Goal: Communication & Community: Answer question/provide support

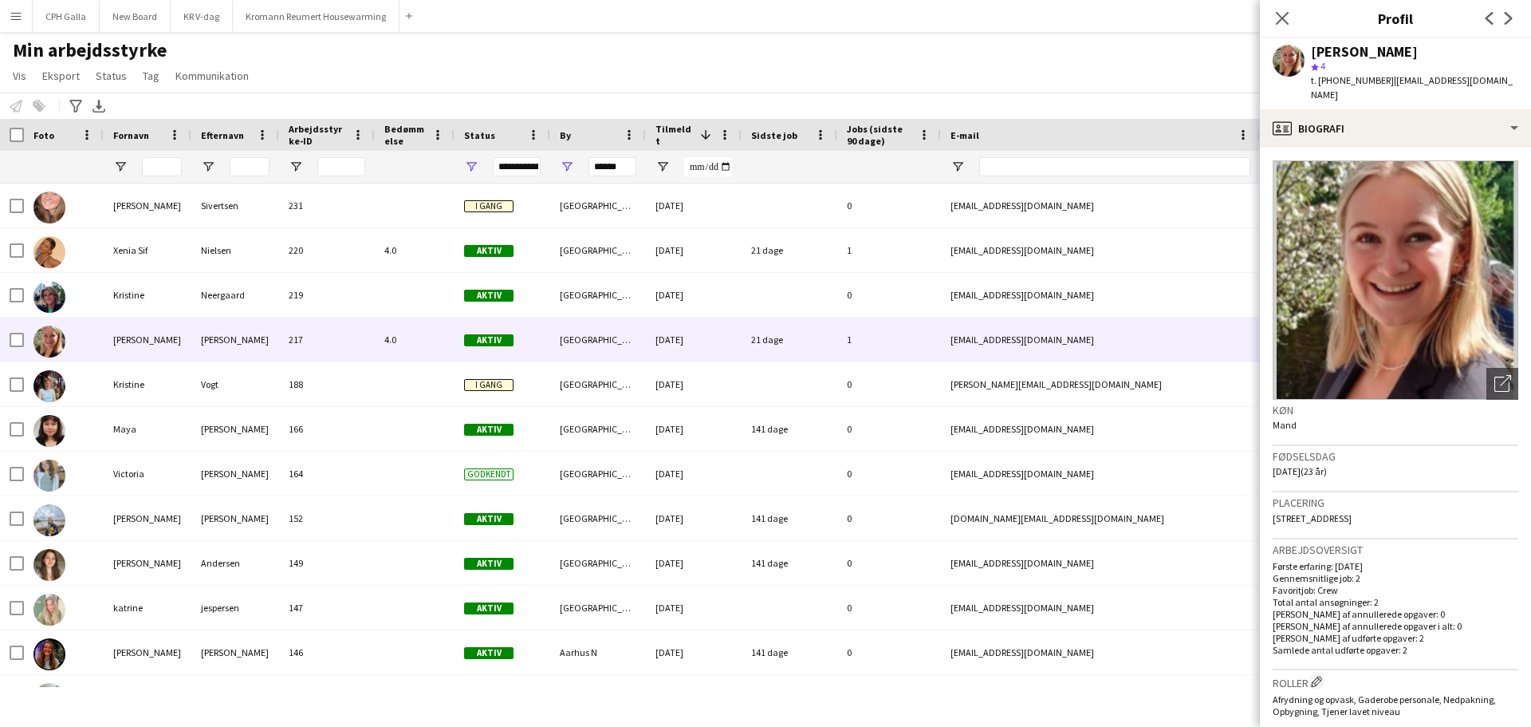
scroll to position [122, 0]
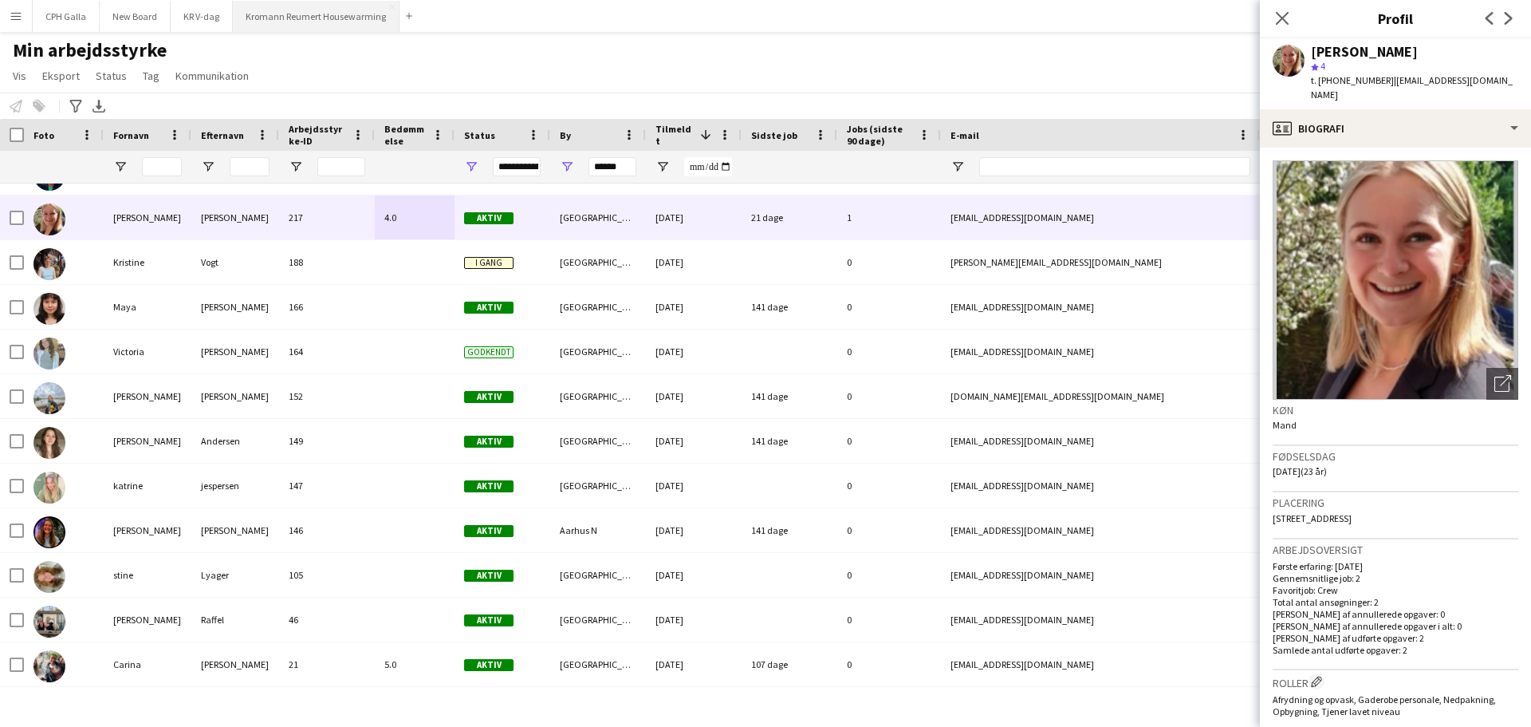
click at [293, 28] on button "Kromann Reumert Housewarming Luk" at bounding box center [316, 16] width 167 height 31
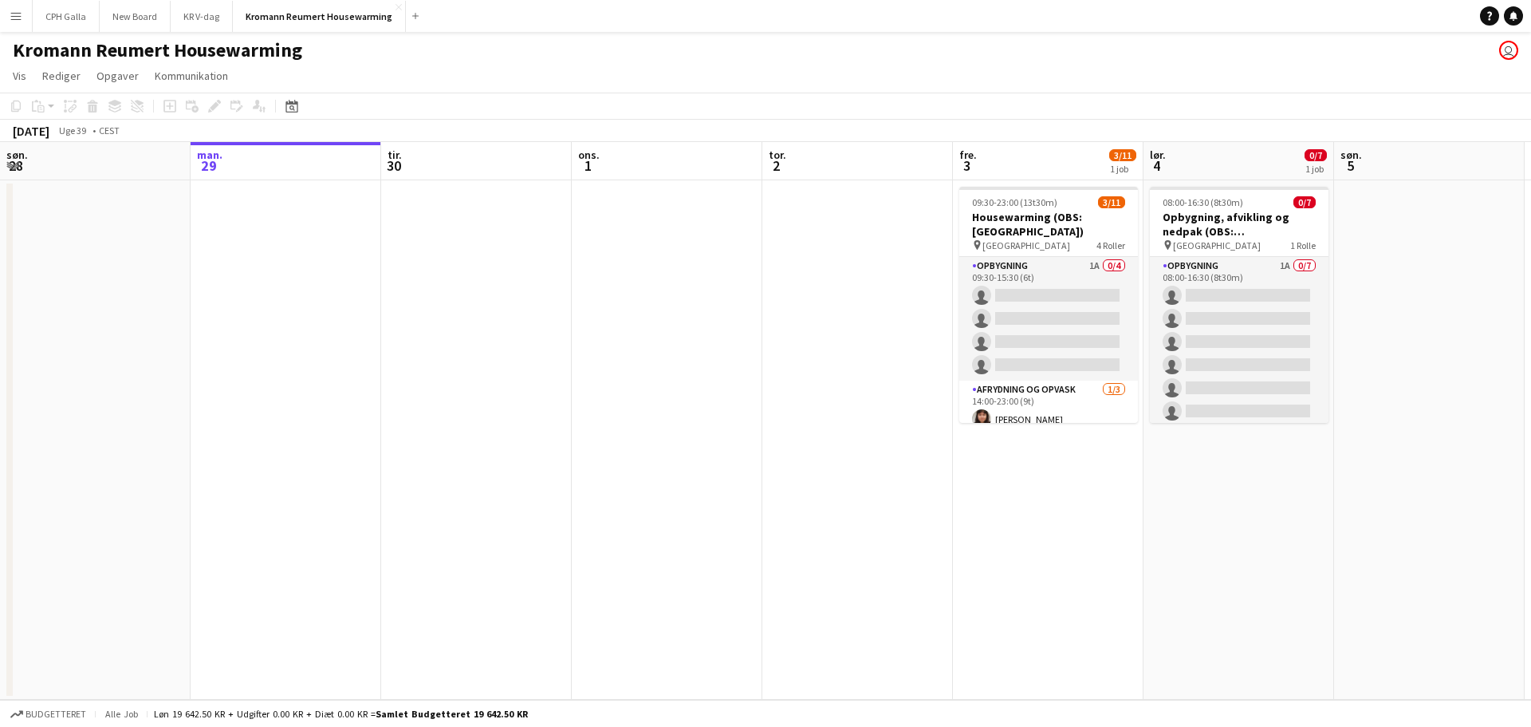
click at [18, 20] on app-icon "Menu" at bounding box center [16, 16] width 13 height 13
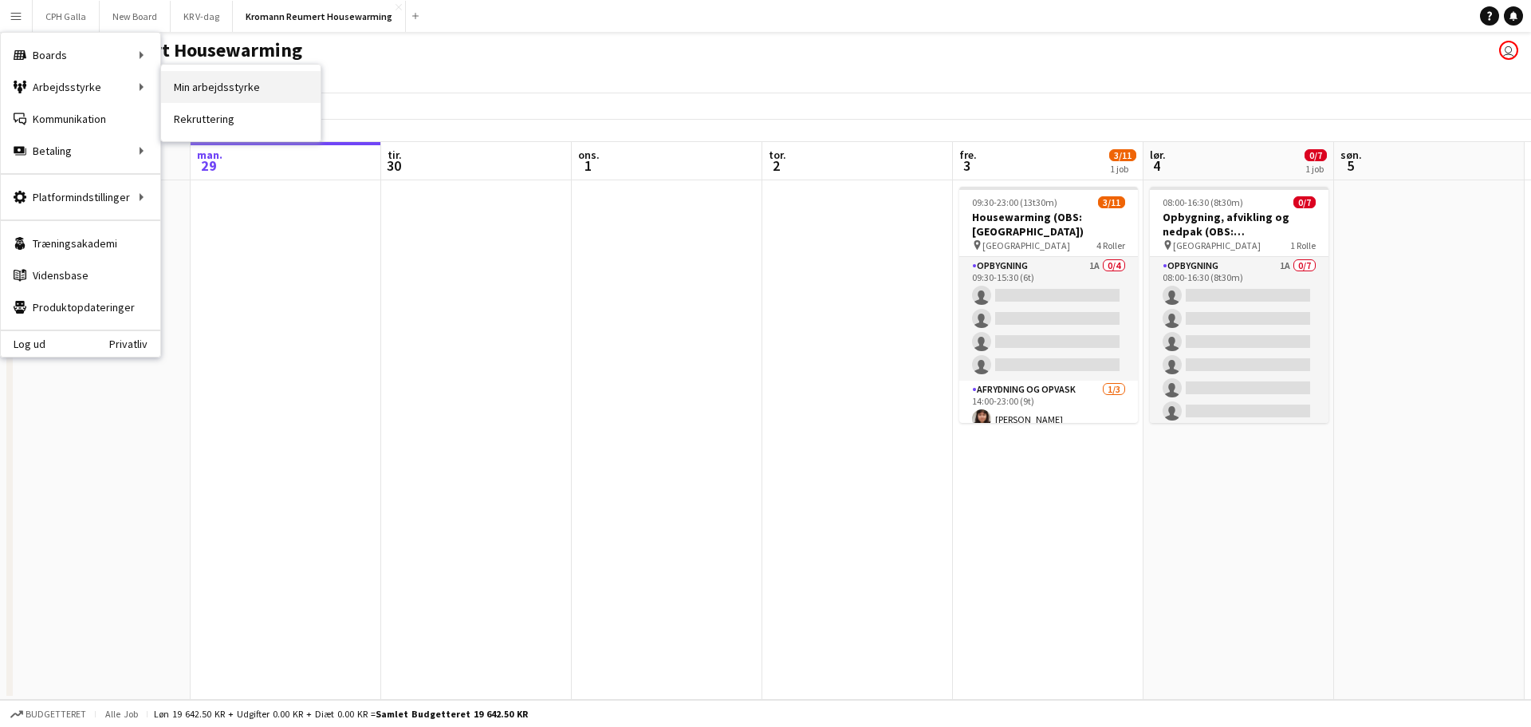
click at [199, 88] on link "Min arbejdsstyrke" at bounding box center [241, 87] width 160 height 32
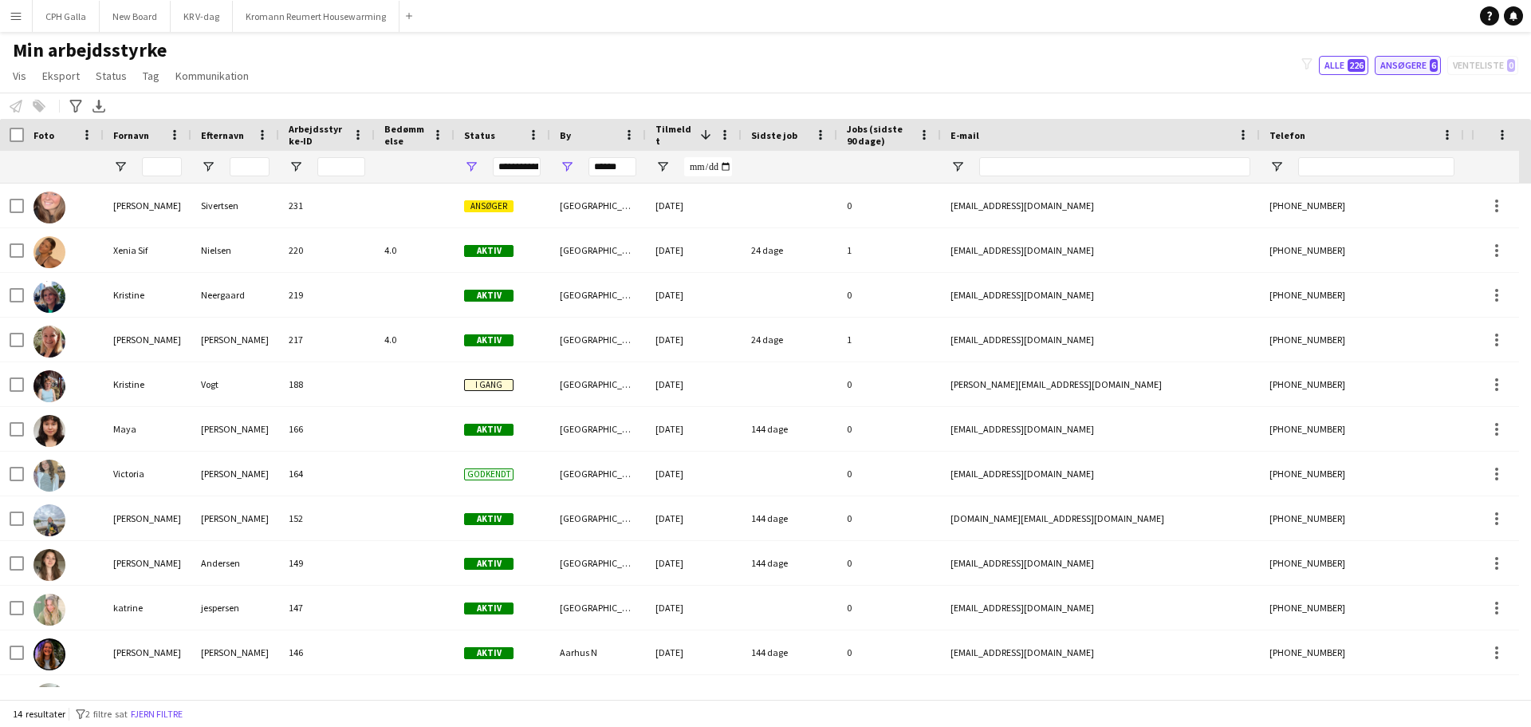
click at [1414, 66] on button "Ansøgere 6" at bounding box center [1408, 65] width 66 height 19
type input "**********"
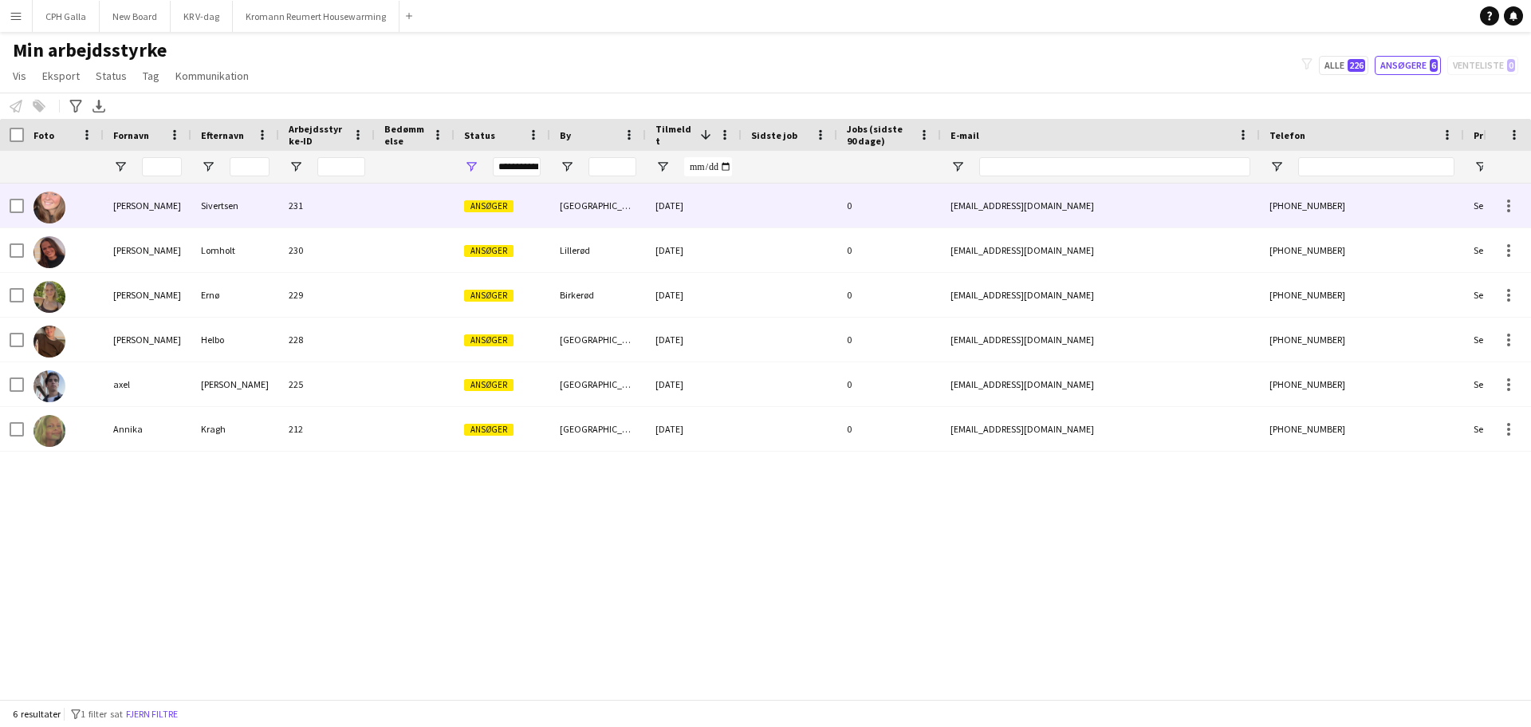
click at [342, 219] on div "231" at bounding box center [327, 205] width 96 height 44
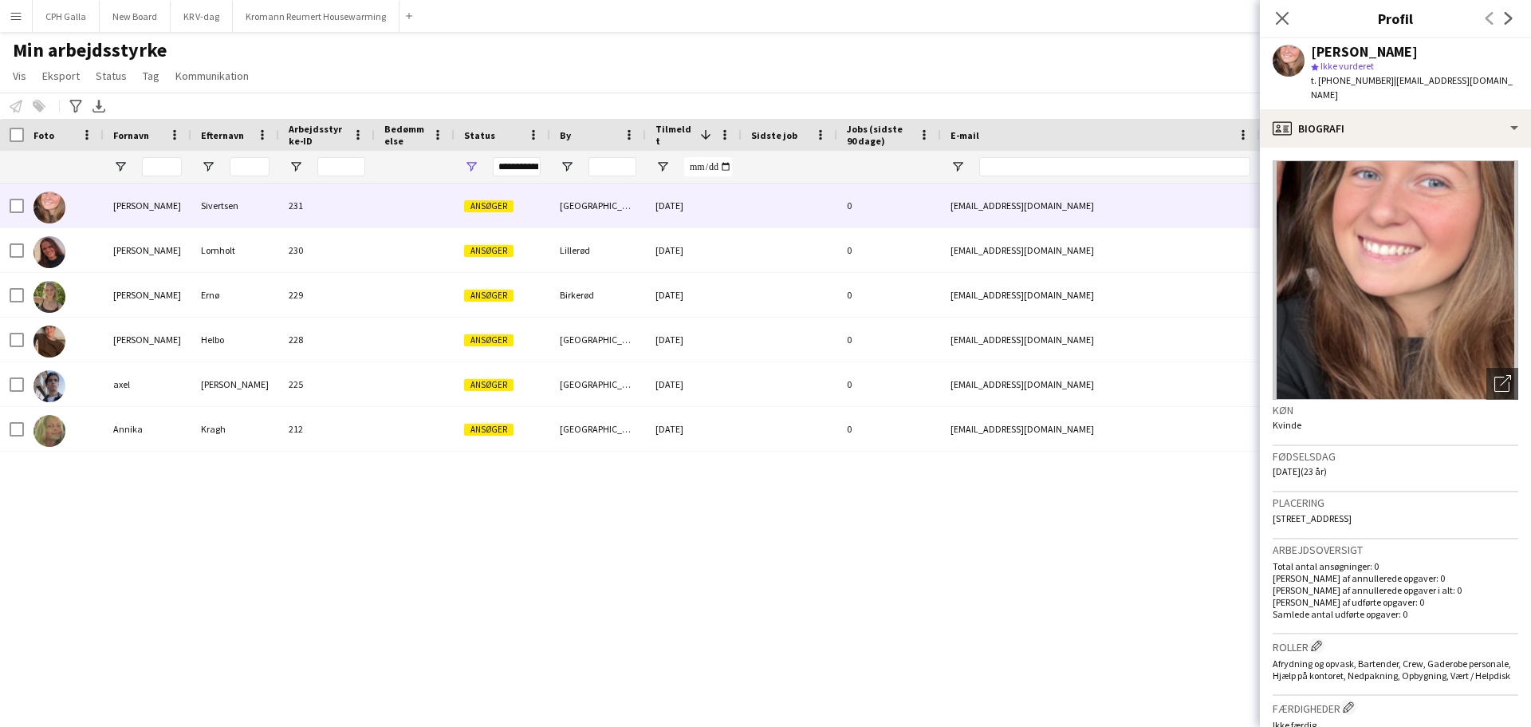
scroll to position [445, 0]
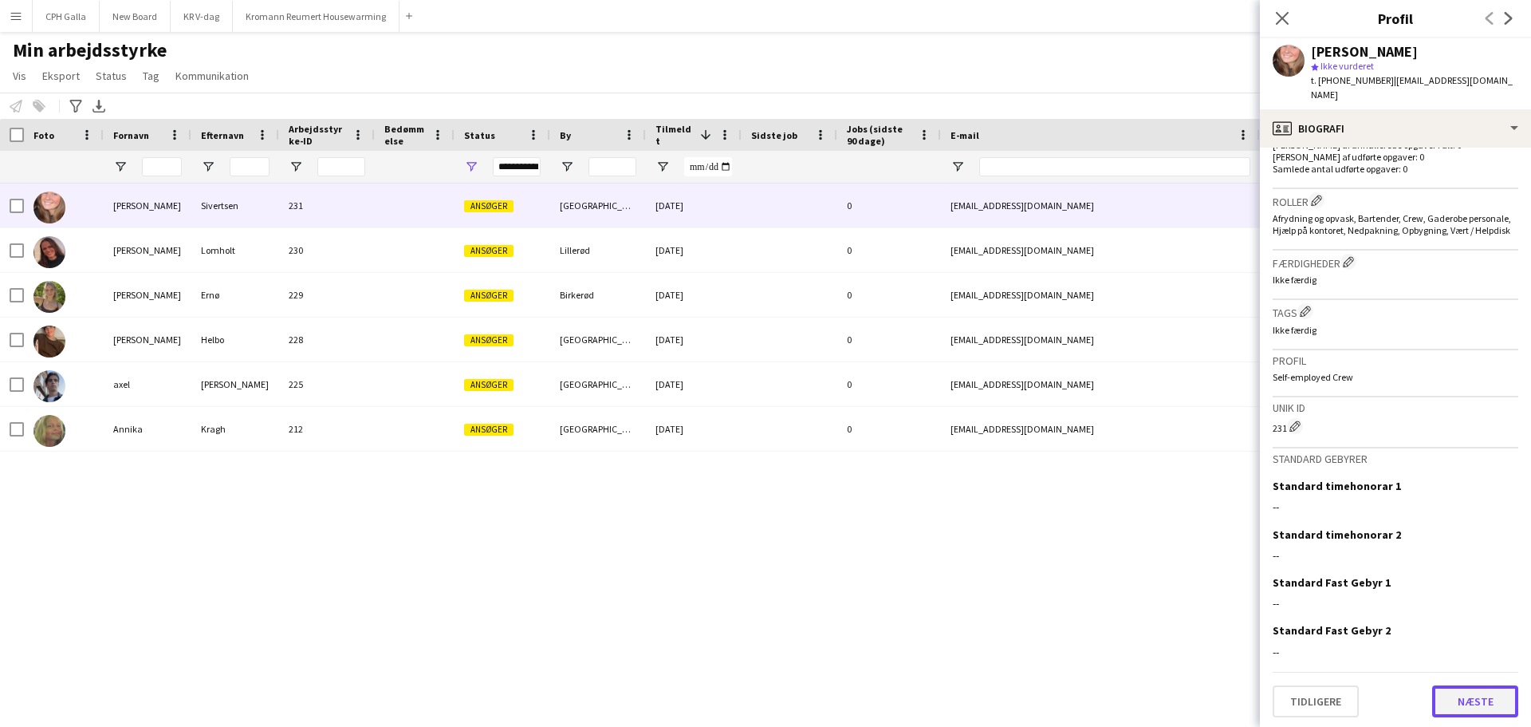
click at [1455, 705] on button "Næste" at bounding box center [1475, 701] width 86 height 32
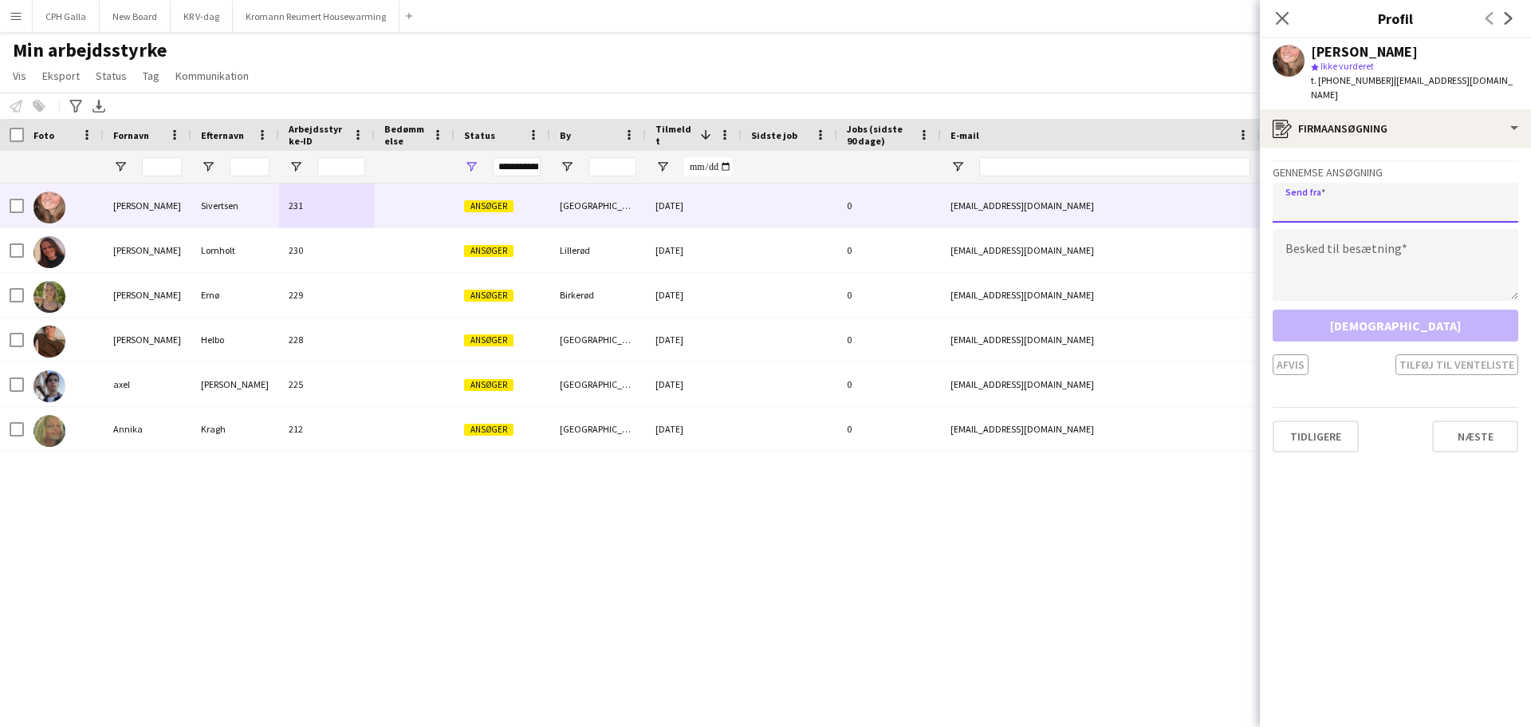
click at [1339, 183] on input "email" at bounding box center [1396, 203] width 246 height 40
type input "**********"
click at [1326, 233] on textarea at bounding box center [1396, 265] width 246 height 72
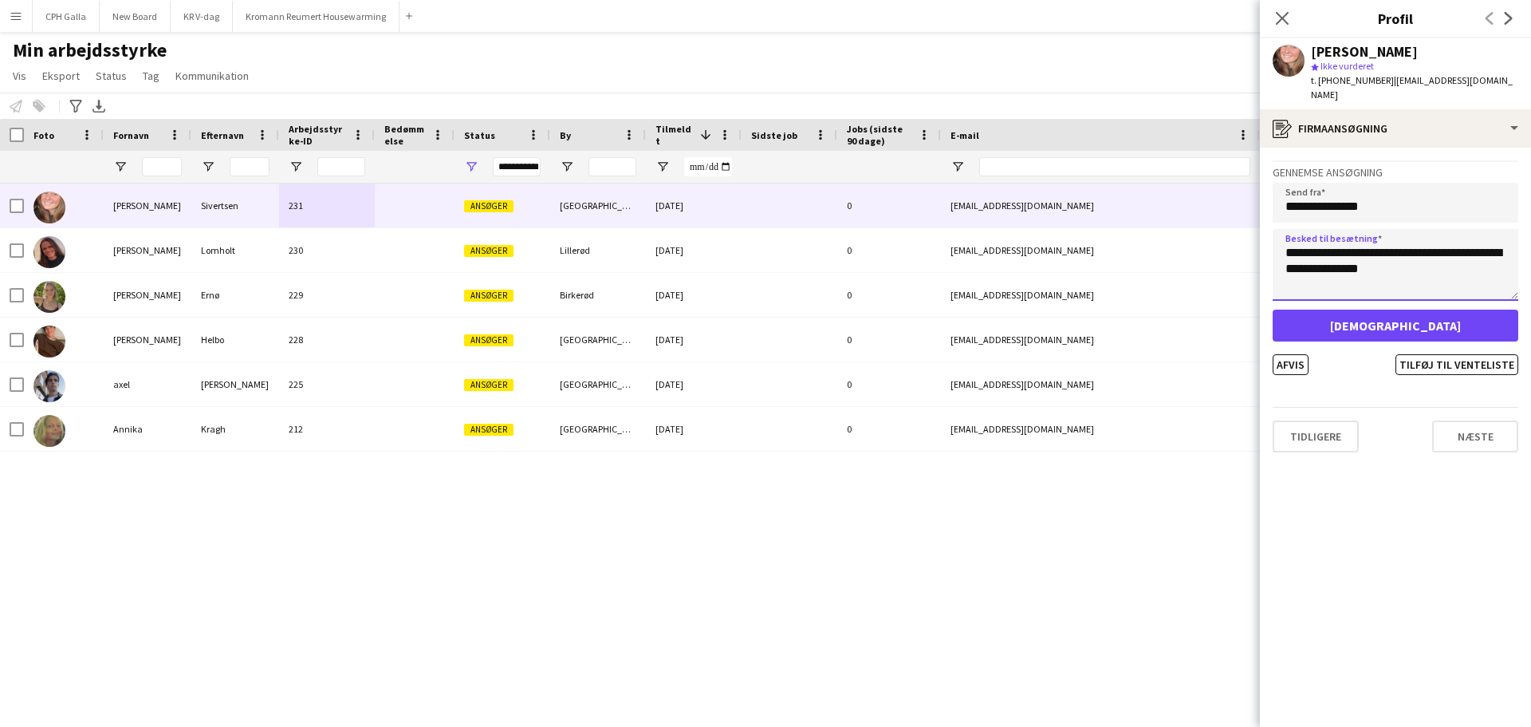
drag, startPoint x: 1400, startPoint y: 249, endPoint x: 1272, endPoint y: 237, distance: 128.2
click at [1272, 237] on app-crew-profile-application "**********" at bounding box center [1395, 437] width 271 height 579
type textarea "**********"
click at [1450, 420] on button "Næste" at bounding box center [1475, 436] width 86 height 32
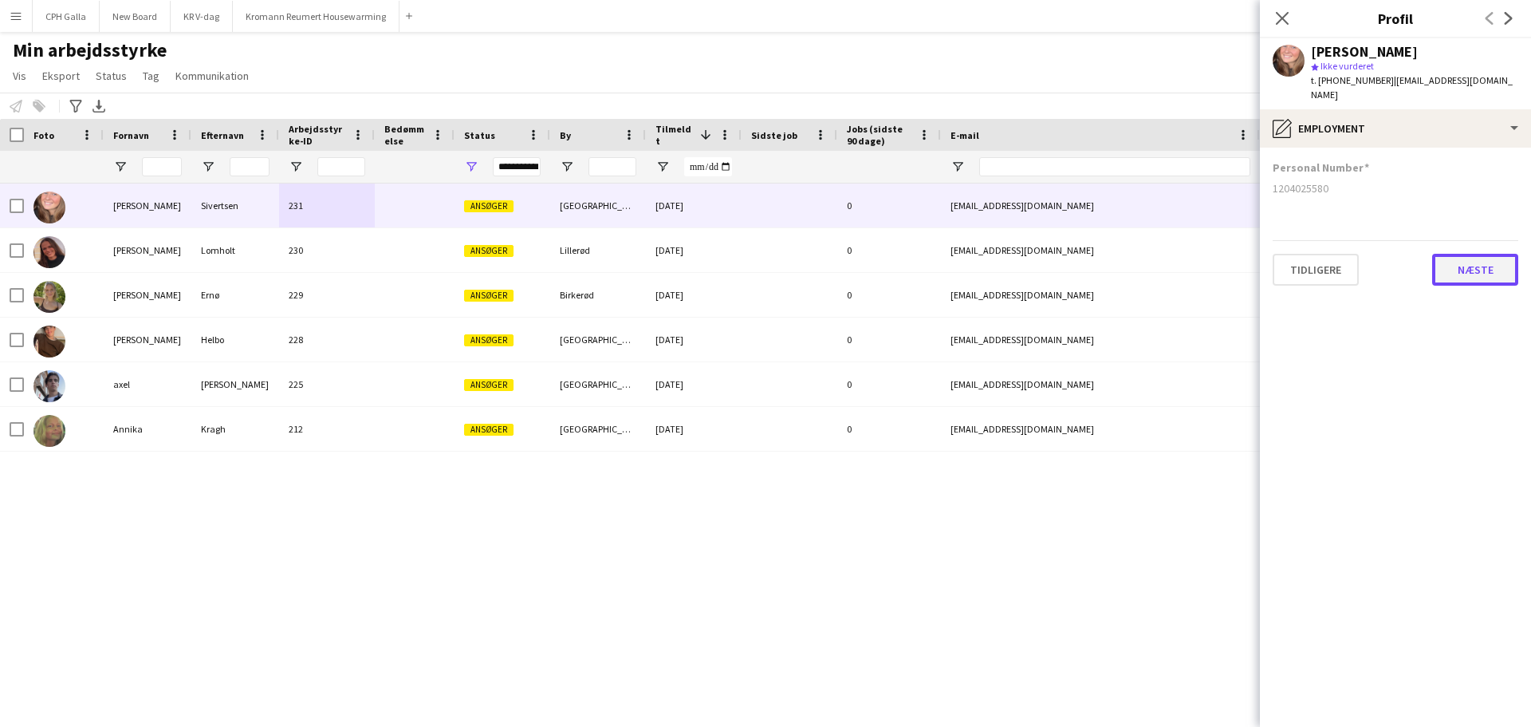
click at [1474, 254] on button "Næste" at bounding box center [1475, 270] width 86 height 32
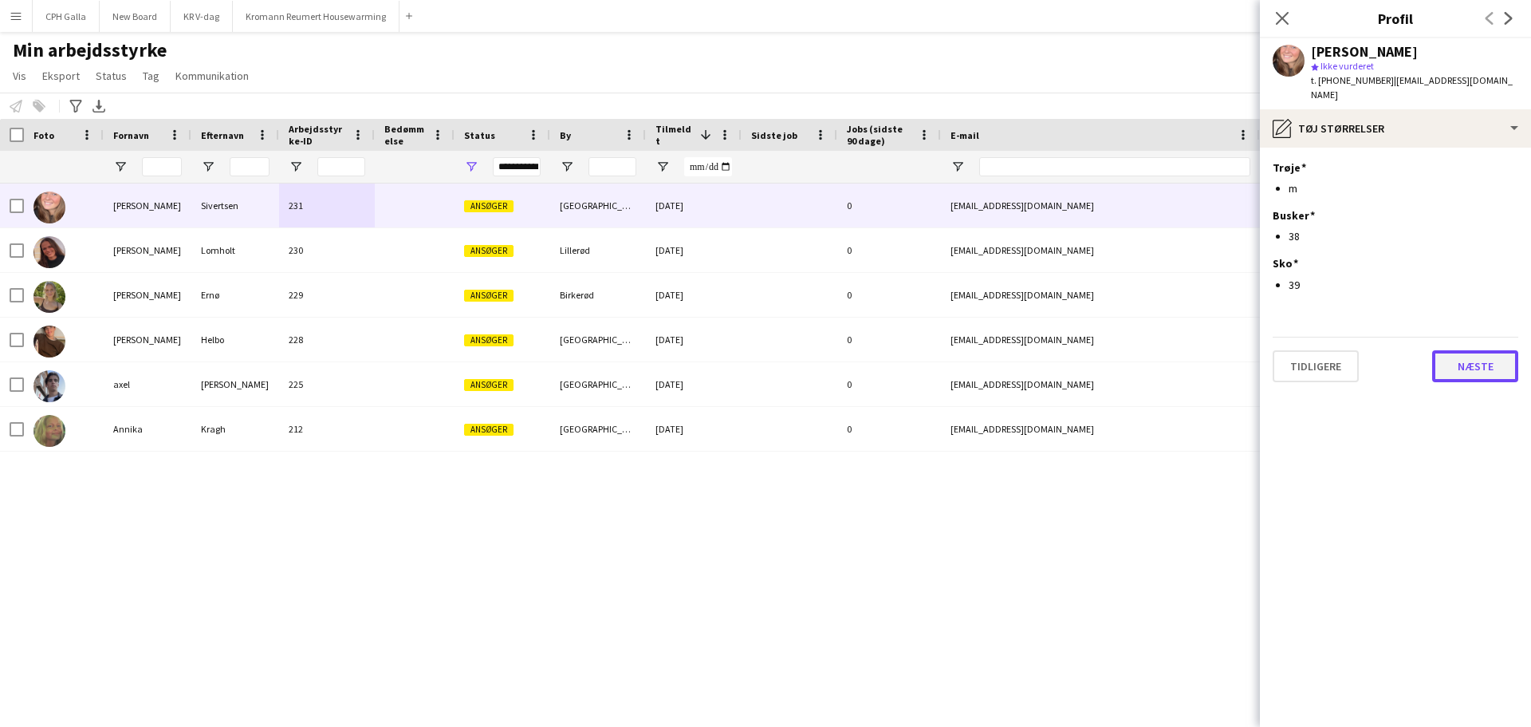
click at [1470, 360] on button "Næste" at bounding box center [1475, 366] width 86 height 32
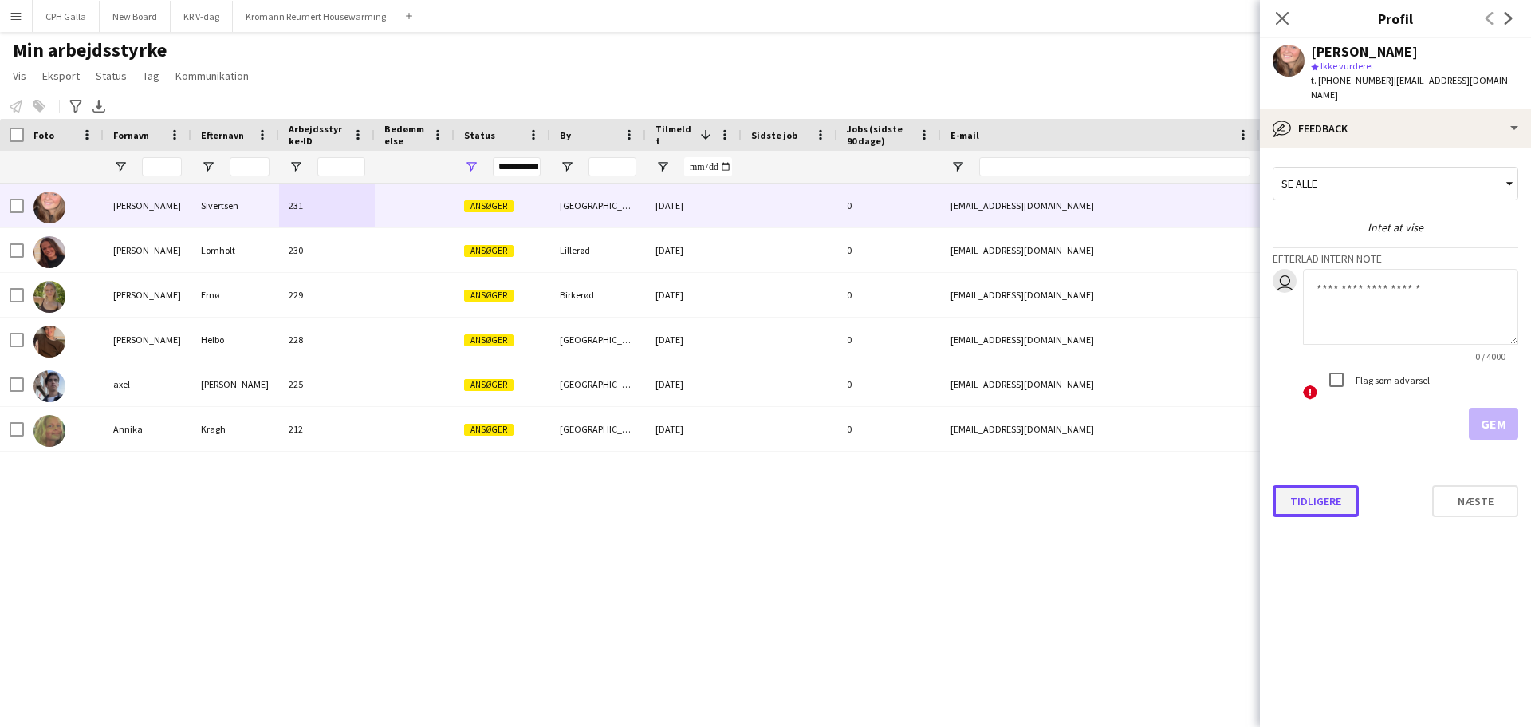
click at [1294, 488] on button "Tidligere" at bounding box center [1316, 501] width 86 height 32
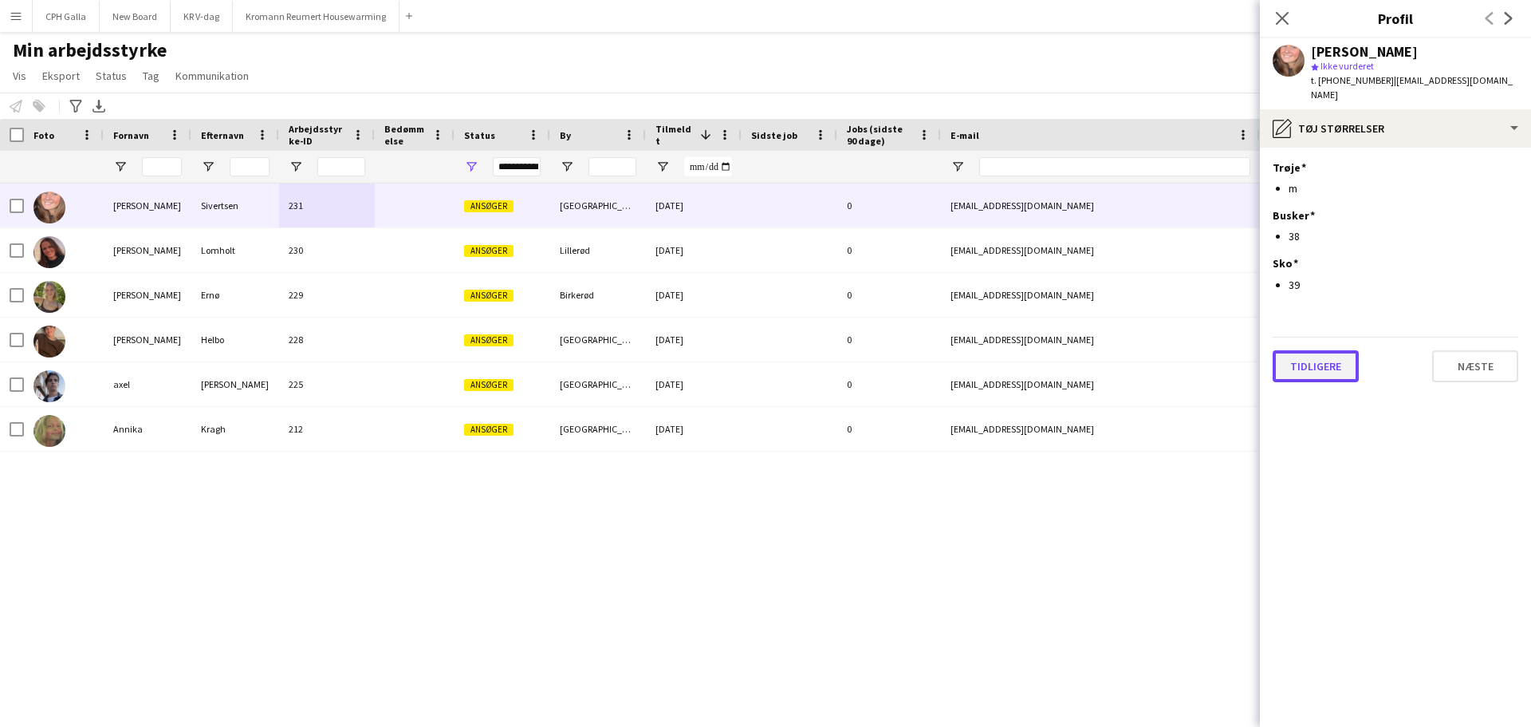
click at [1302, 350] on button "Tidligere" at bounding box center [1316, 366] width 86 height 32
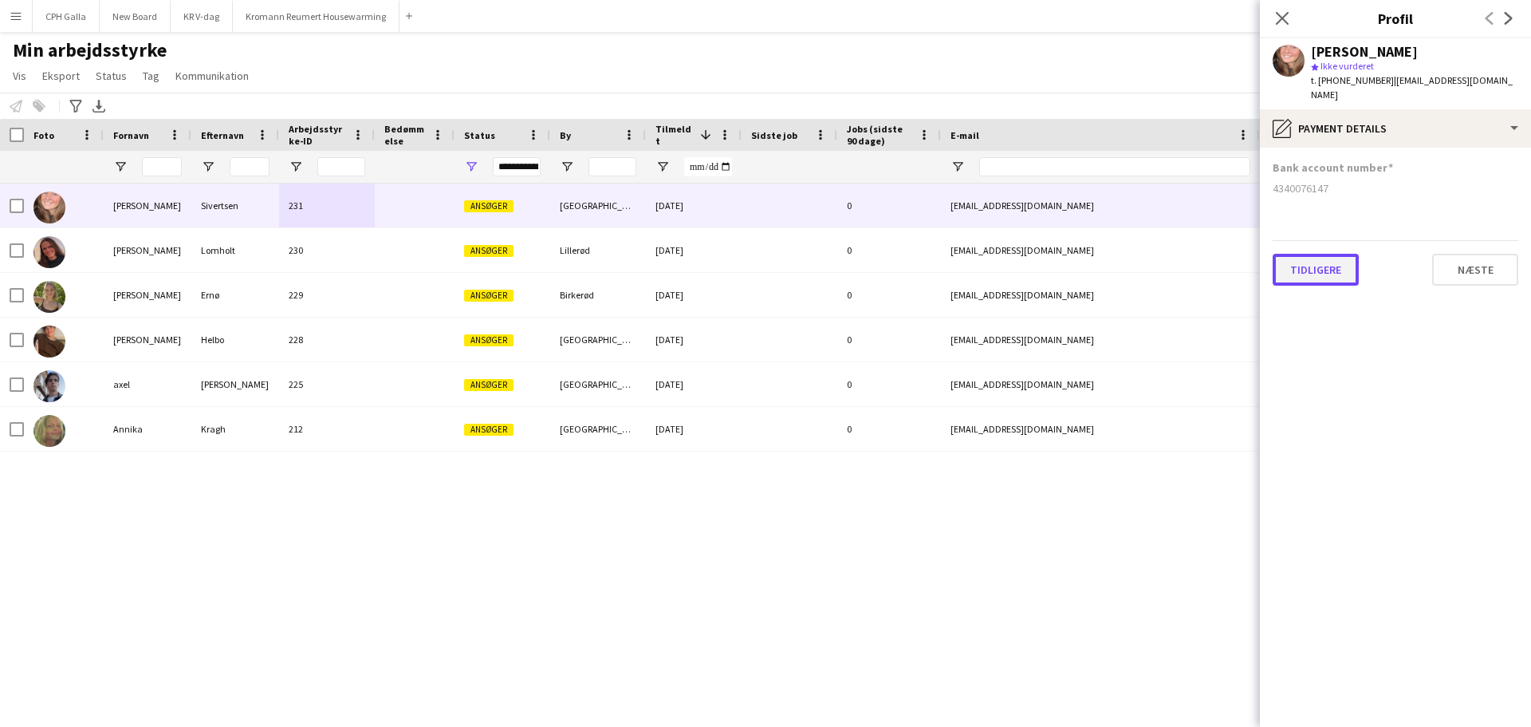
click at [1303, 254] on button "Tidligere" at bounding box center [1316, 270] width 86 height 32
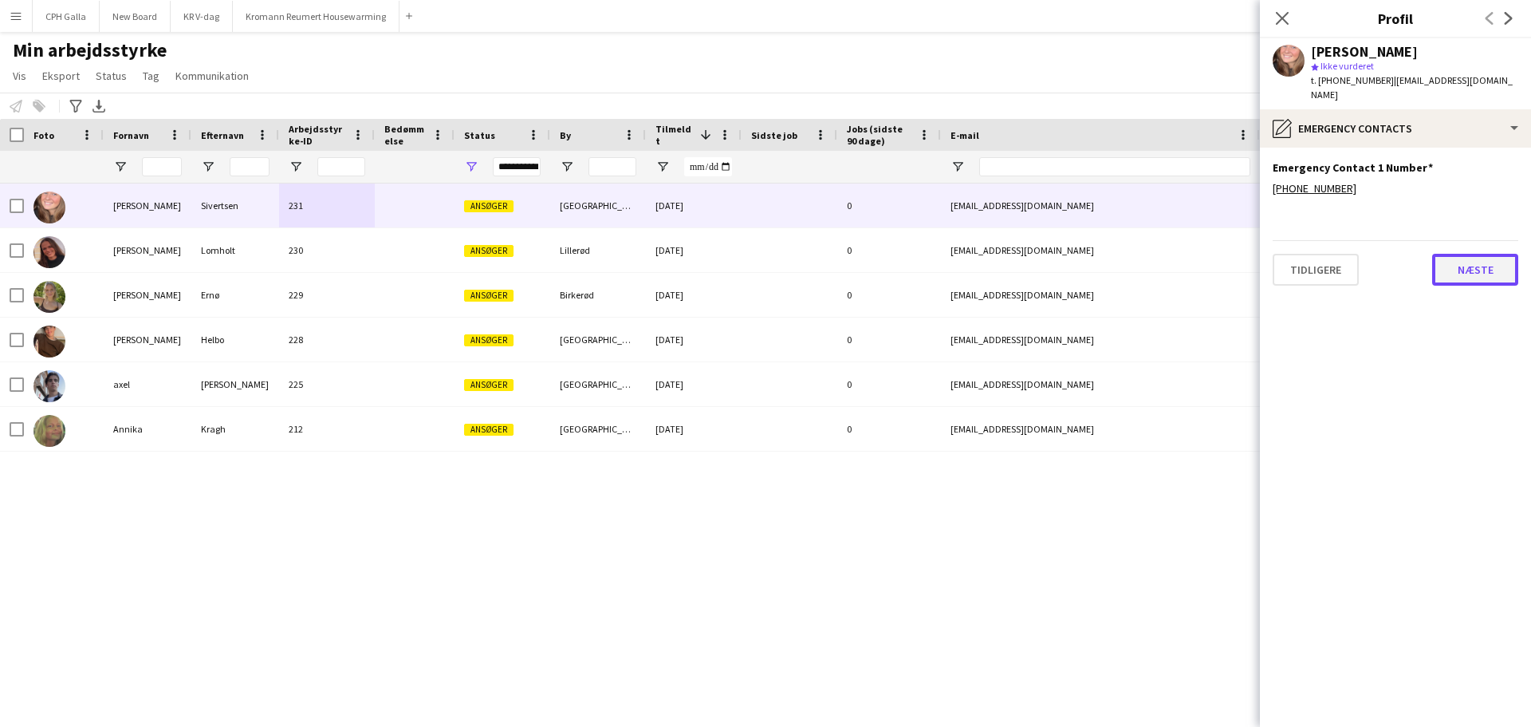
click at [1463, 257] on button "Næste" at bounding box center [1475, 270] width 86 height 32
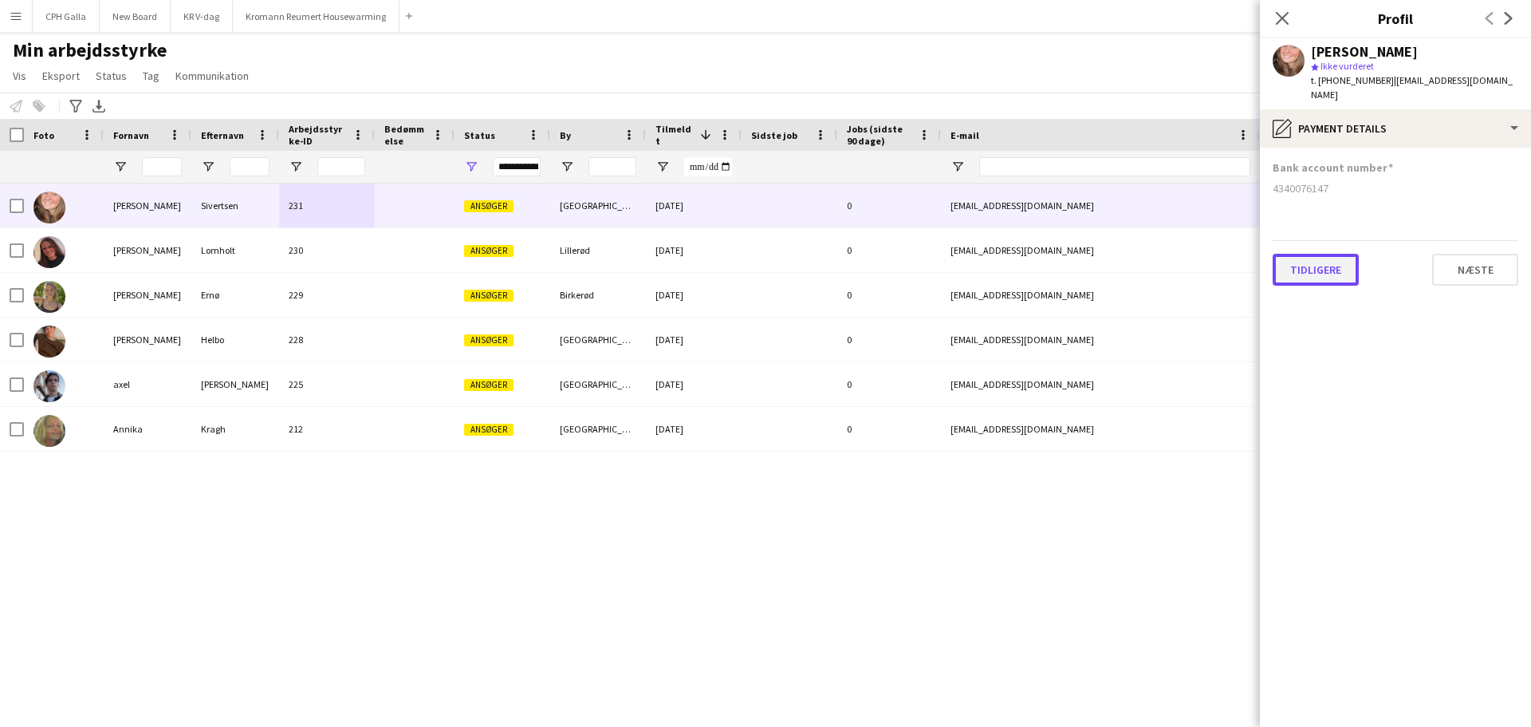
click at [1311, 262] on button "Tidligere" at bounding box center [1316, 270] width 86 height 32
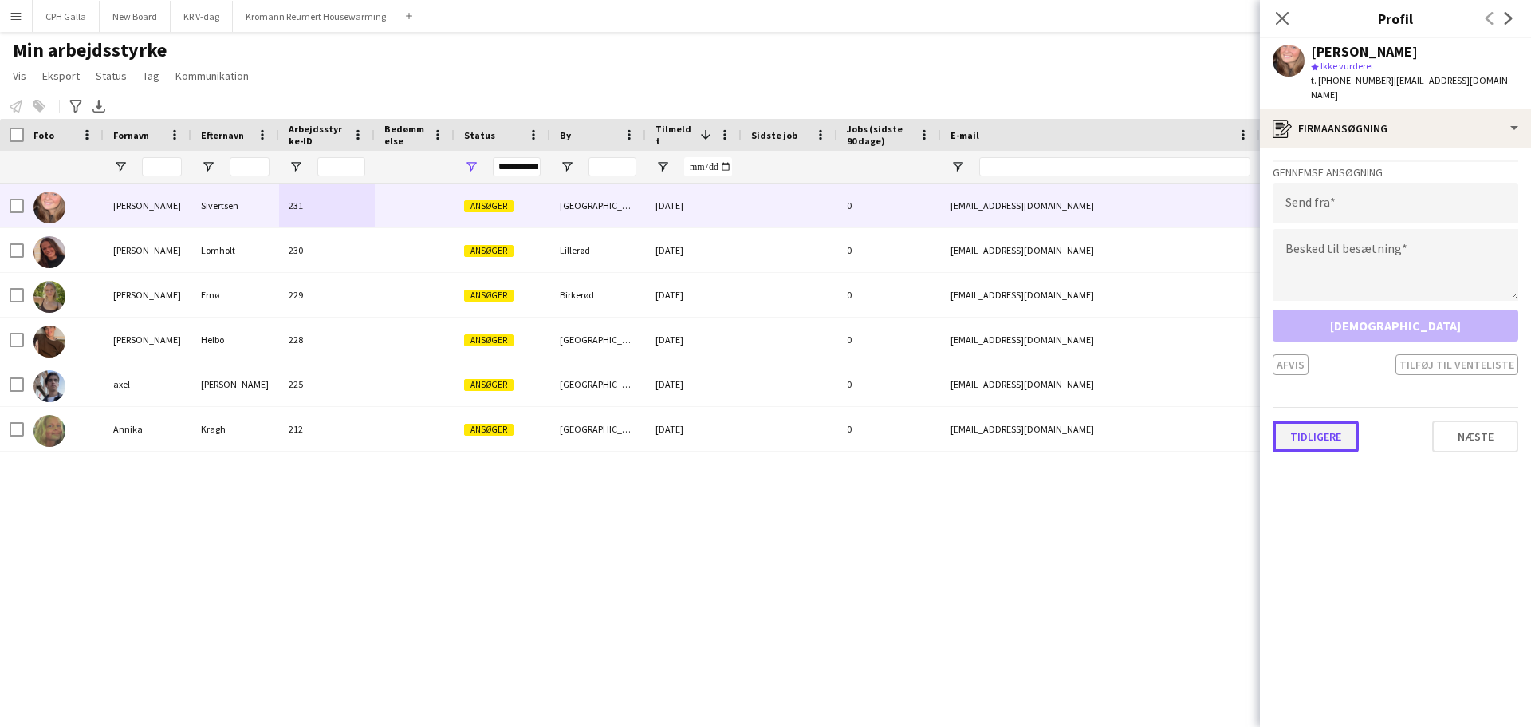
click at [1310, 425] on button "Tidligere" at bounding box center [1316, 436] width 86 height 32
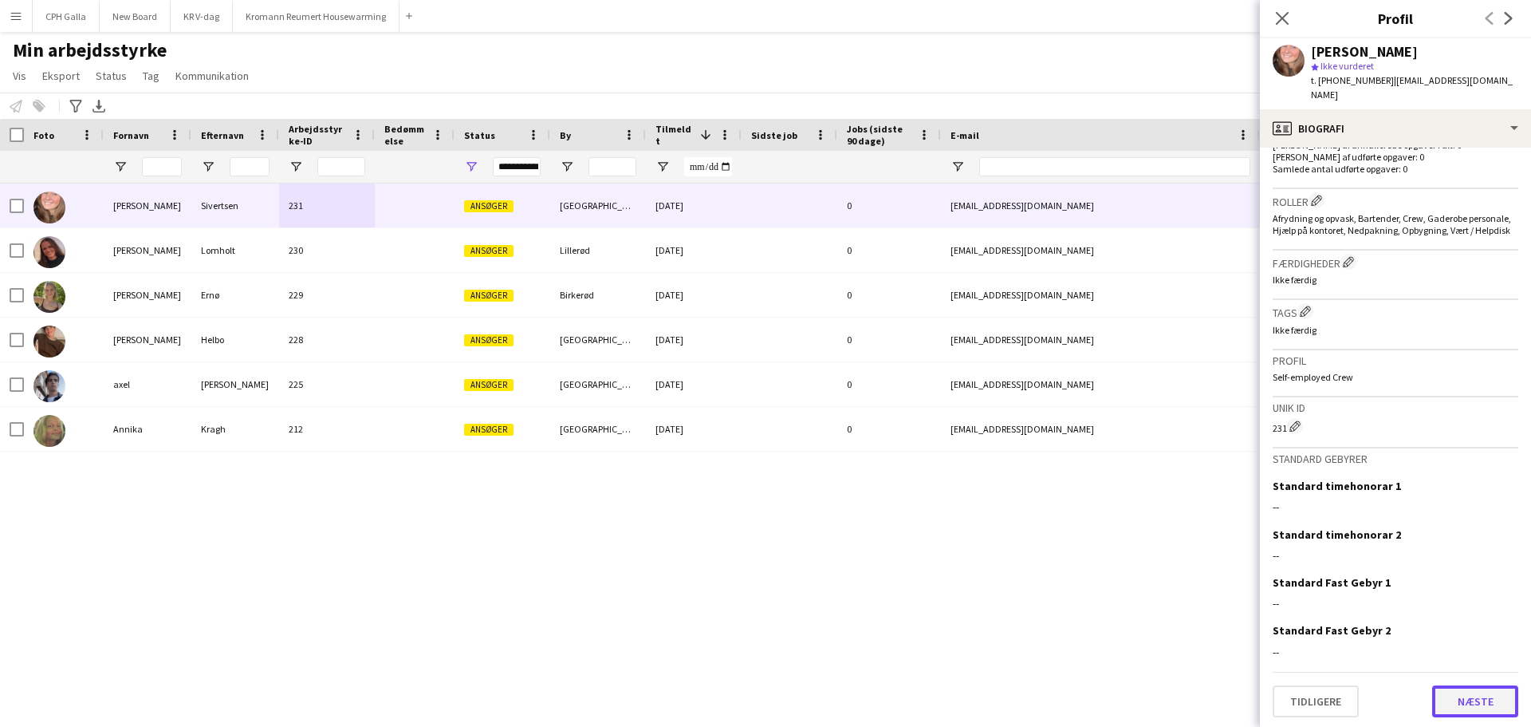
click at [1447, 693] on button "Næste" at bounding box center [1475, 701] width 86 height 32
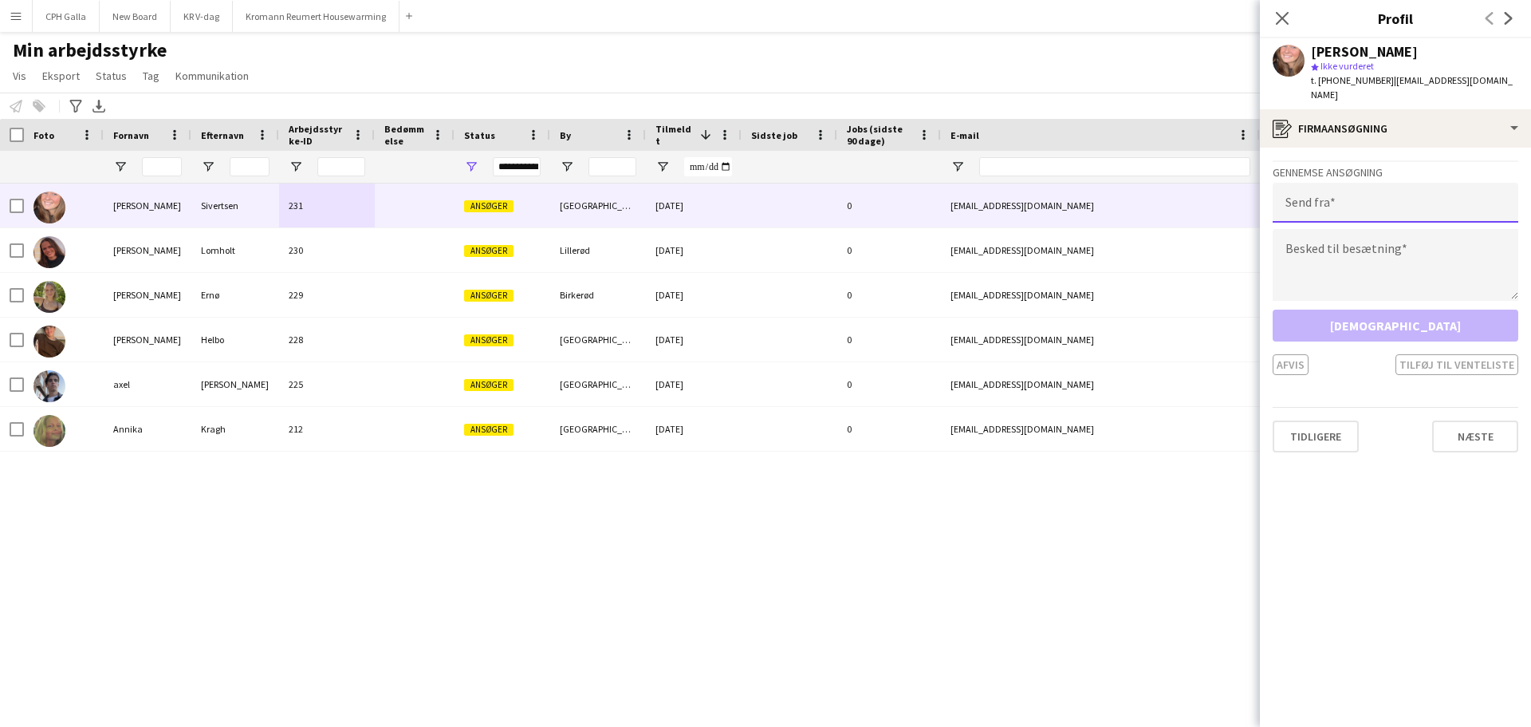
click at [1306, 206] on input "email" at bounding box center [1396, 203] width 246 height 40
type input "**********"
click at [1296, 229] on textarea at bounding box center [1396, 265] width 246 height 72
paste textarea "**********"
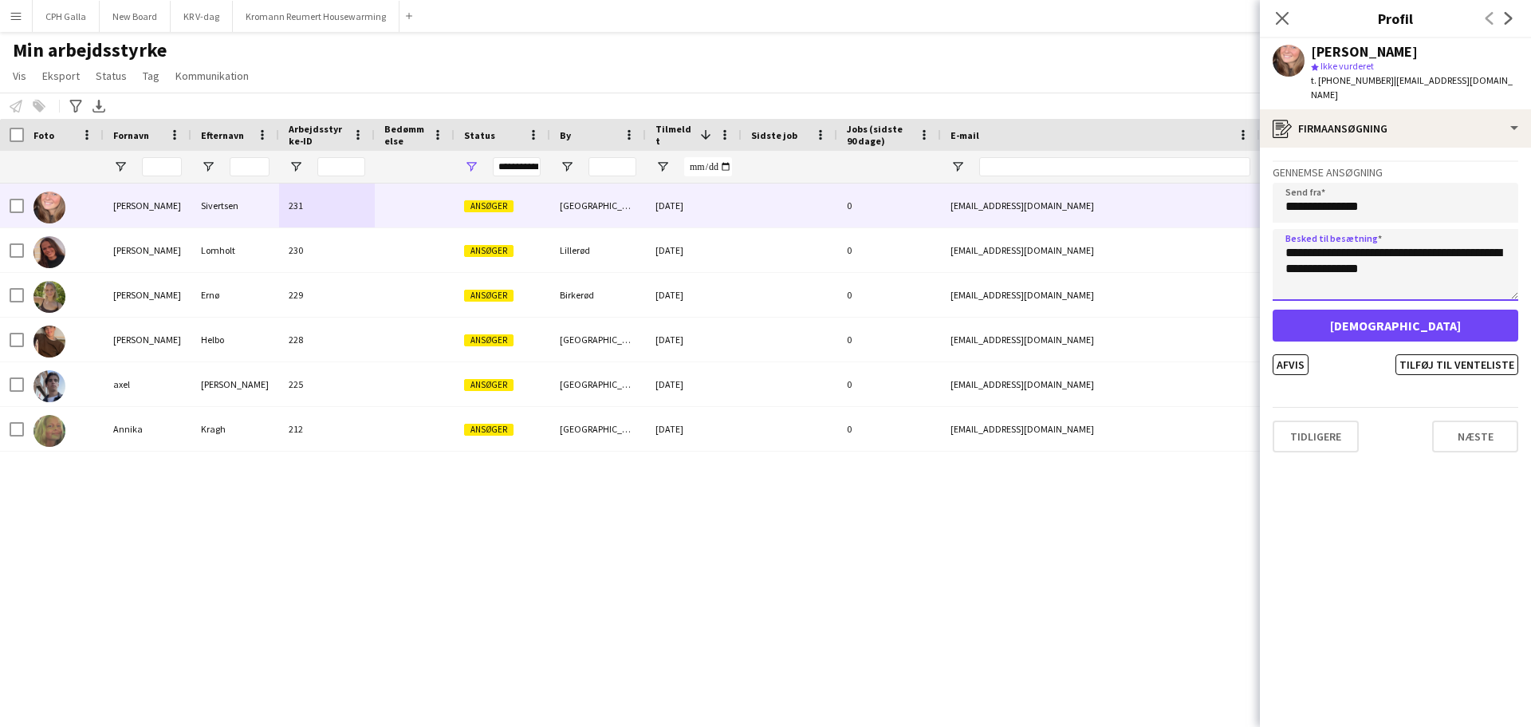
type textarea "**********"
click at [1410, 313] on button "[DEMOGRAPHIC_DATA]" at bounding box center [1396, 325] width 246 height 32
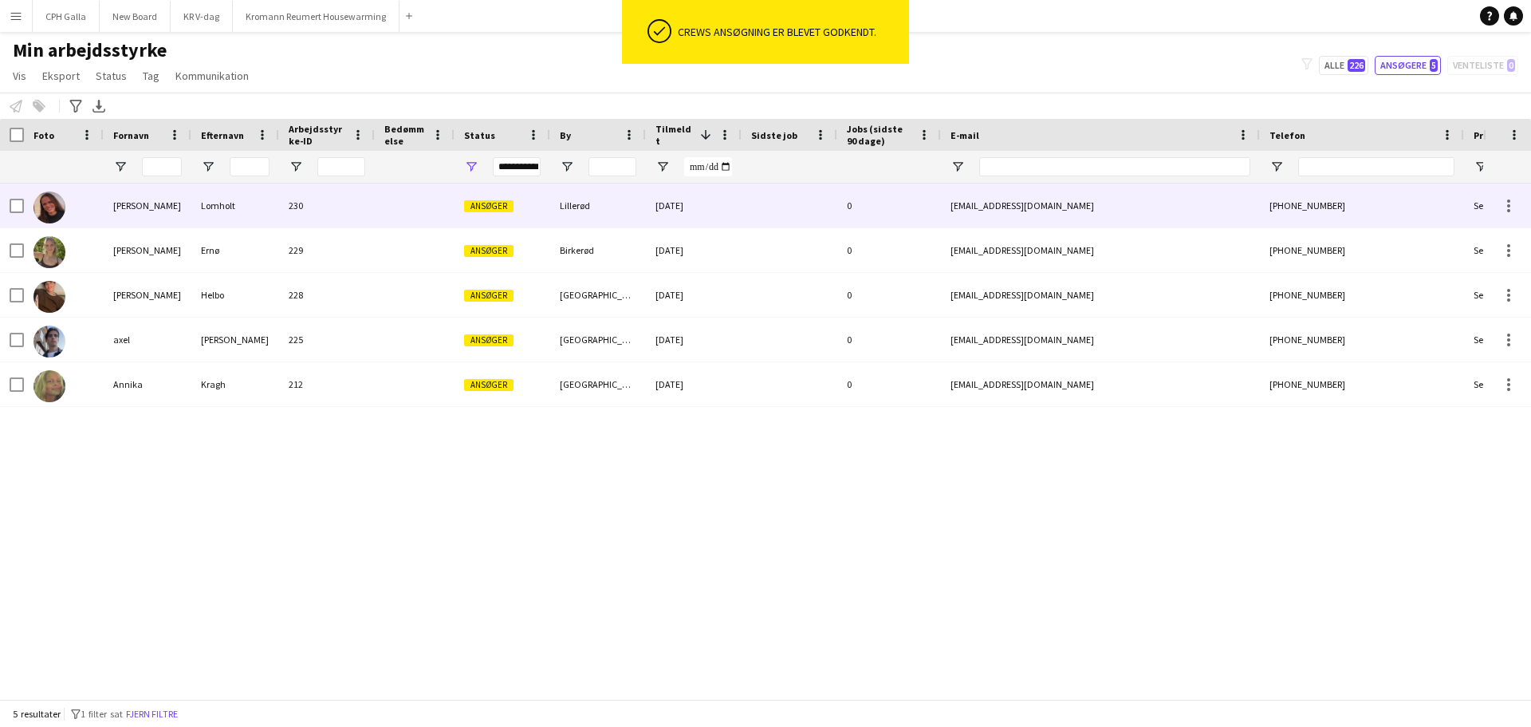
click at [245, 209] on div "Lomholt" at bounding box center [235, 205] width 88 height 44
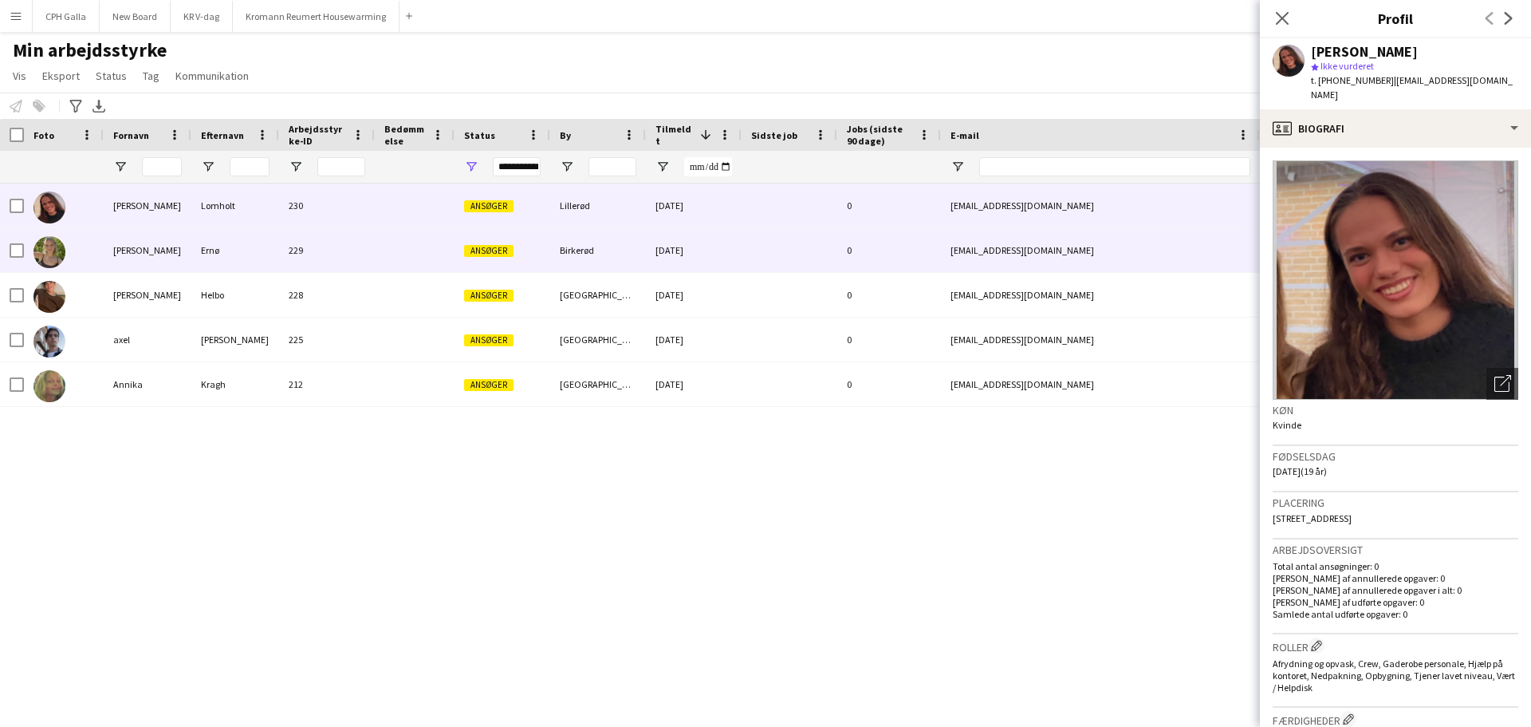
click at [236, 242] on div "Ernø" at bounding box center [235, 250] width 88 height 44
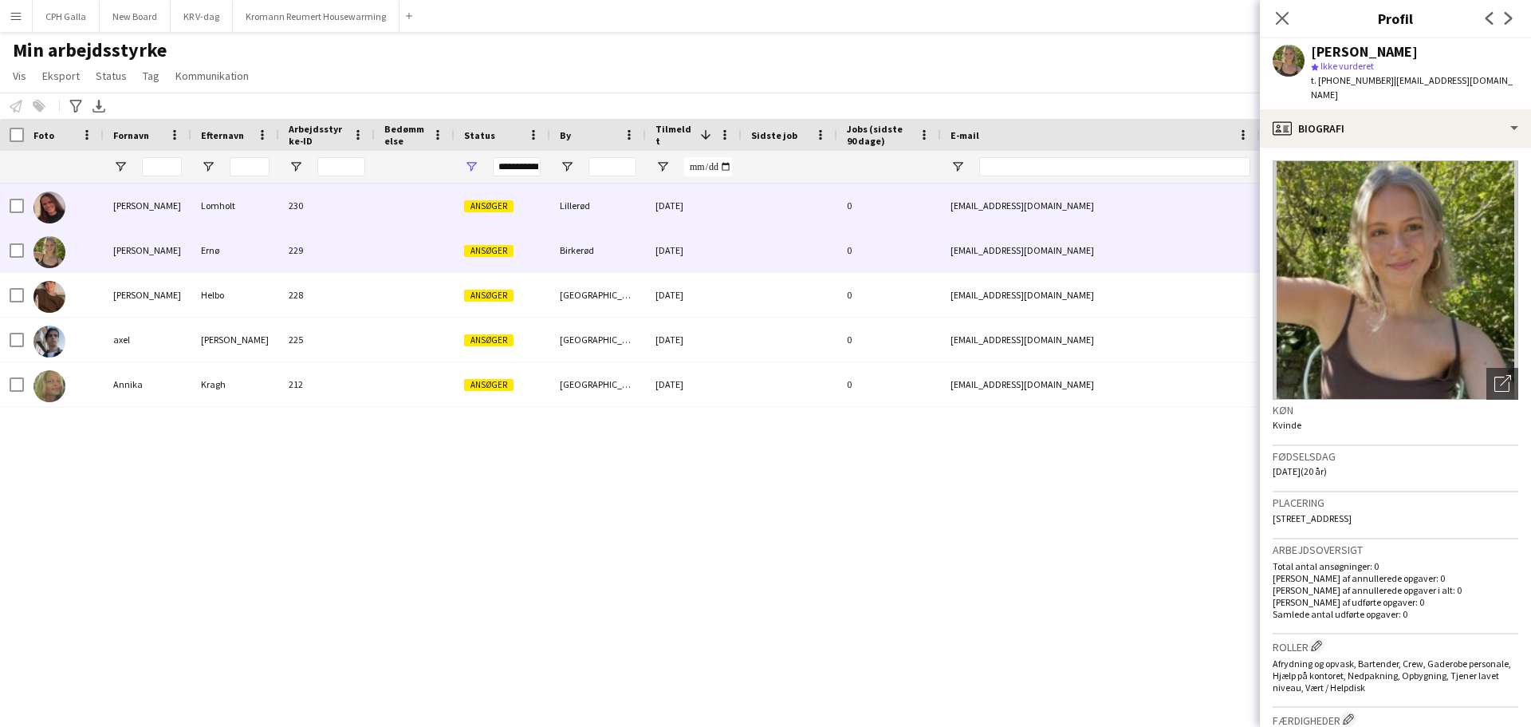
click at [237, 196] on div "Lomholt" at bounding box center [235, 205] width 88 height 44
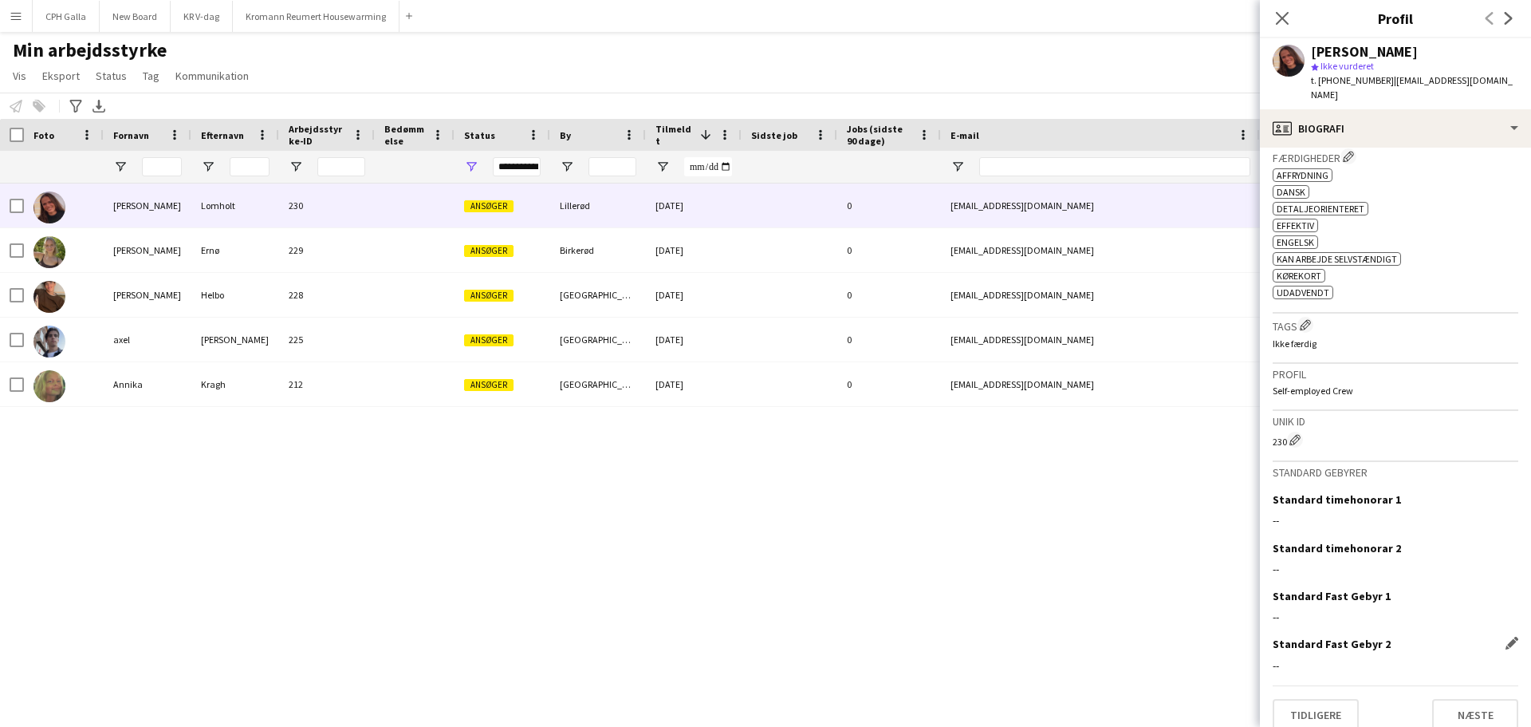
scroll to position [564, 0]
click at [1452, 697] on button "Næste" at bounding box center [1475, 713] width 86 height 32
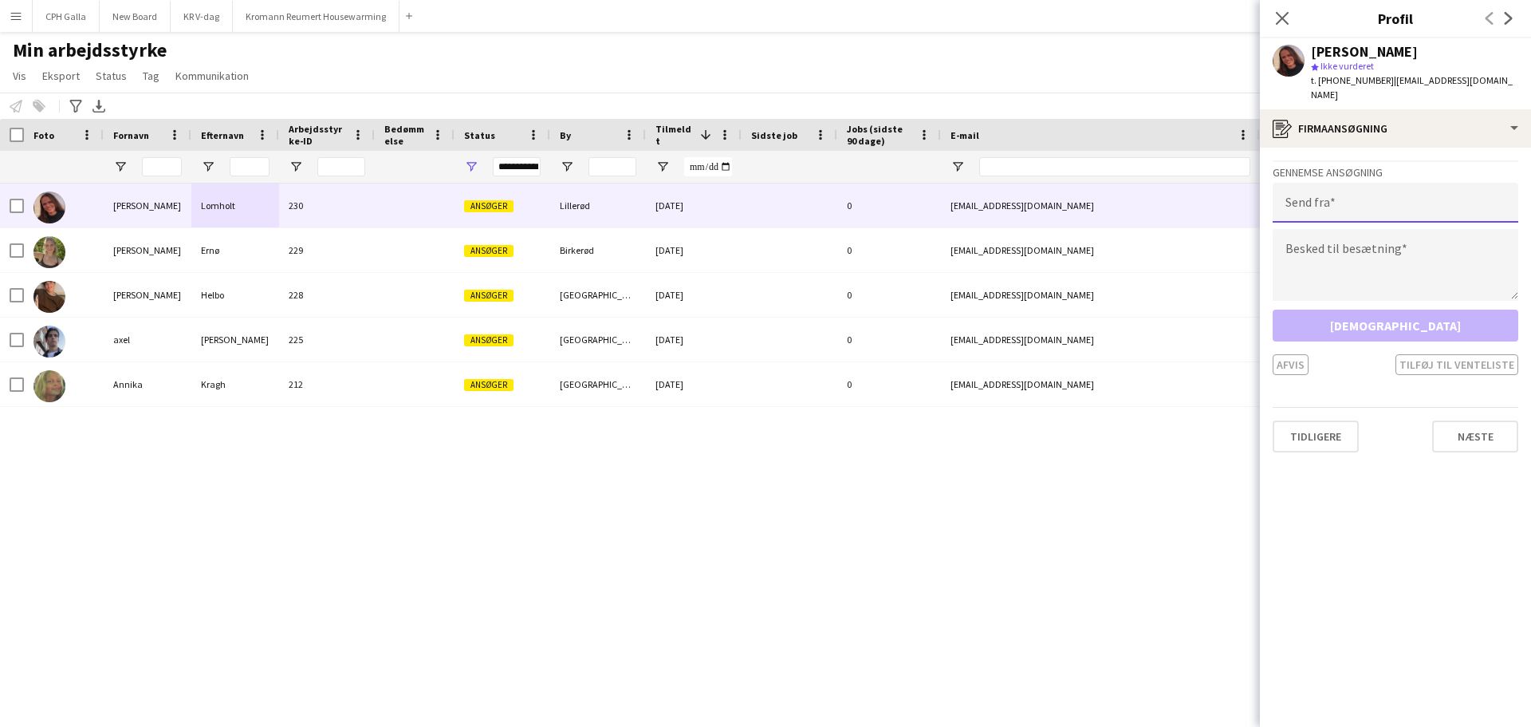
click at [1318, 183] on input "email" at bounding box center [1396, 203] width 246 height 40
type input "**********"
click at [1315, 229] on textarea at bounding box center [1396, 265] width 246 height 72
paste textarea "**********"
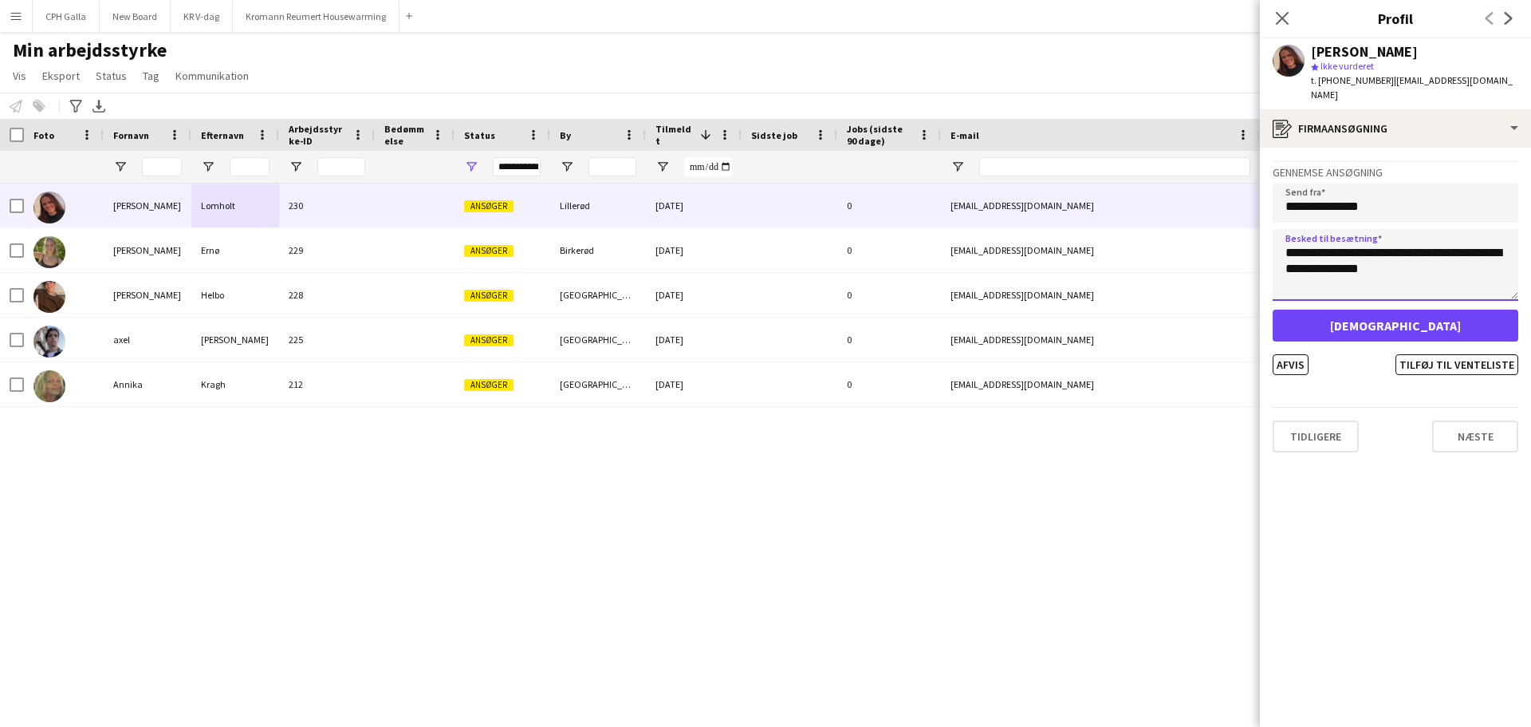
type textarea "**********"
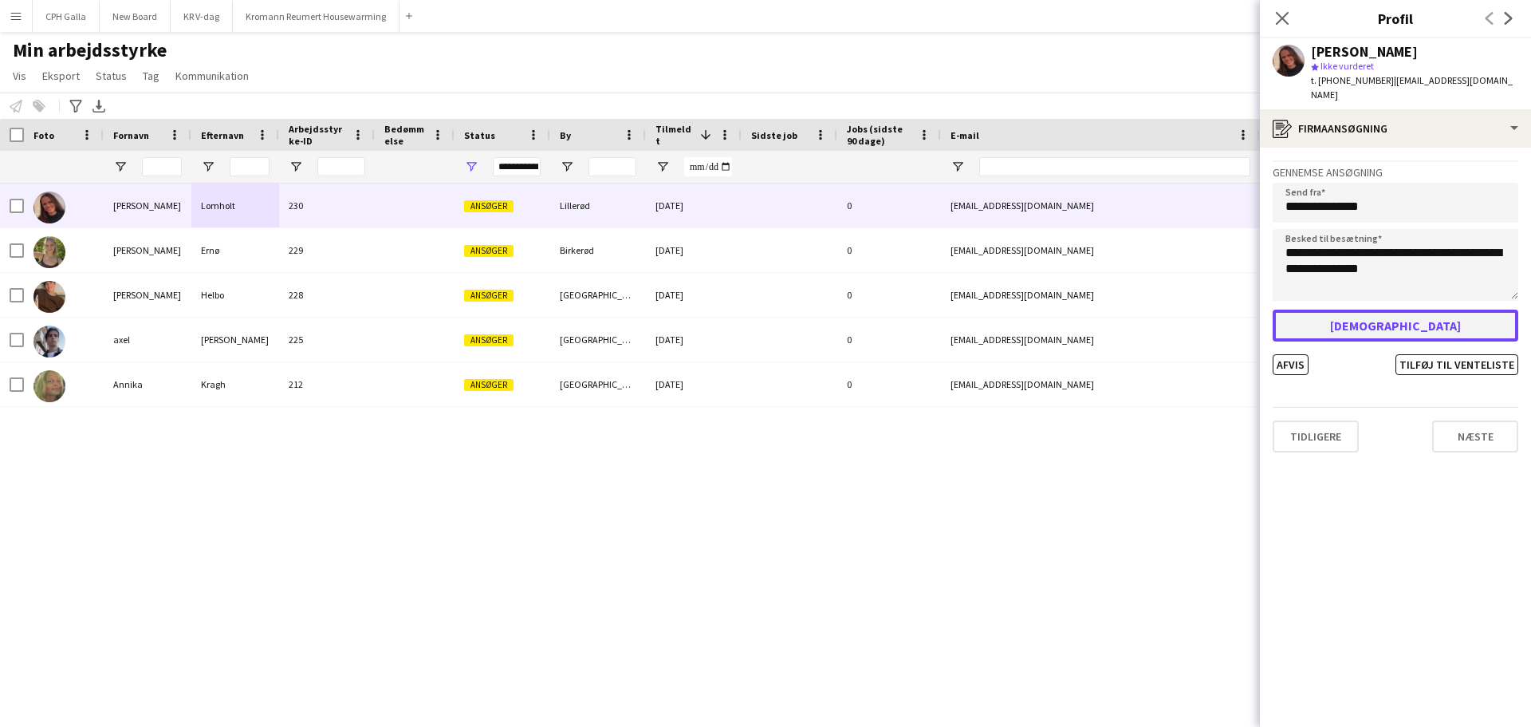
click at [1409, 313] on button "[DEMOGRAPHIC_DATA]" at bounding box center [1396, 325] width 246 height 32
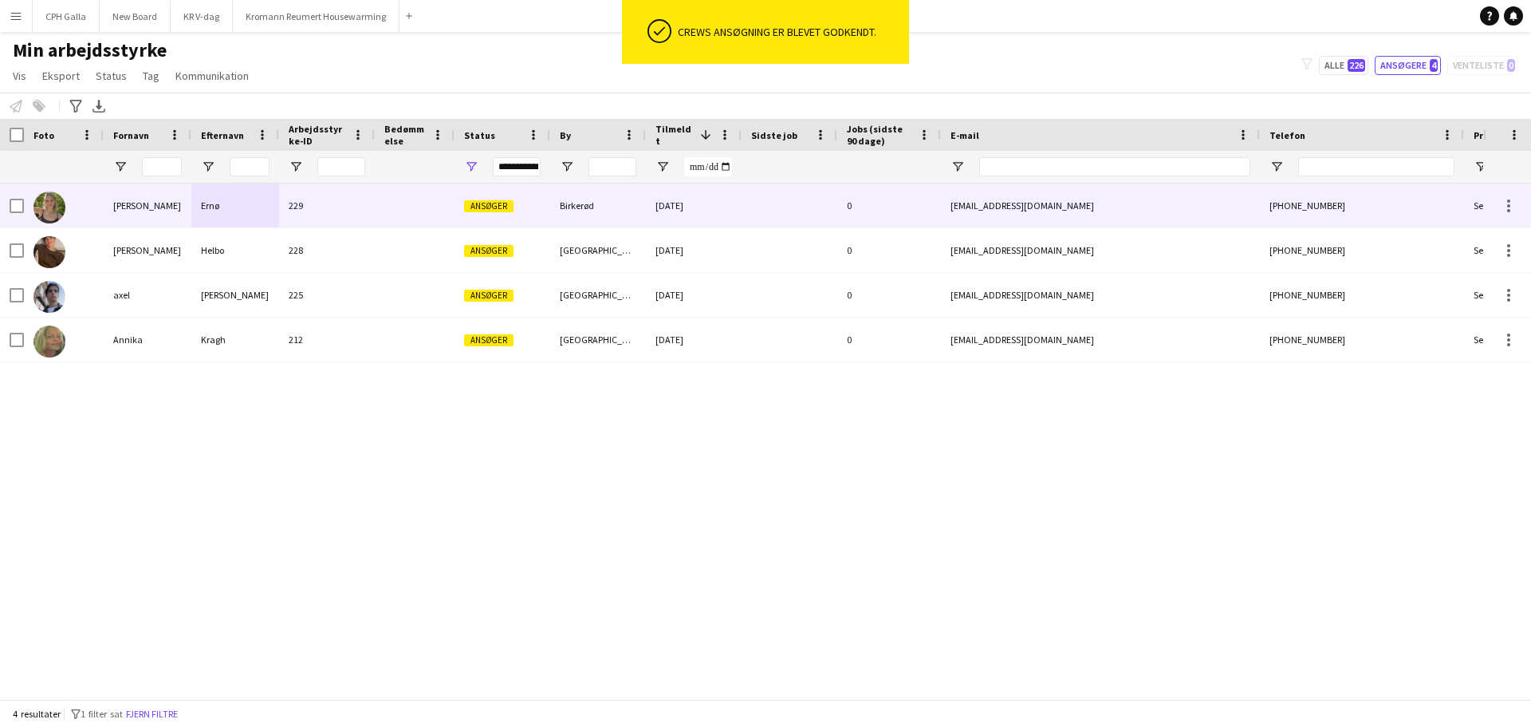
click at [215, 206] on div "Ernø" at bounding box center [235, 205] width 88 height 44
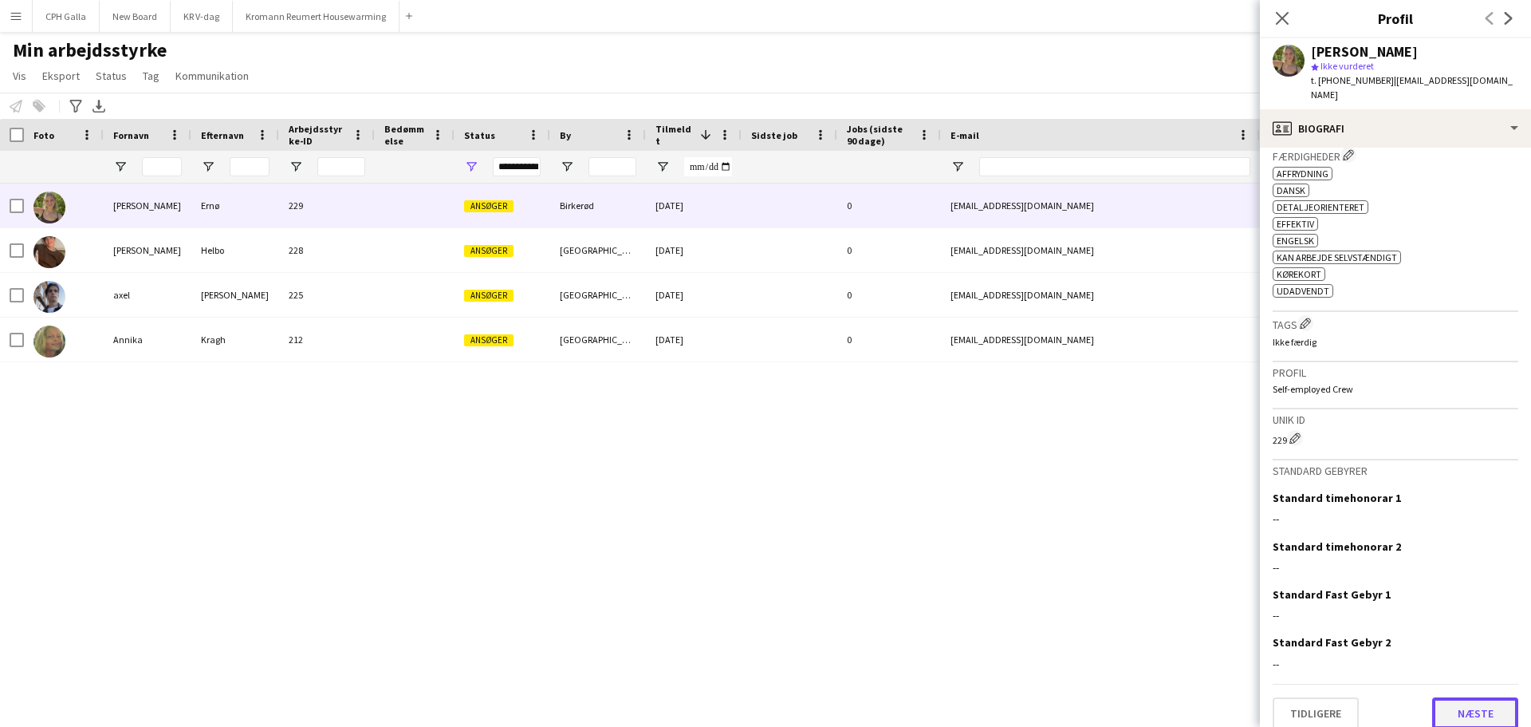
click at [1442, 700] on button "Næste" at bounding box center [1475, 713] width 86 height 32
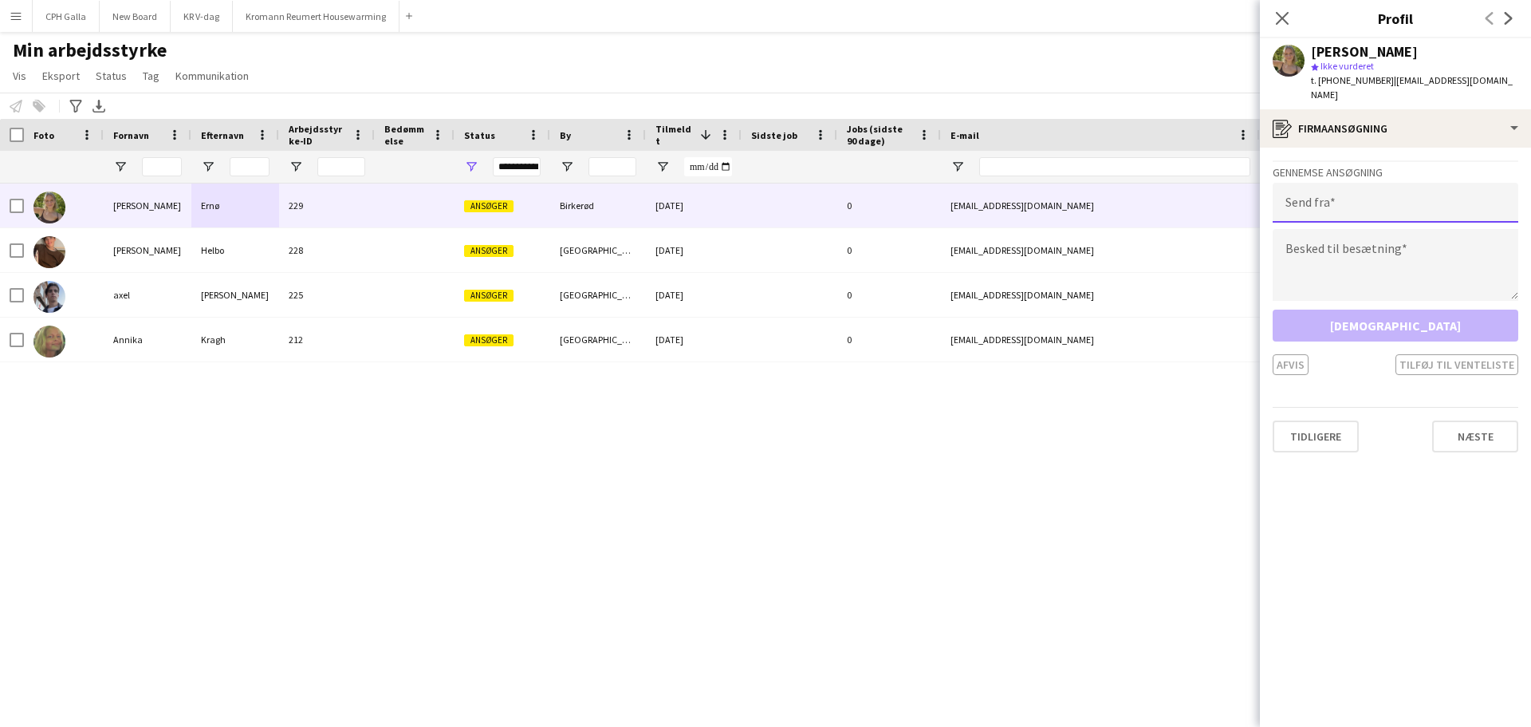
click at [1321, 191] on input "email" at bounding box center [1396, 203] width 246 height 40
type input "**********"
click at [1332, 237] on textarea at bounding box center [1396, 265] width 246 height 72
paste textarea "**********"
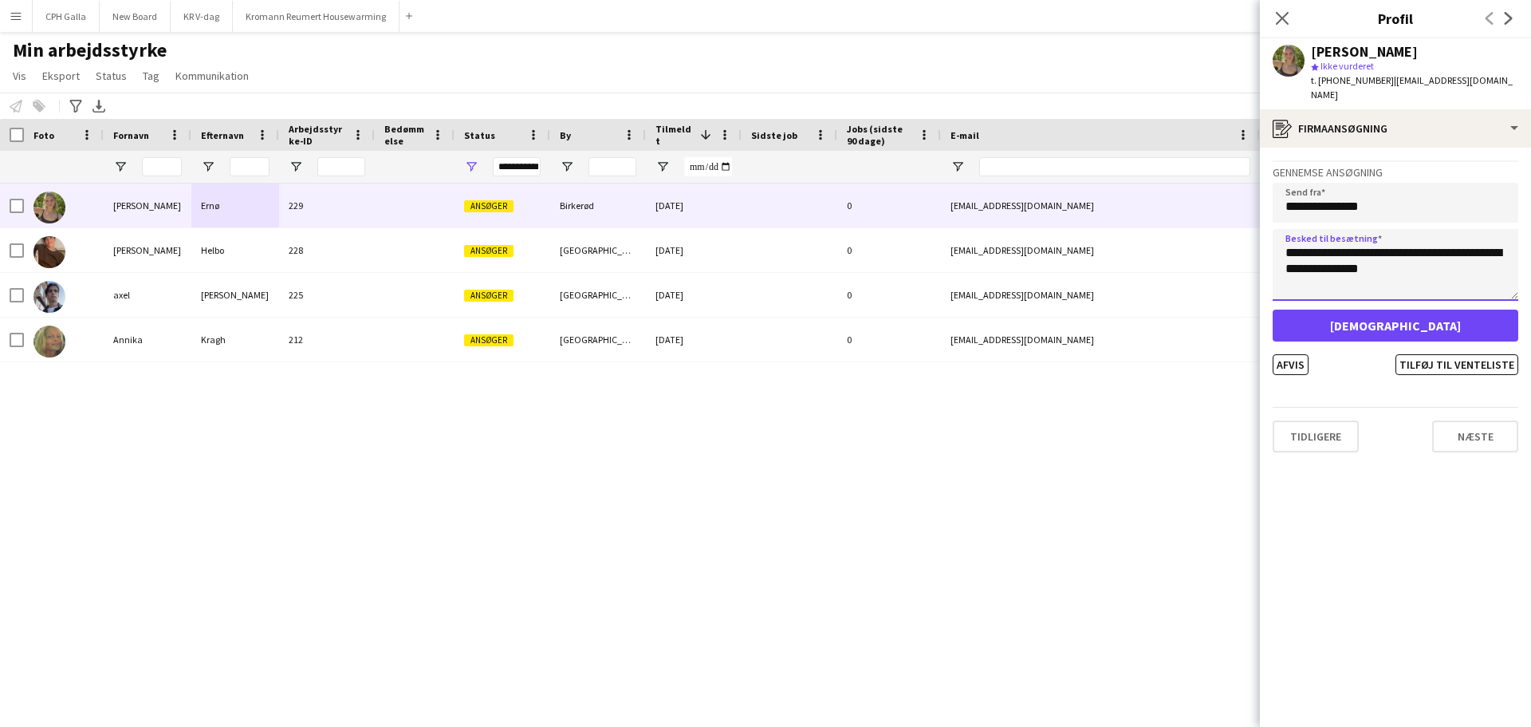
type textarea "**********"
click at [1349, 323] on button "[DEMOGRAPHIC_DATA]" at bounding box center [1396, 325] width 246 height 32
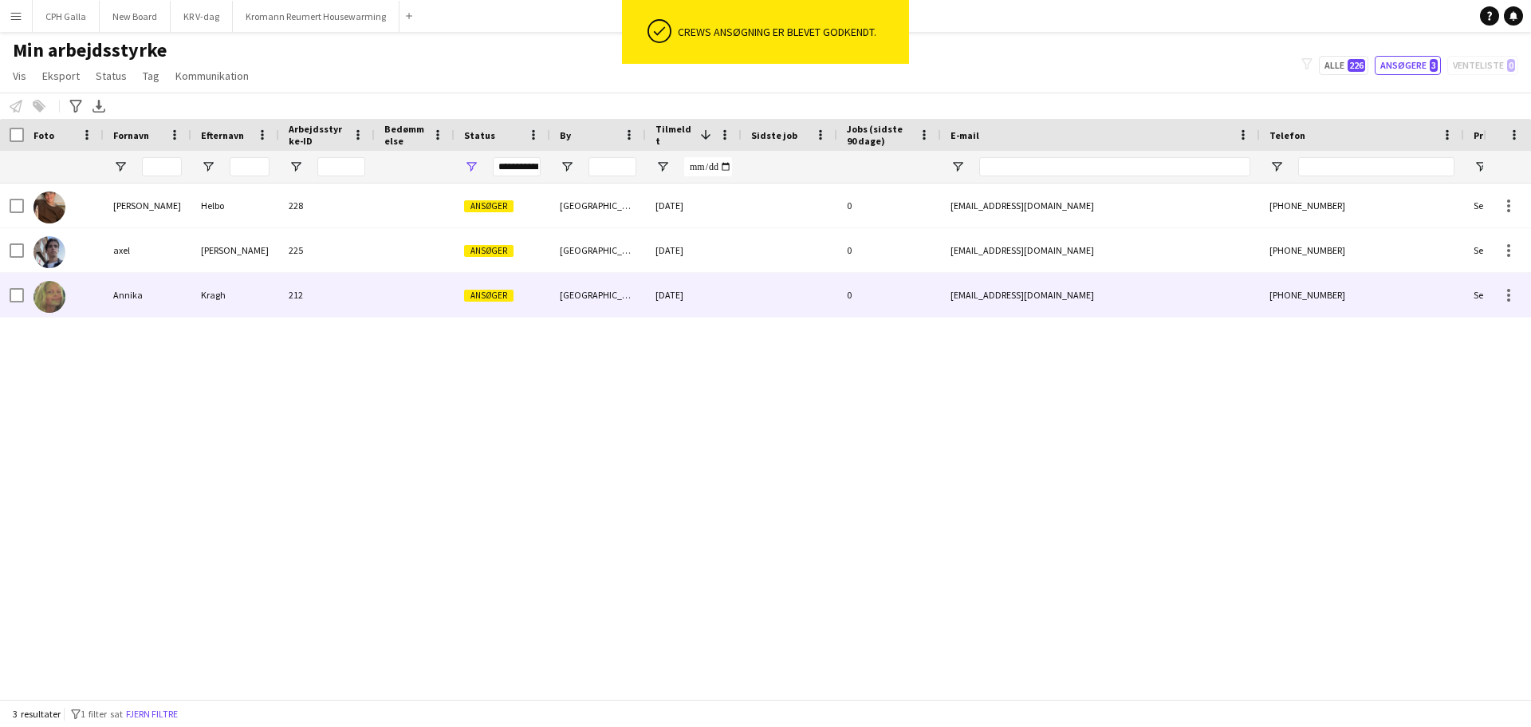
click at [246, 290] on div "Kragh" at bounding box center [235, 295] width 88 height 44
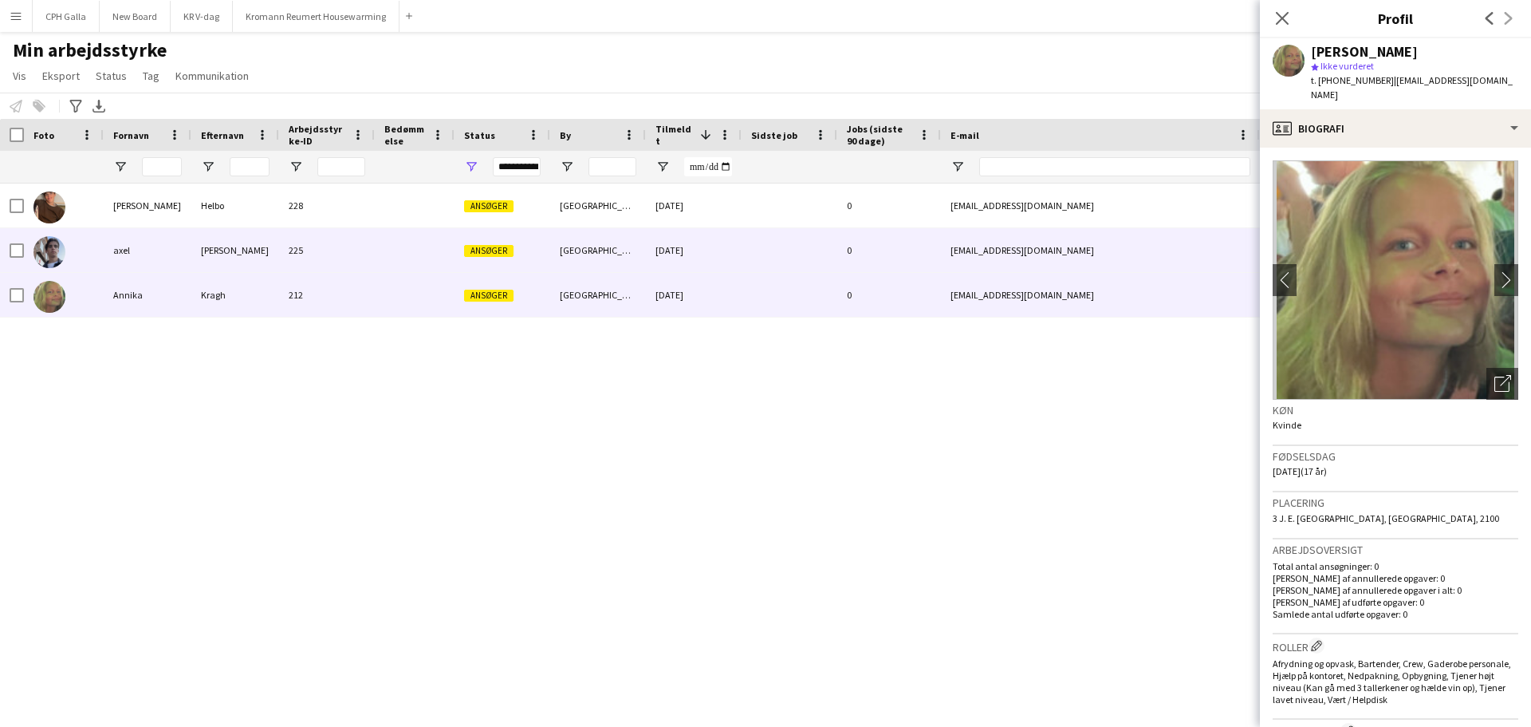
click at [244, 247] on div "[PERSON_NAME]" at bounding box center [235, 250] width 88 height 44
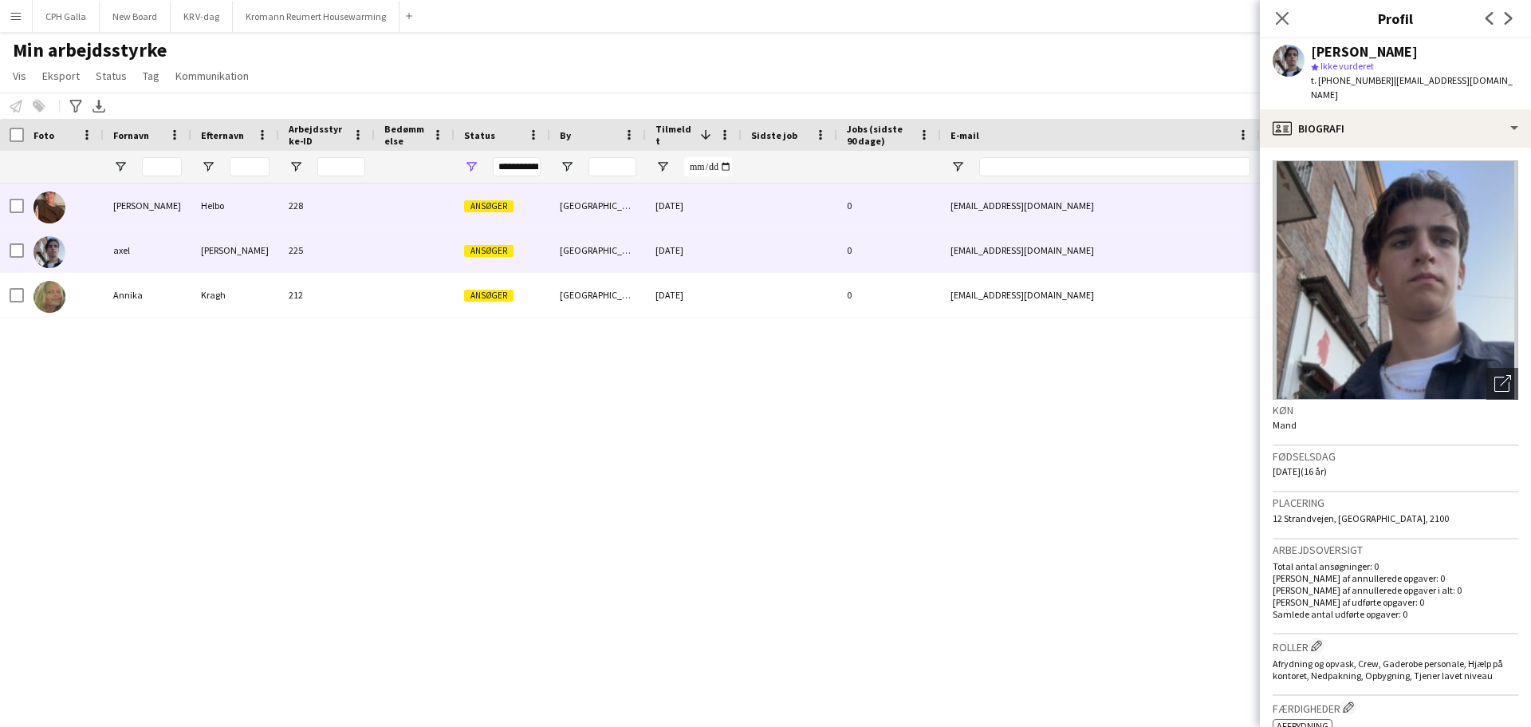
click at [244, 215] on div "Helbo" at bounding box center [235, 205] width 88 height 44
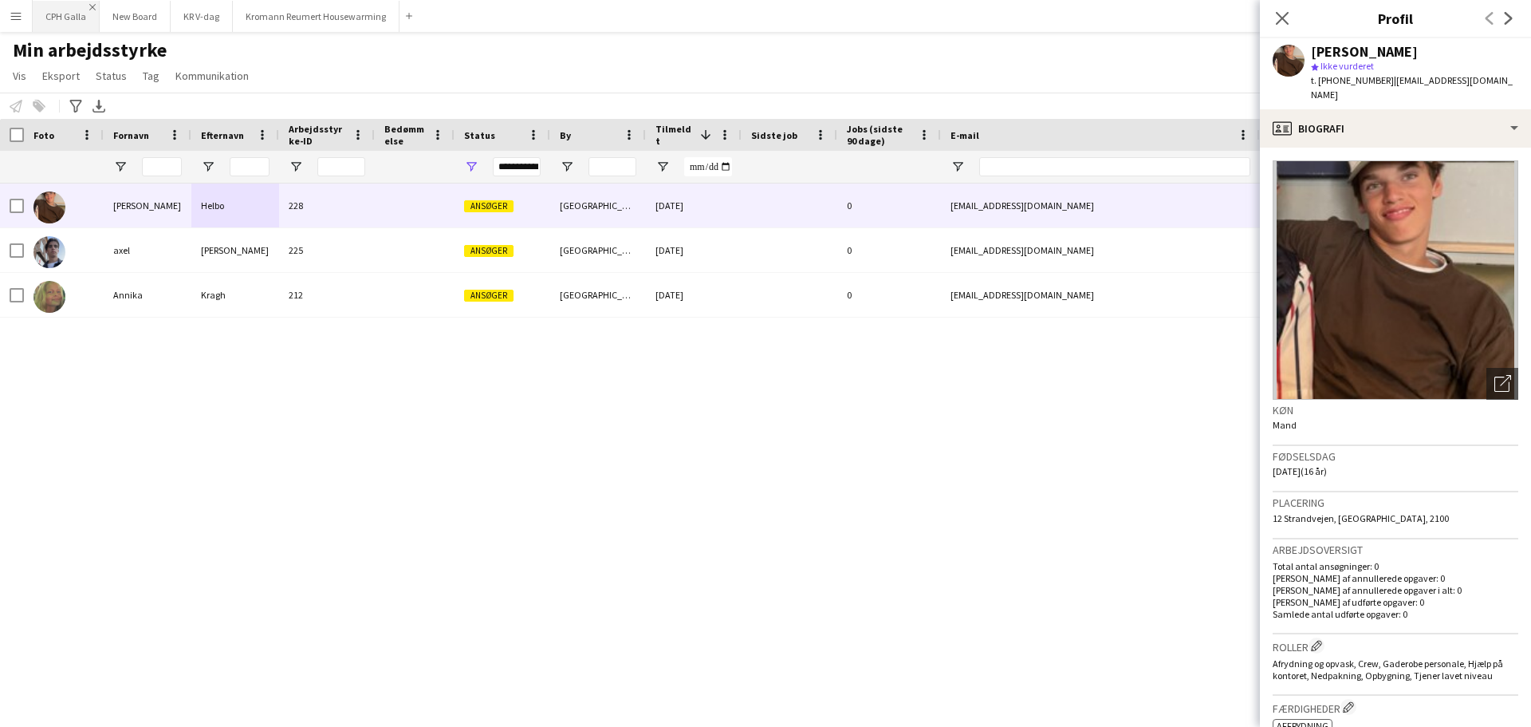
click at [93, 9] on app-icon "Luk" at bounding box center [92, 7] width 6 height 6
click at [79, 14] on button "New Board Luk" at bounding box center [68, 16] width 71 height 31
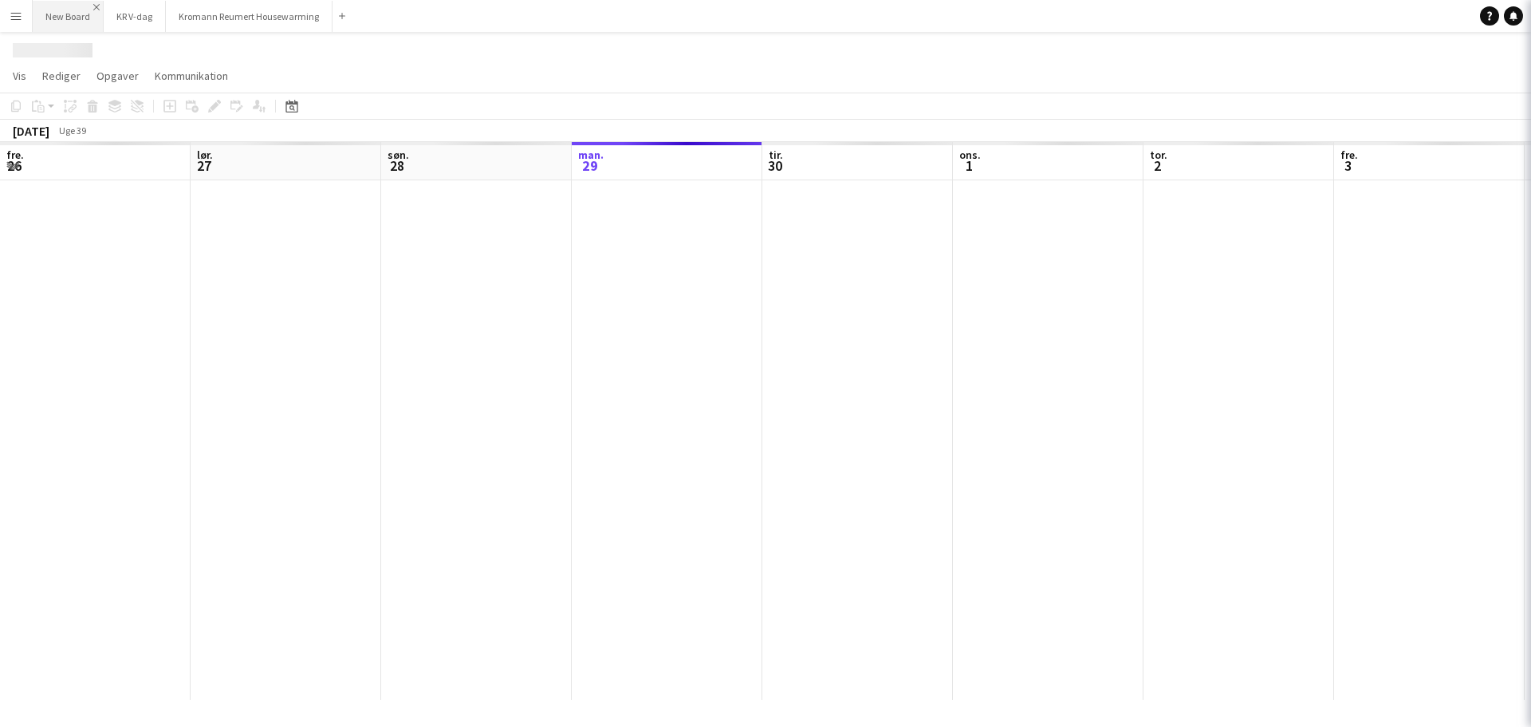
scroll to position [0, 381]
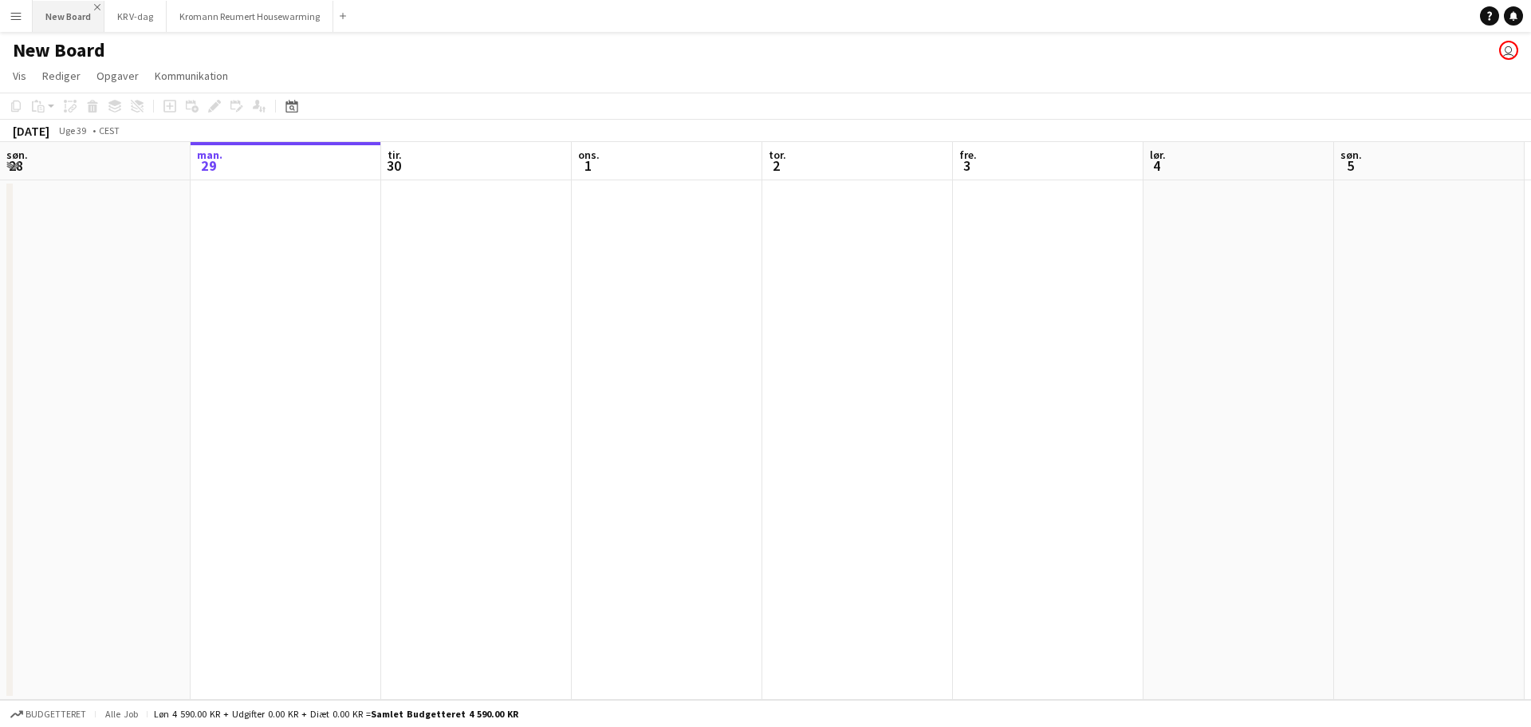
click at [95, 5] on app-icon "Luk" at bounding box center [97, 7] width 6 height 6
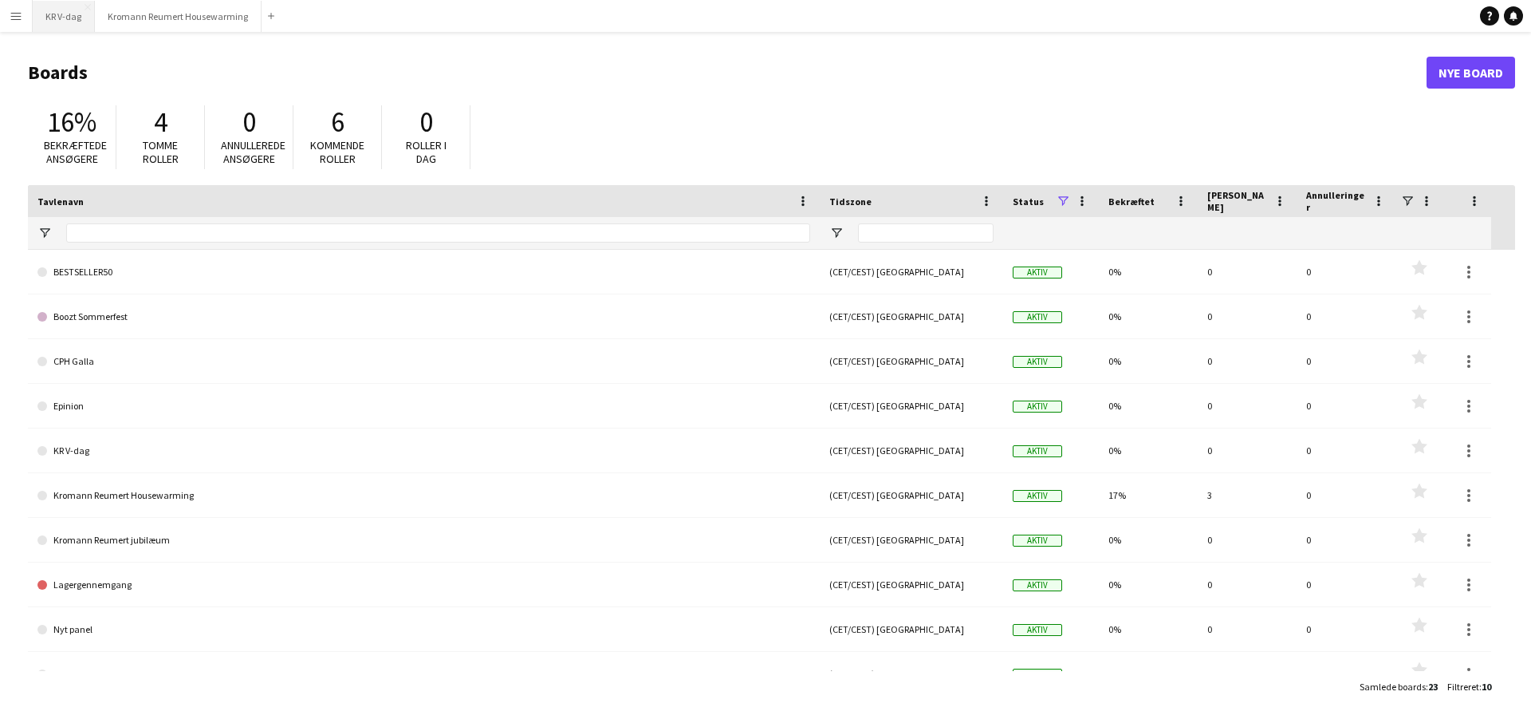
click at [89, 10] on button "KR V-dag Luk" at bounding box center [64, 16] width 62 height 31
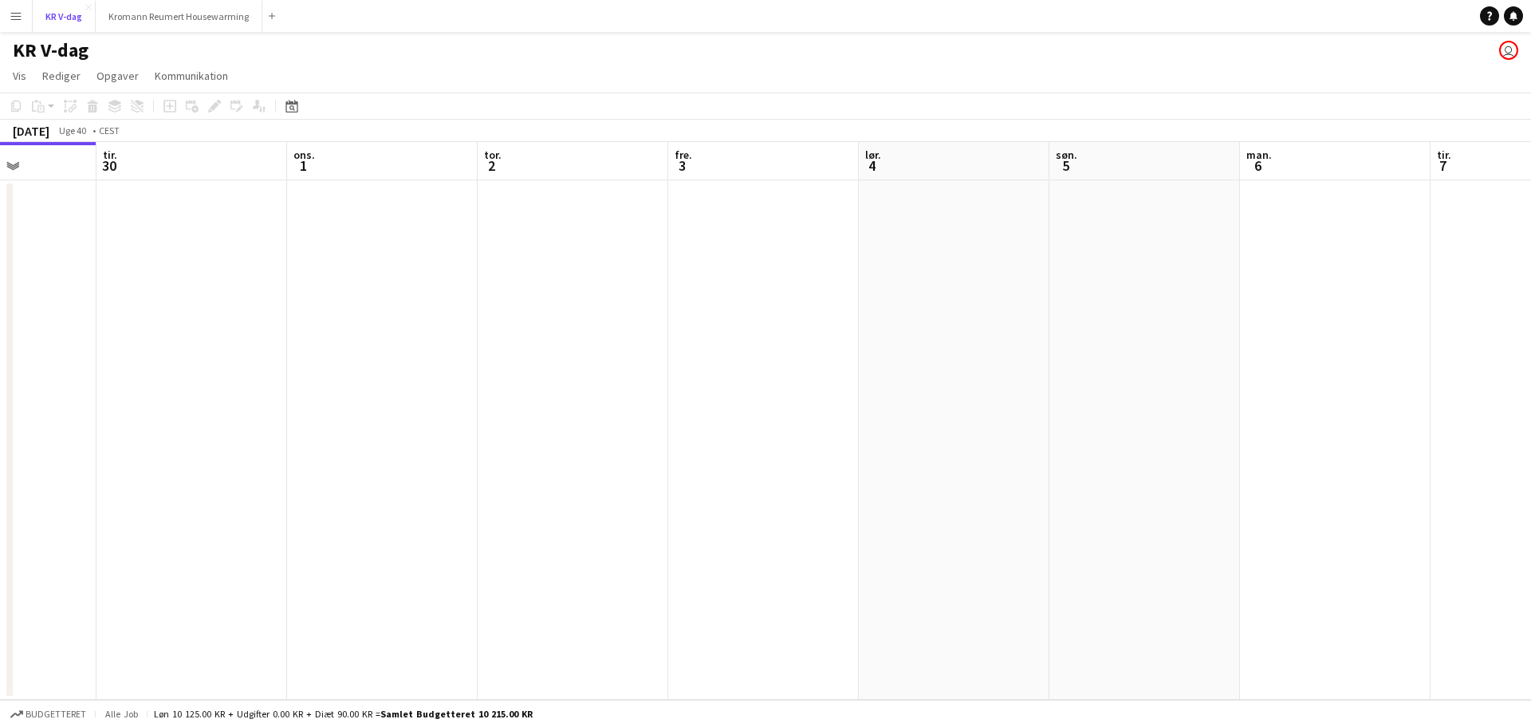
scroll to position [0, 475]
click at [89, 8] on app-icon "Luk" at bounding box center [88, 7] width 6 height 6
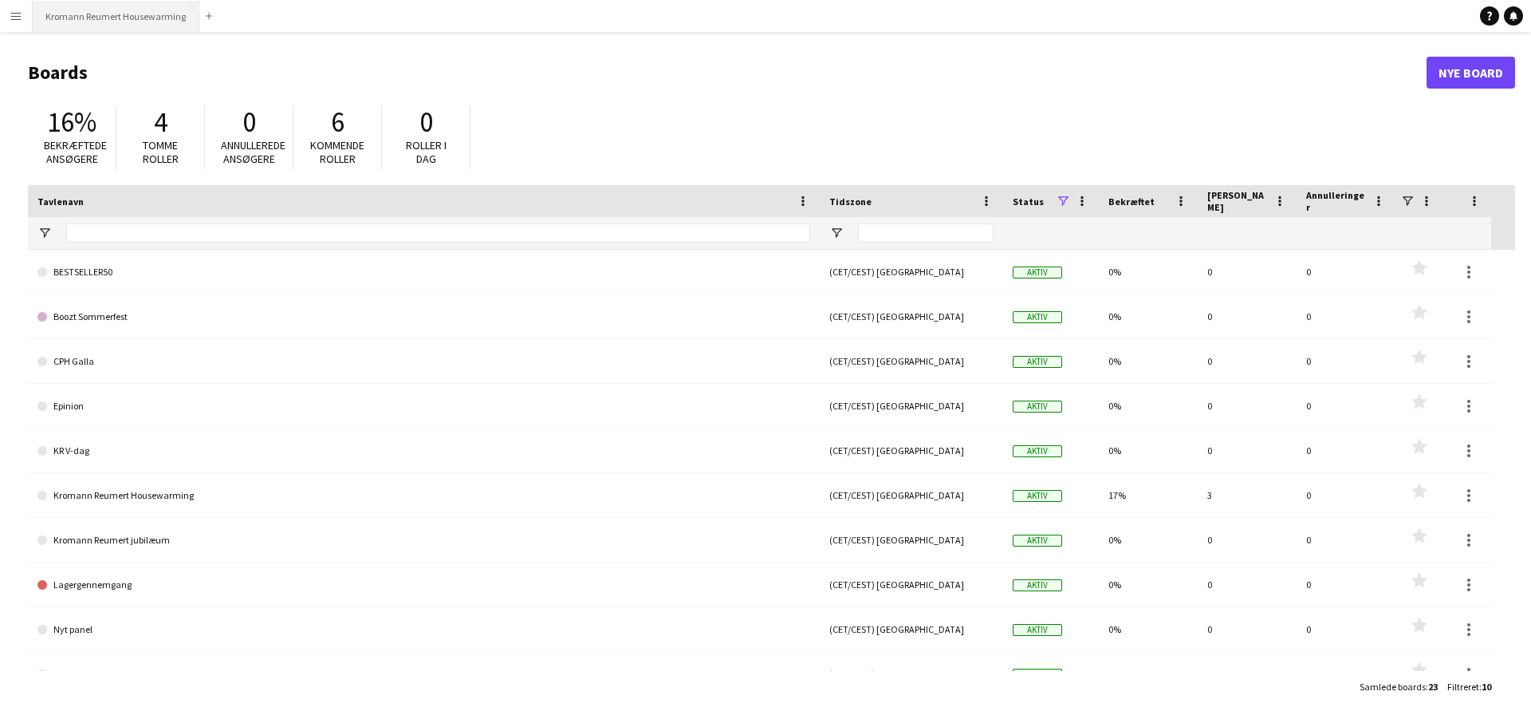
click at [103, 26] on button "Kromann Reumert Housewarming Luk" at bounding box center [116, 16] width 167 height 31
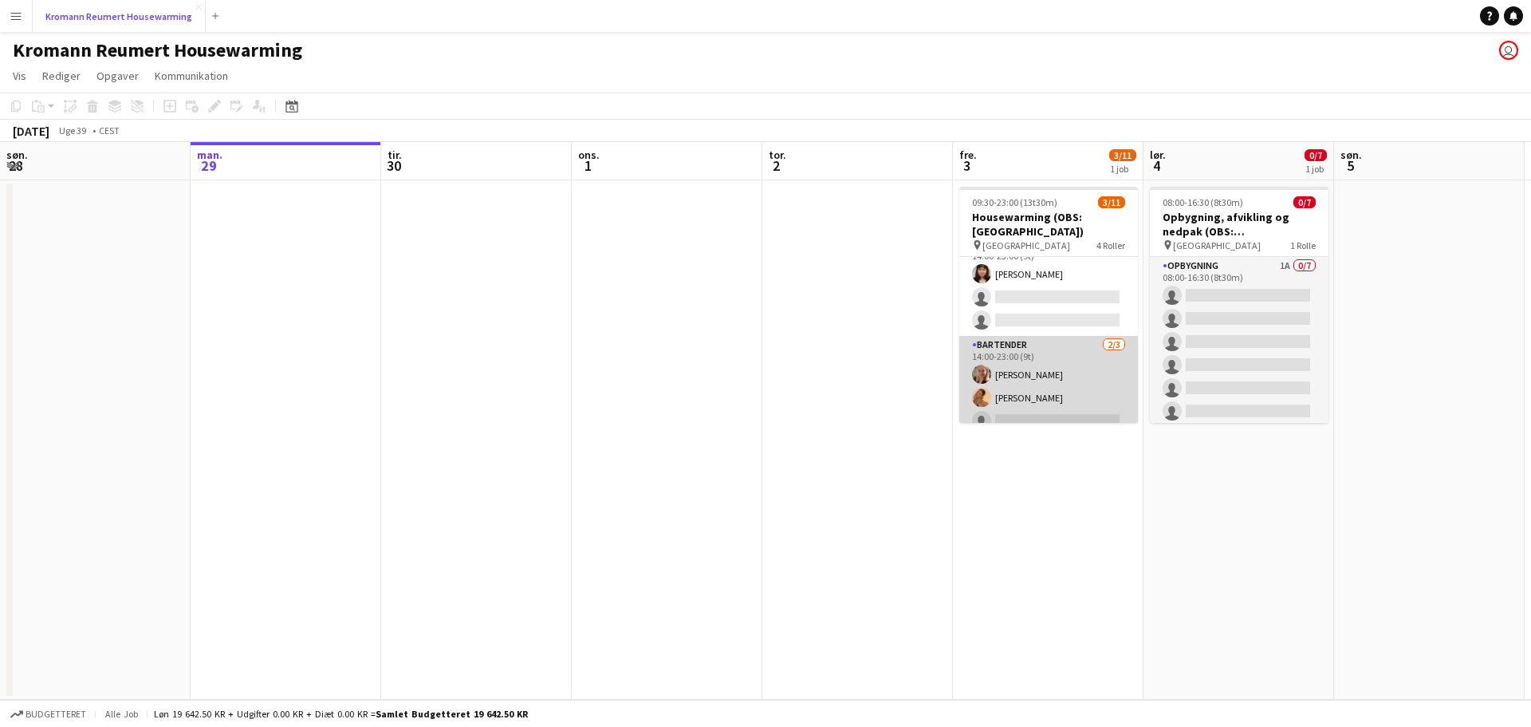
scroll to position [119, 0]
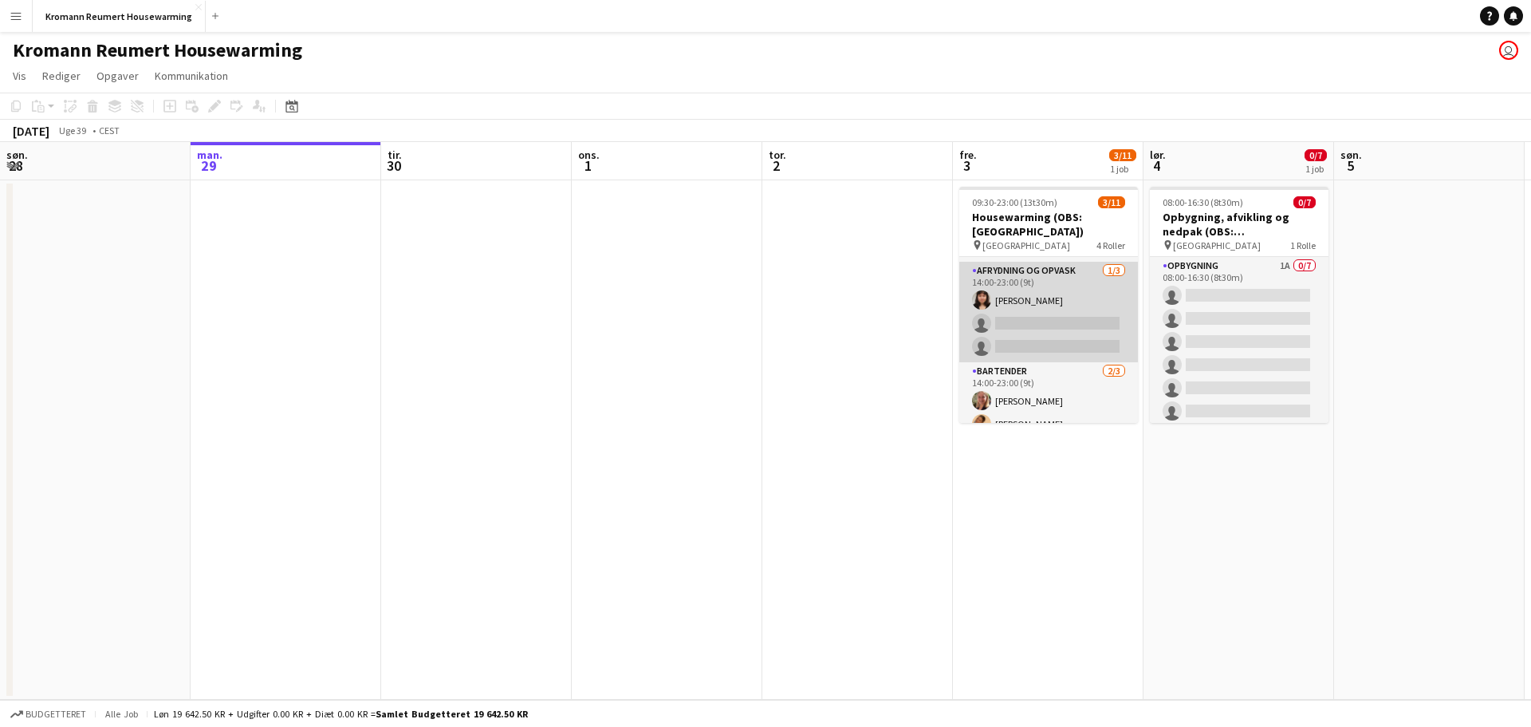
click at [1061, 282] on app-card-role "Afrydning og opvask [DATE] 14:00-23:00 (9t) [PERSON_NAME] single-neutral-action…" at bounding box center [1048, 312] width 179 height 100
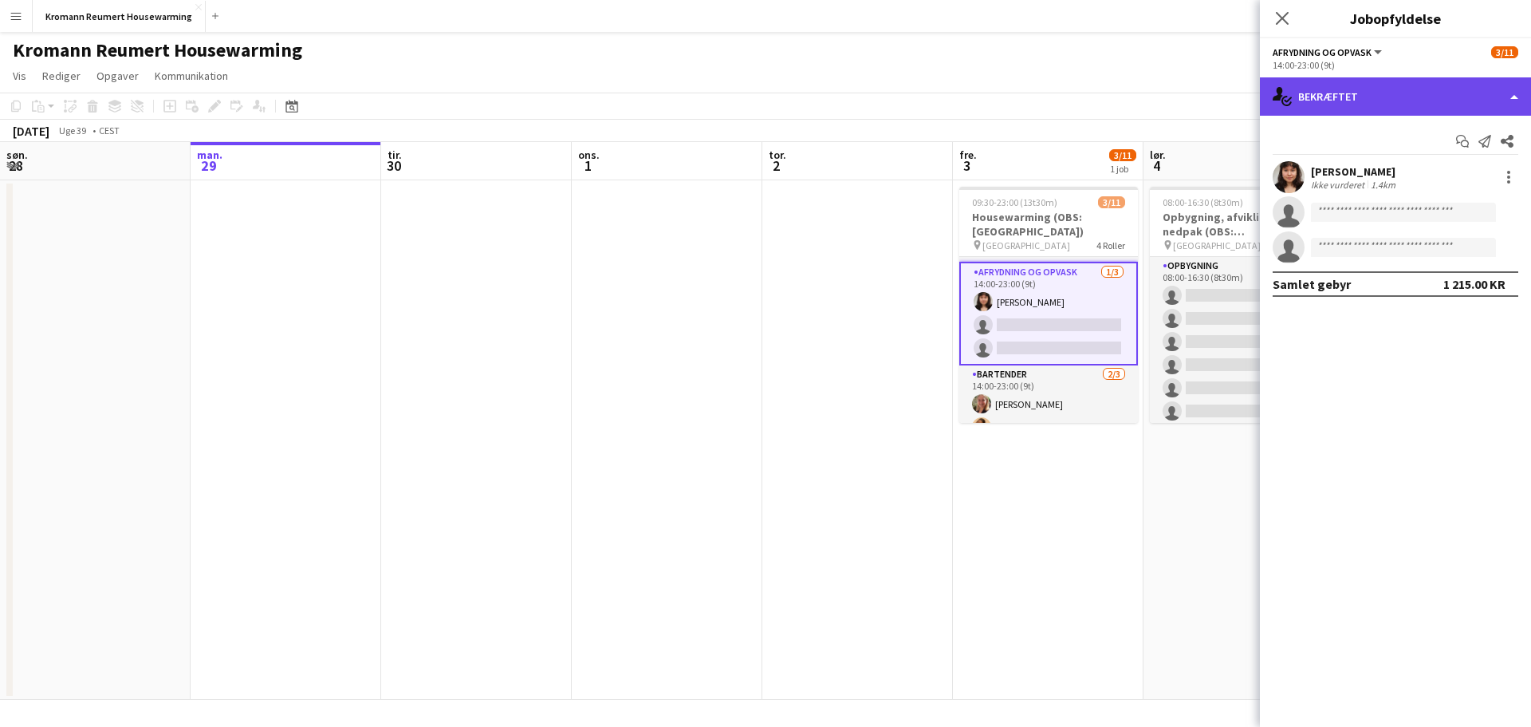
click at [1454, 106] on div "single-neutral-actions-check-2 Bekræftet" at bounding box center [1395, 96] width 271 height 38
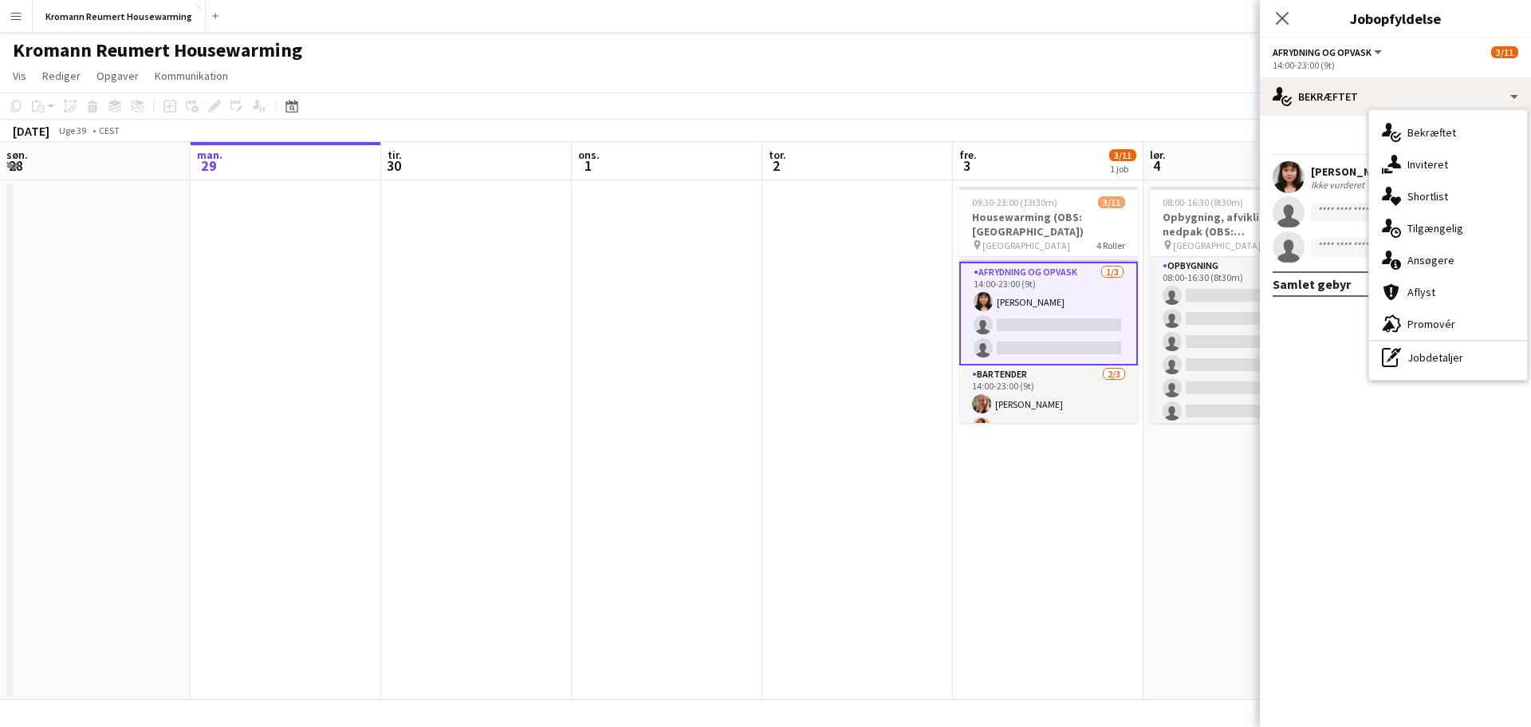
click at [1423, 432] on mat-expansion-panel "check Bekræftet Start chat Send notifikation Del [PERSON_NAME] Ikke vurderet 1.…" at bounding box center [1395, 421] width 271 height 611
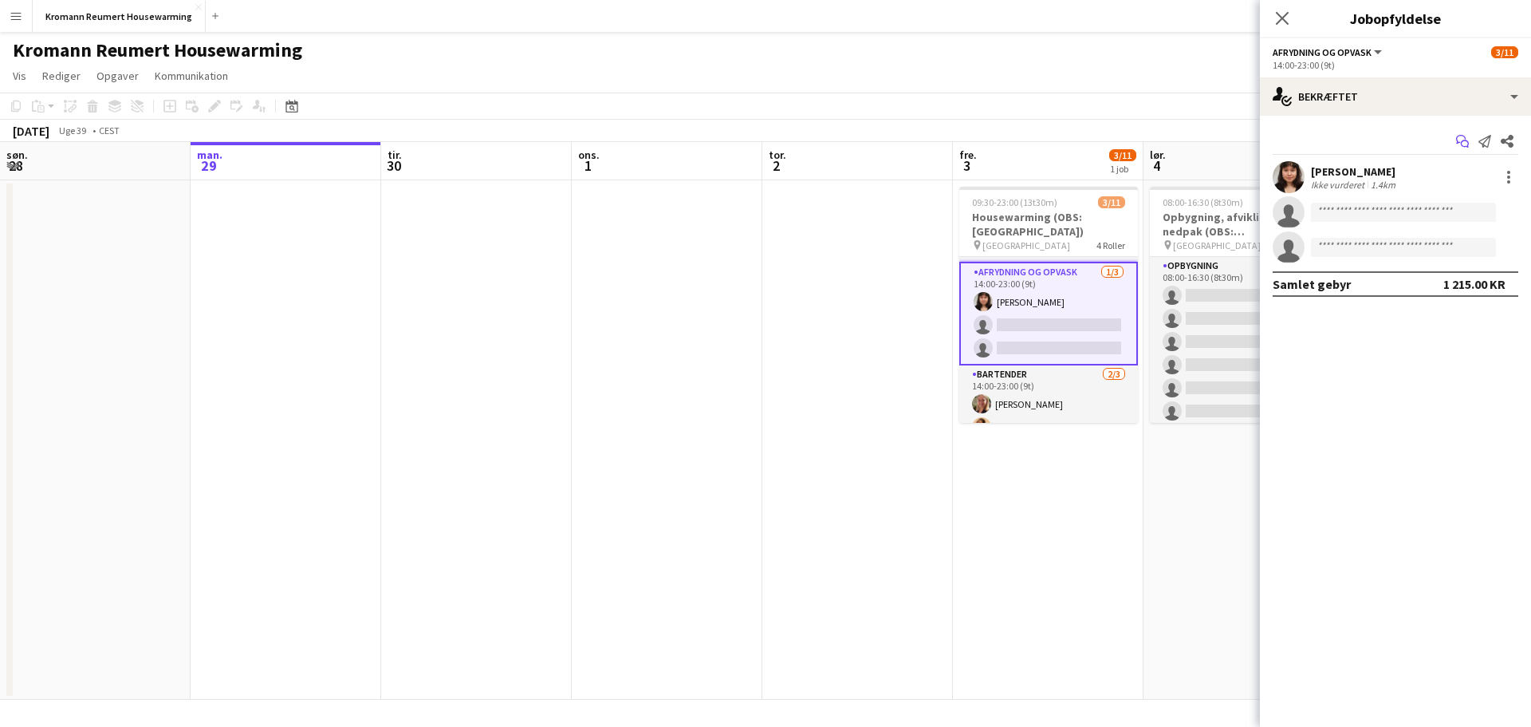
click at [1458, 140] on icon "Start chat" at bounding box center [1462, 141] width 13 height 13
click at [1509, 179] on div at bounding box center [1508, 176] width 19 height 19
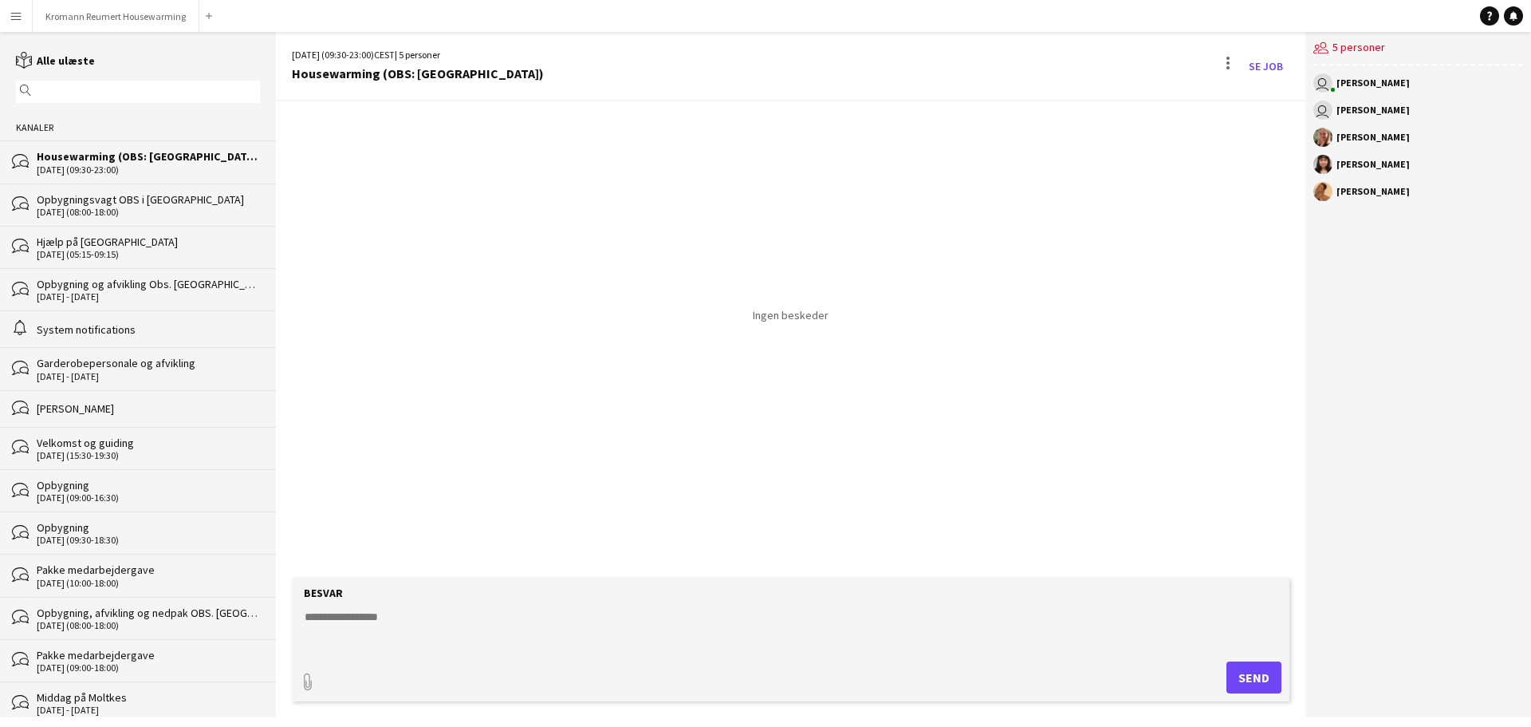
click at [416, 622] on textarea at bounding box center [794, 629] width 982 height 41
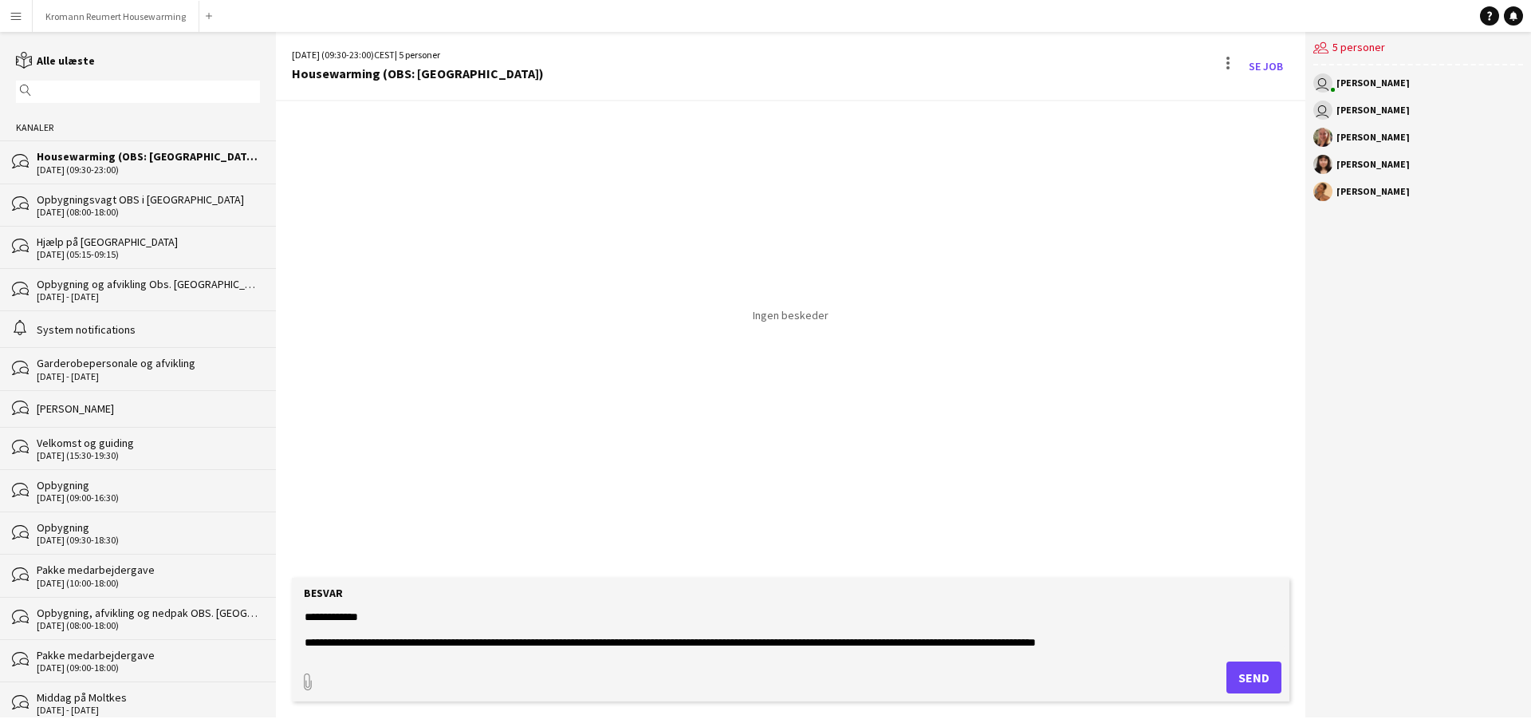
scroll to position [12, 0]
click at [1126, 624] on textarea "**********" at bounding box center [794, 629] width 982 height 41
drag, startPoint x: 1124, startPoint y: 630, endPoint x: 899, endPoint y: 632, distance: 224.9
click at [899, 632] on textarea "**********" at bounding box center [794, 629] width 982 height 41
click at [989, 636] on textarea "**********" at bounding box center [794, 629] width 982 height 41
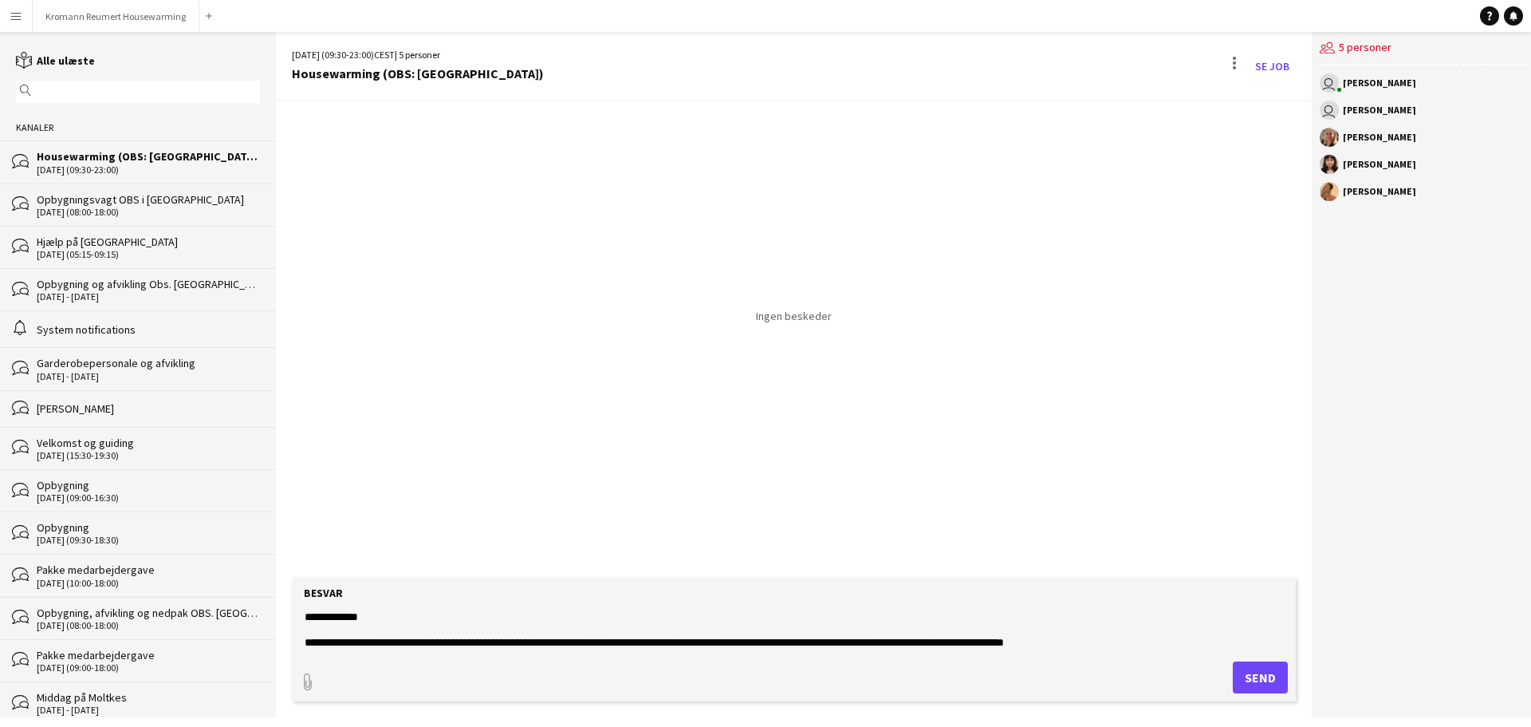
click at [368, 650] on form "**********" at bounding box center [794, 639] width 1004 height 124
click at [364, 642] on textarea "**********" at bounding box center [794, 629] width 982 height 41
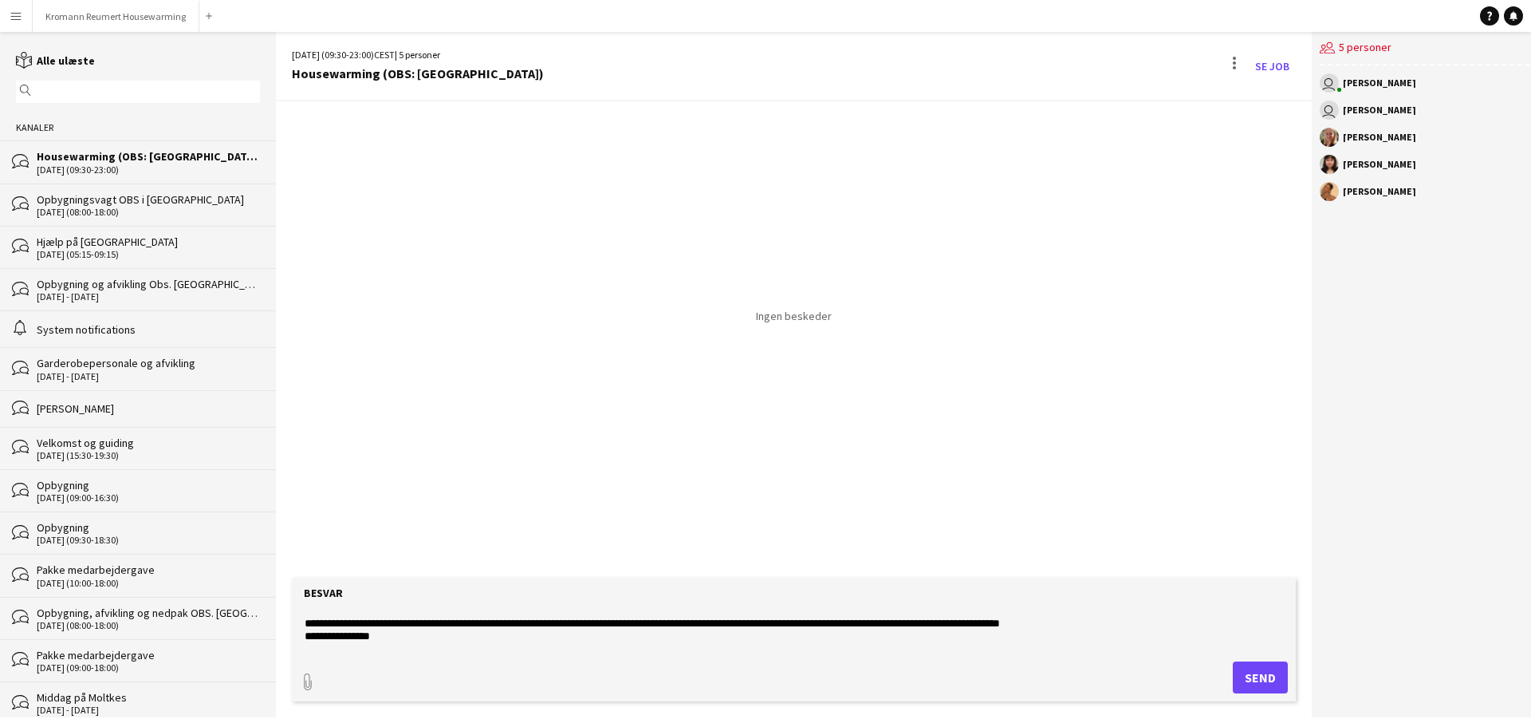
scroll to position [0, 0]
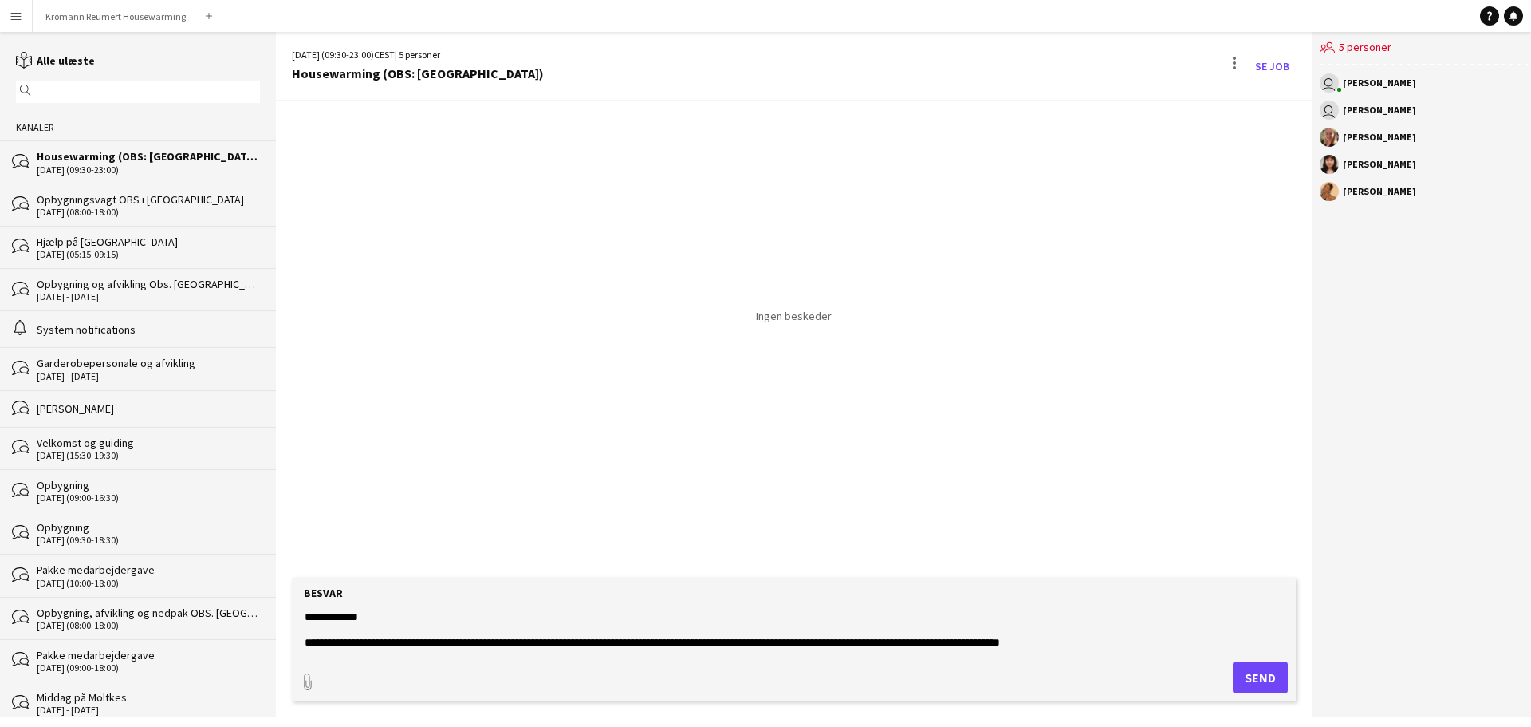
click at [1093, 640] on textarea "**********" at bounding box center [794, 629] width 982 height 41
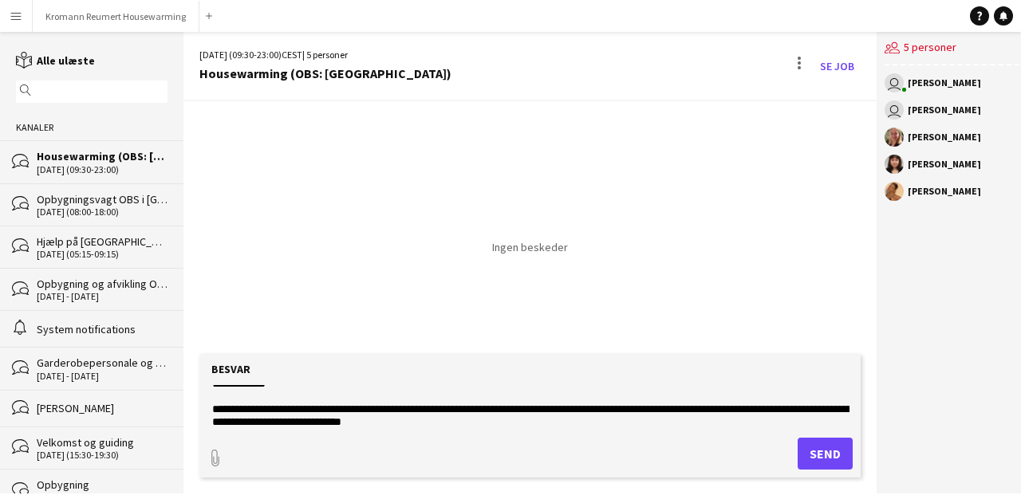
scroll to position [27, 0]
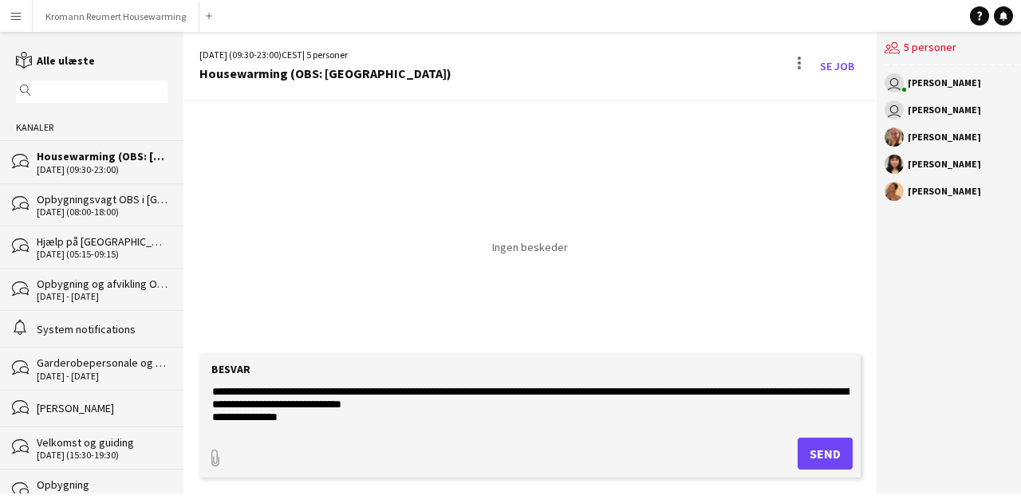
drag, startPoint x: 490, startPoint y: 404, endPoint x: 400, endPoint y: 411, distance: 91.1
click at [400, 411] on textarea "**********" at bounding box center [530, 405] width 639 height 41
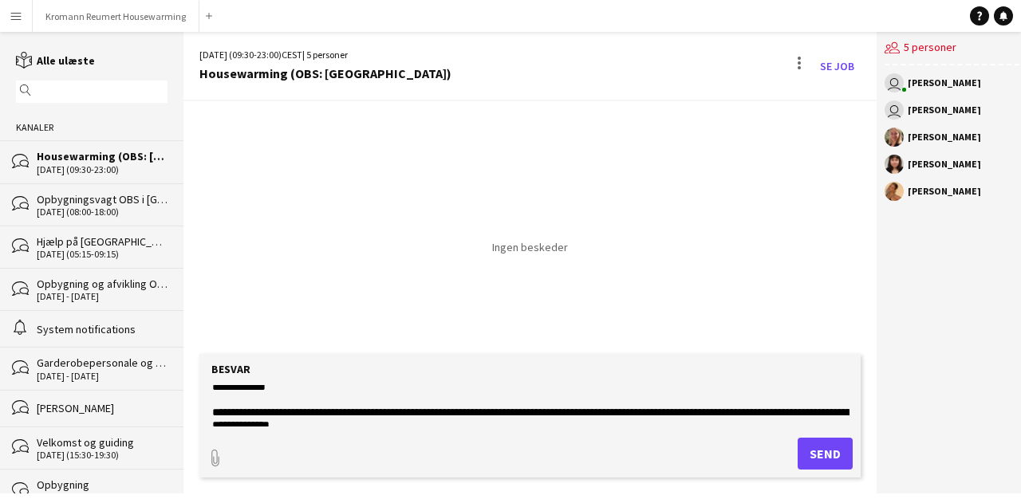
scroll to position [0, 0]
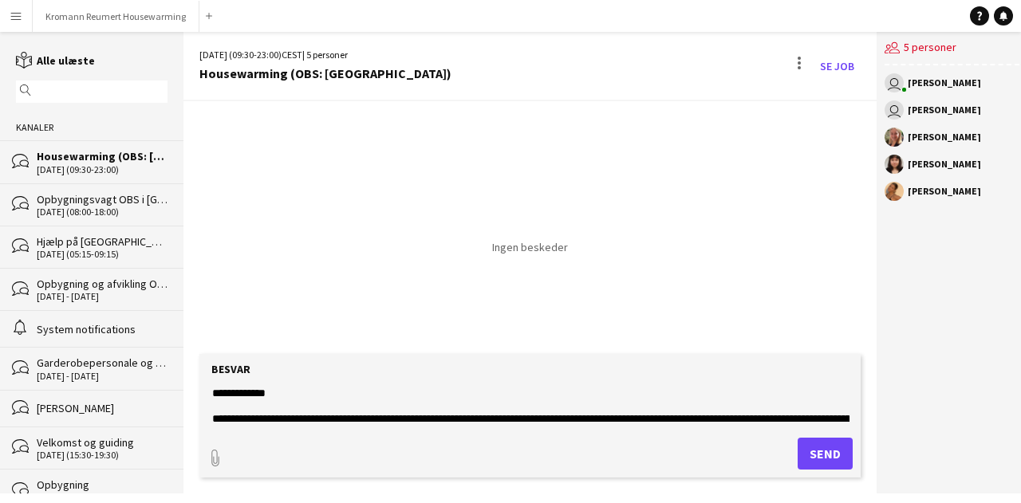
drag, startPoint x: 282, startPoint y: 416, endPoint x: 207, endPoint y: 392, distance: 78.7
click at [207, 392] on form "**********" at bounding box center [529, 416] width 661 height 124
type textarea "**********"
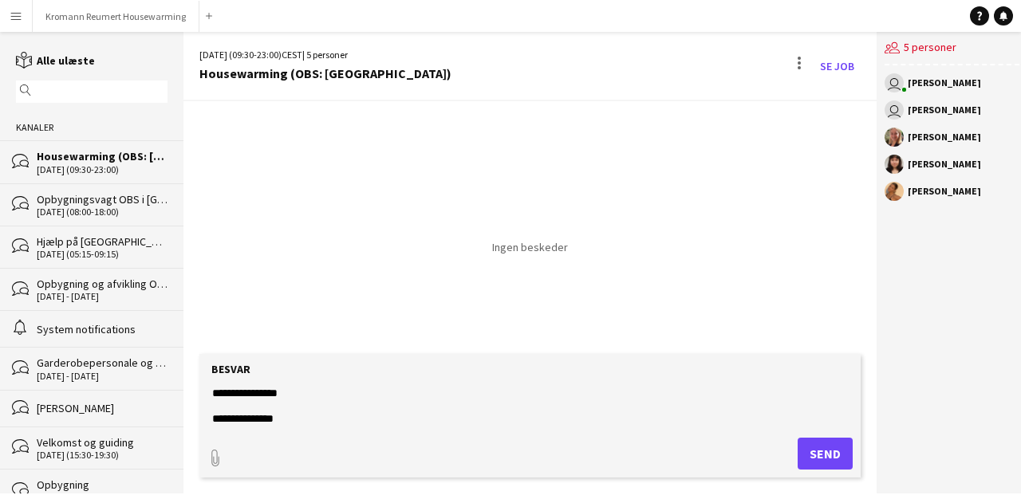
scroll to position [64, 0]
click at [818, 452] on button "Send" at bounding box center [825, 454] width 55 height 32
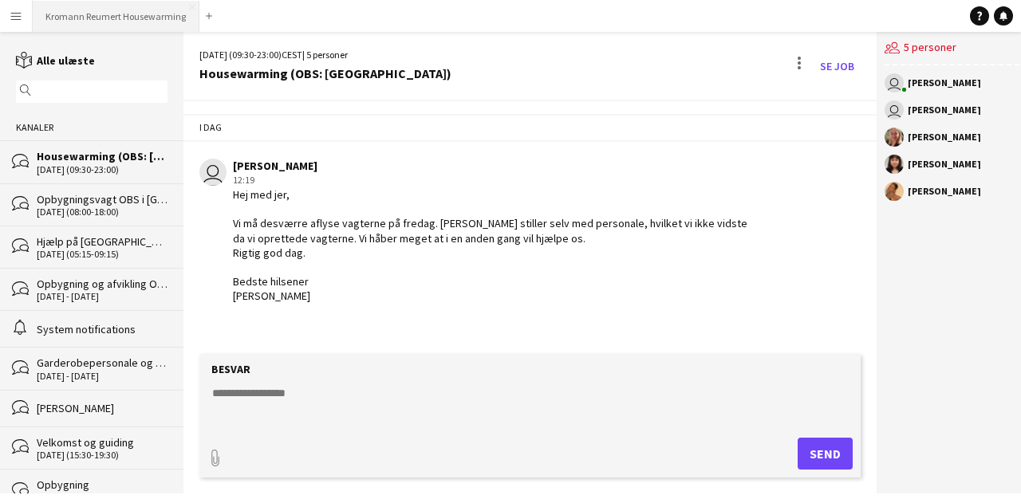
click at [132, 22] on button "Kromann Reumert Housewarming Luk" at bounding box center [116, 16] width 167 height 31
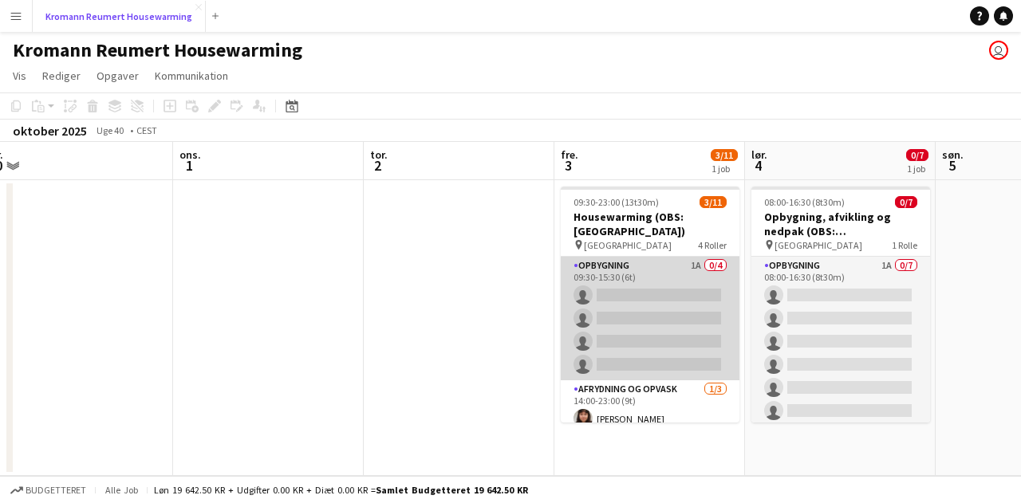
scroll to position [89, 0]
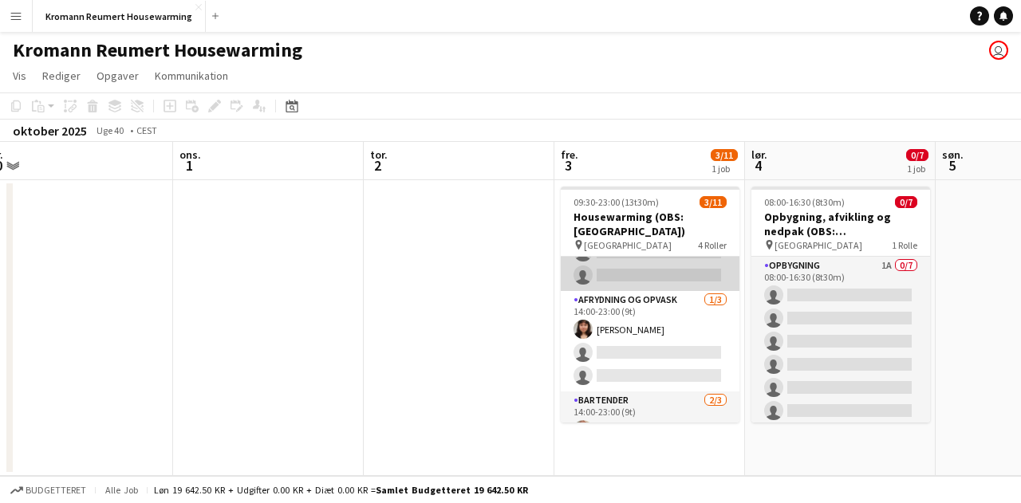
click at [676, 325] on app-card-role "Afrydning og opvask [DATE] 14:00-23:00 (9t) [PERSON_NAME] single-neutral-action…" at bounding box center [650, 341] width 179 height 100
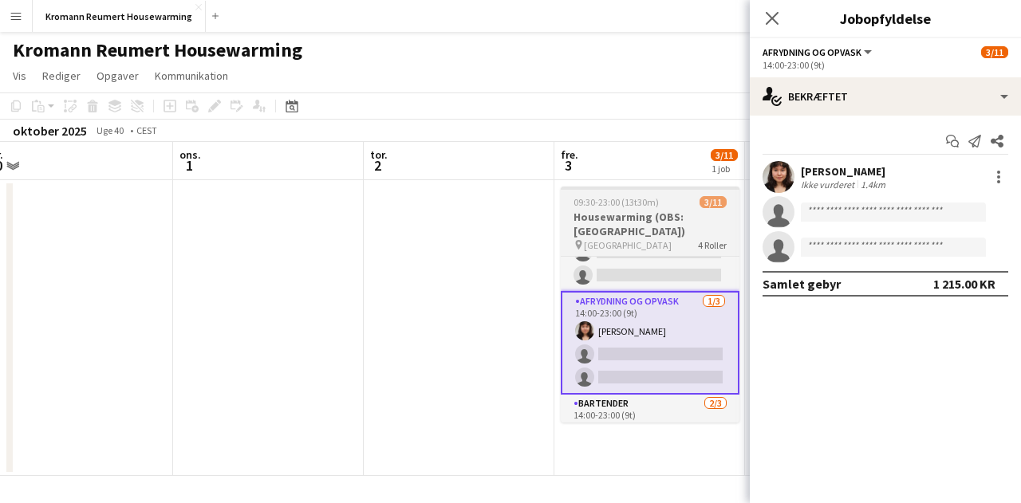
click at [607, 193] on app-job-card "09:30-23:00 (13t30m) 3/11 Housewarming (OBS: [GEOGRAPHIC_DATA]) pin Akson Tower…" at bounding box center [650, 305] width 179 height 236
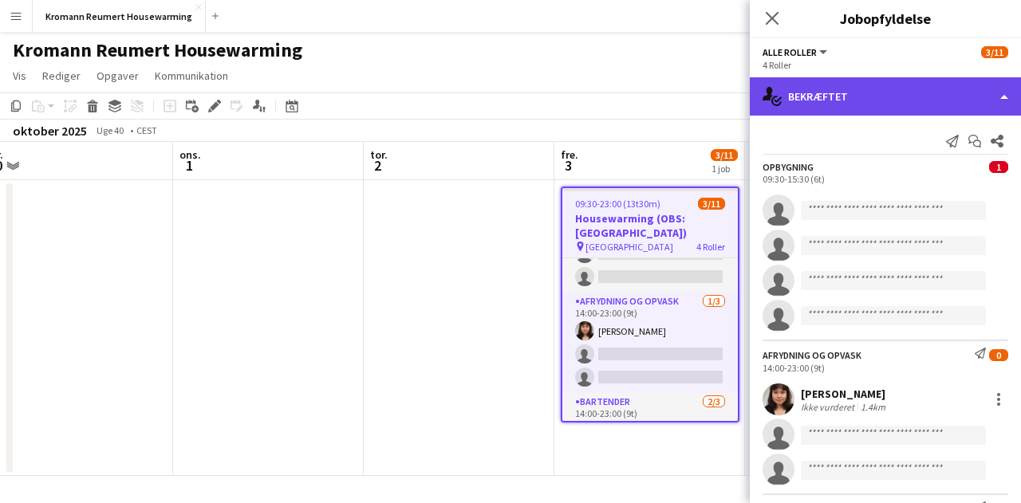
click at [903, 79] on div "single-neutral-actions-check-2 Bekræftet" at bounding box center [885, 96] width 271 height 38
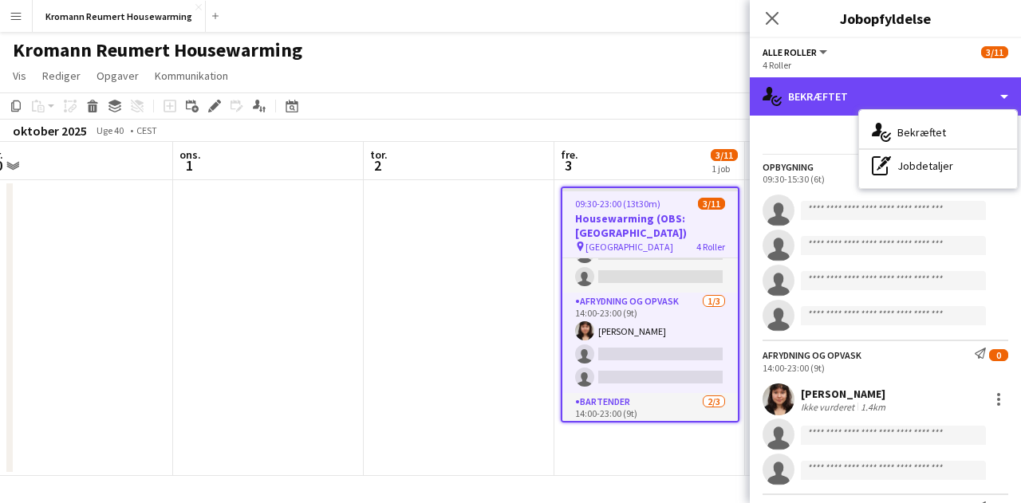
scroll to position [262, 0]
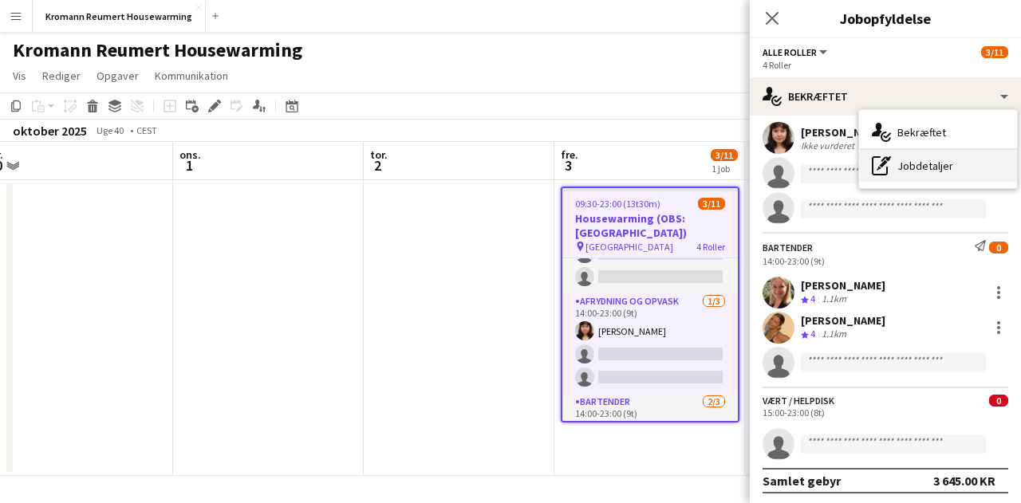
click at [919, 166] on div "pen-write Jobdetaljer" at bounding box center [938, 166] width 158 height 32
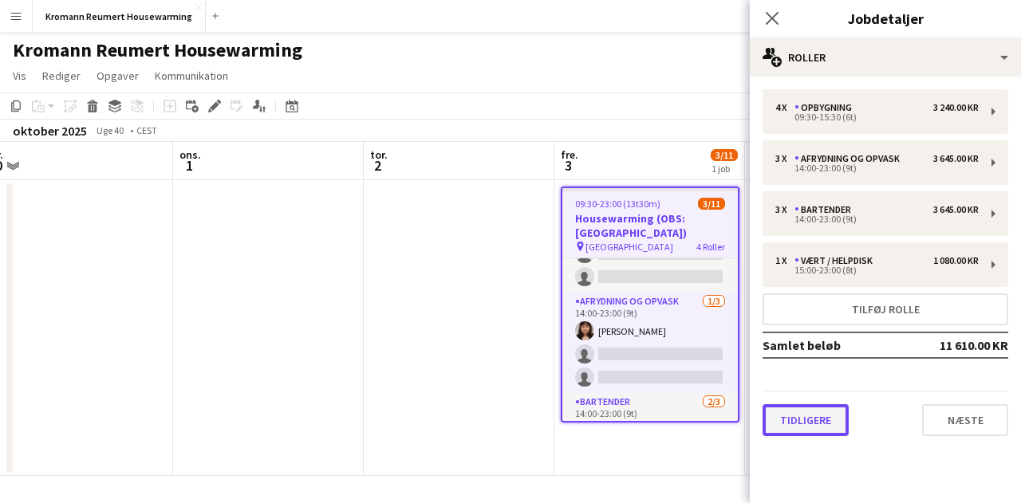
click at [783, 409] on button "Tidligere" at bounding box center [805, 420] width 86 height 32
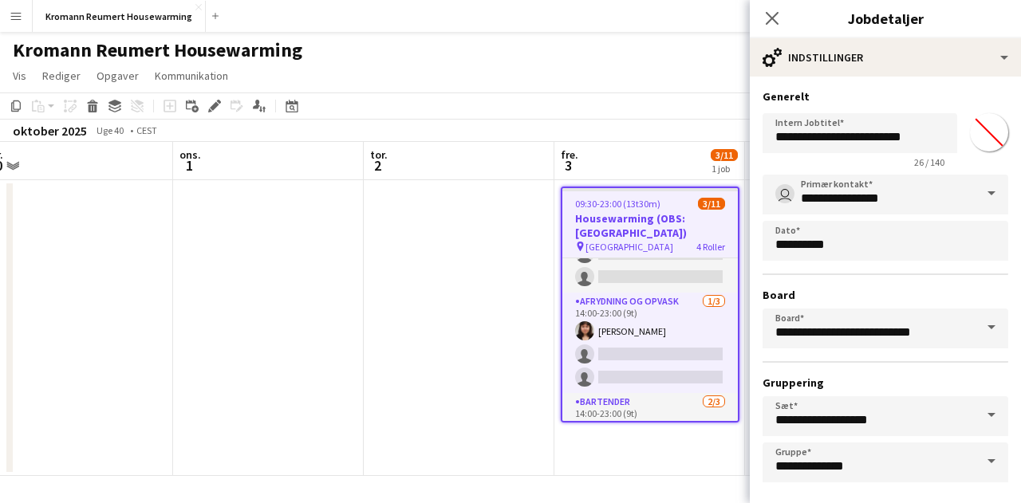
scroll to position [69, 0]
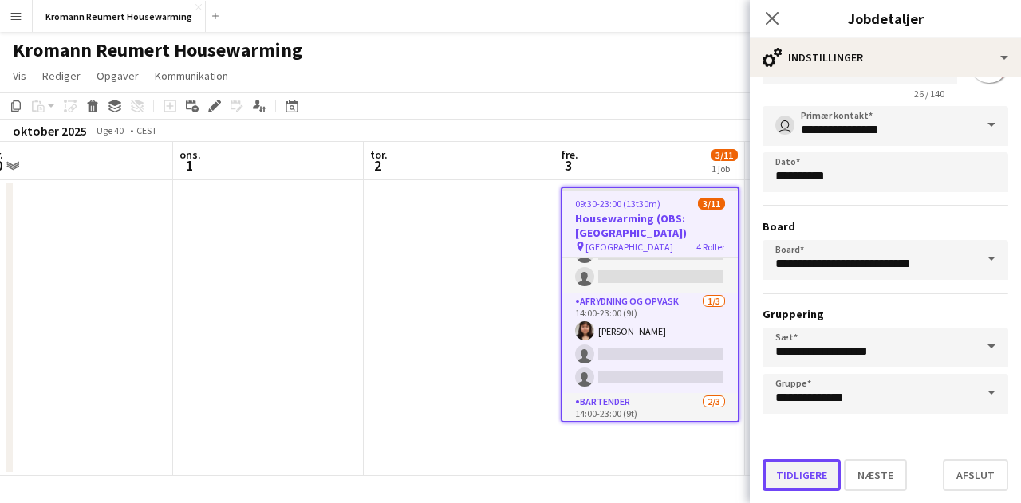
click at [790, 467] on button "Tidligere" at bounding box center [801, 475] width 78 height 32
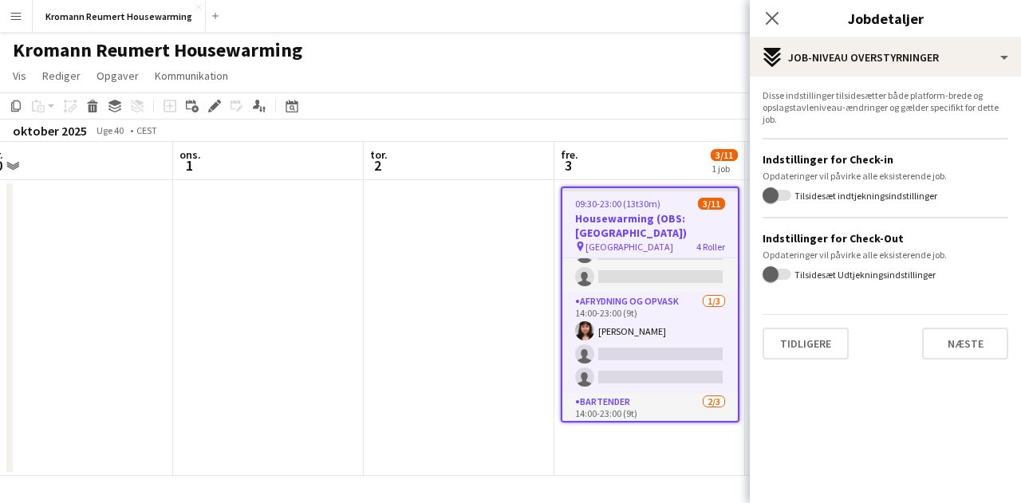
scroll to position [0, 0]
click at [804, 333] on button "Tidligere" at bounding box center [805, 344] width 86 height 32
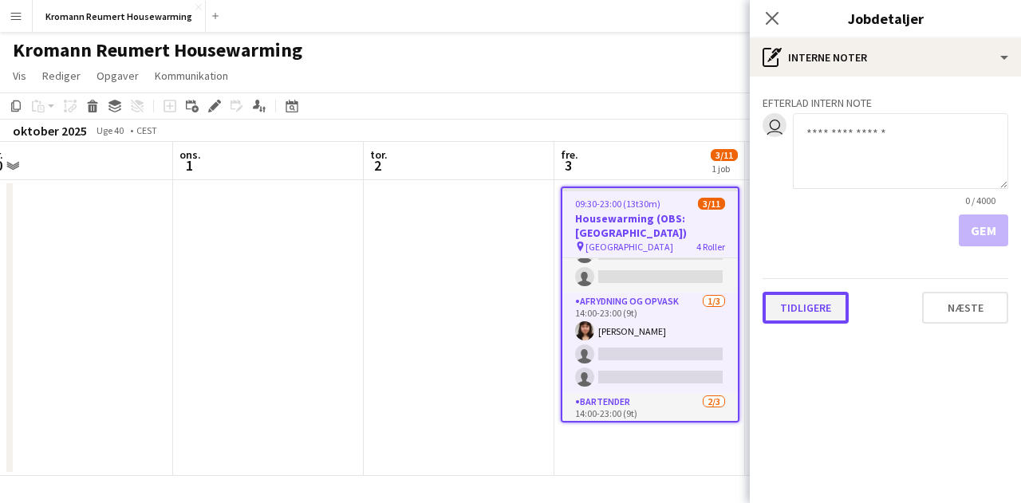
click at [790, 307] on button "Tidligere" at bounding box center [805, 308] width 86 height 32
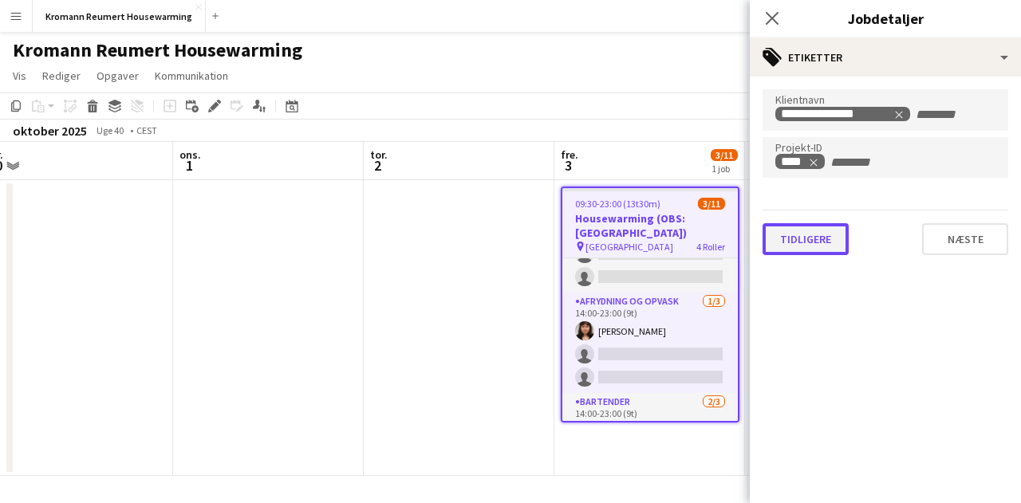
click at [801, 230] on button "Tidligere" at bounding box center [805, 239] width 86 height 32
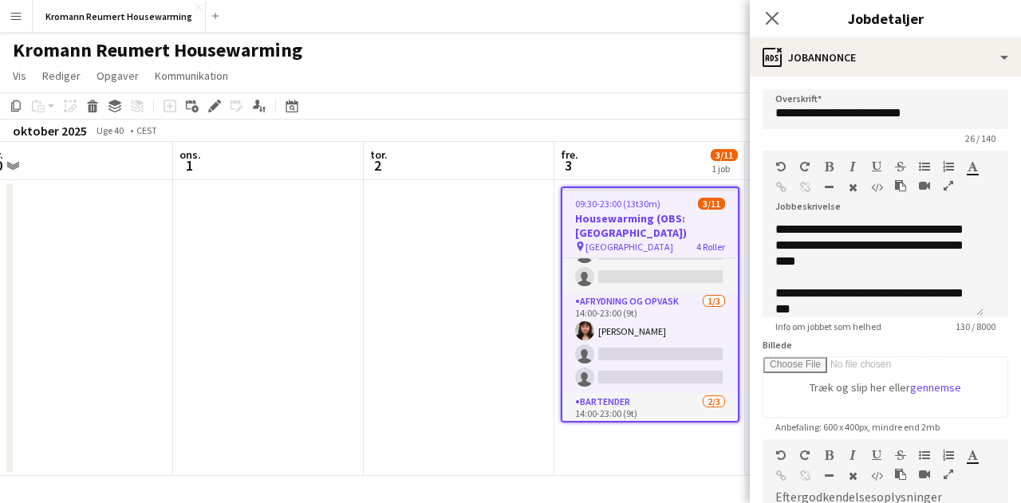
click at [493, 209] on app-date-cell at bounding box center [459, 328] width 191 height 296
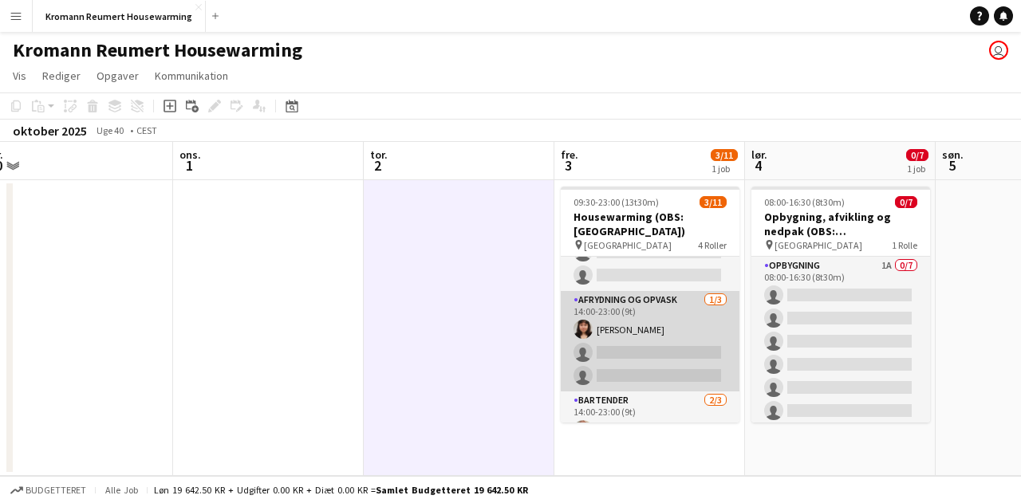
click at [687, 295] on app-card-role "Afrydning og opvask [DATE] 14:00-23:00 (9t) [PERSON_NAME] single-neutral-action…" at bounding box center [650, 341] width 179 height 100
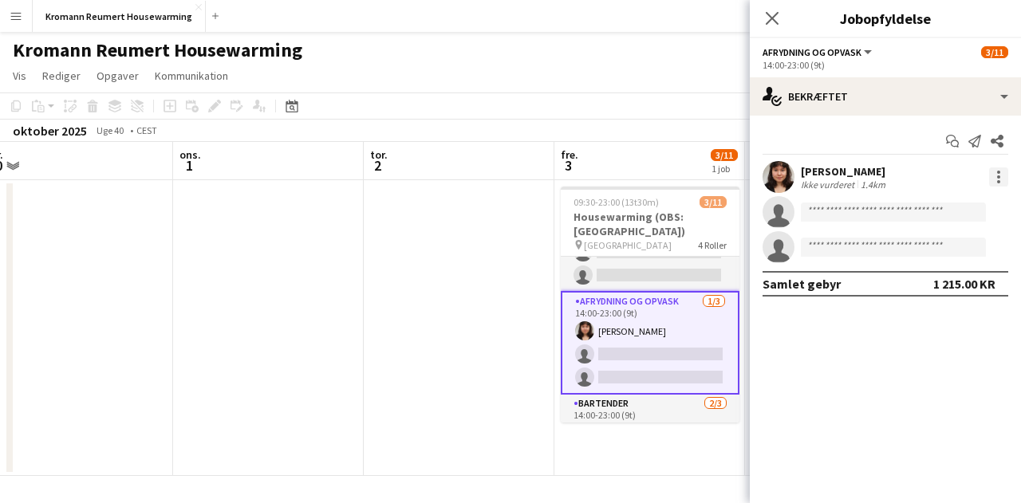
click at [997, 178] on div at bounding box center [998, 176] width 3 height 3
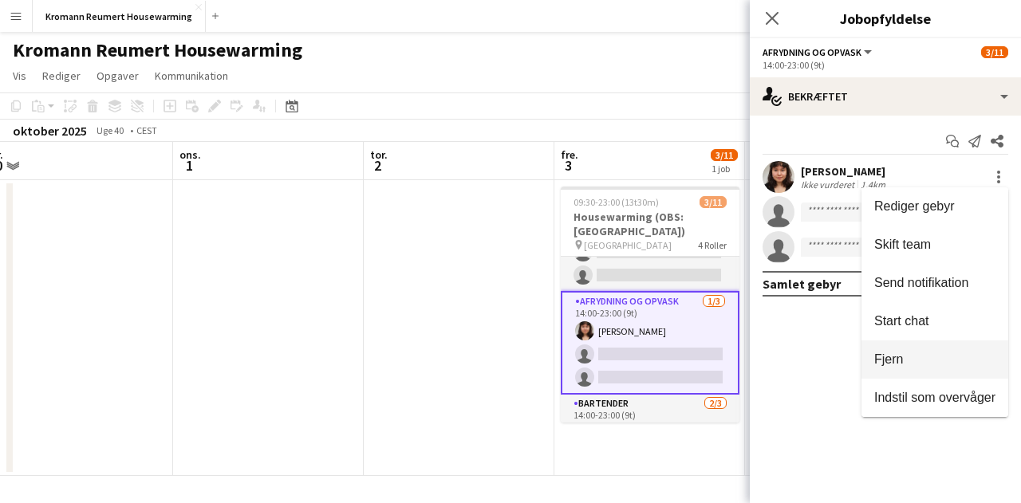
click at [895, 364] on span "Fjern" at bounding box center [888, 360] width 29 height 14
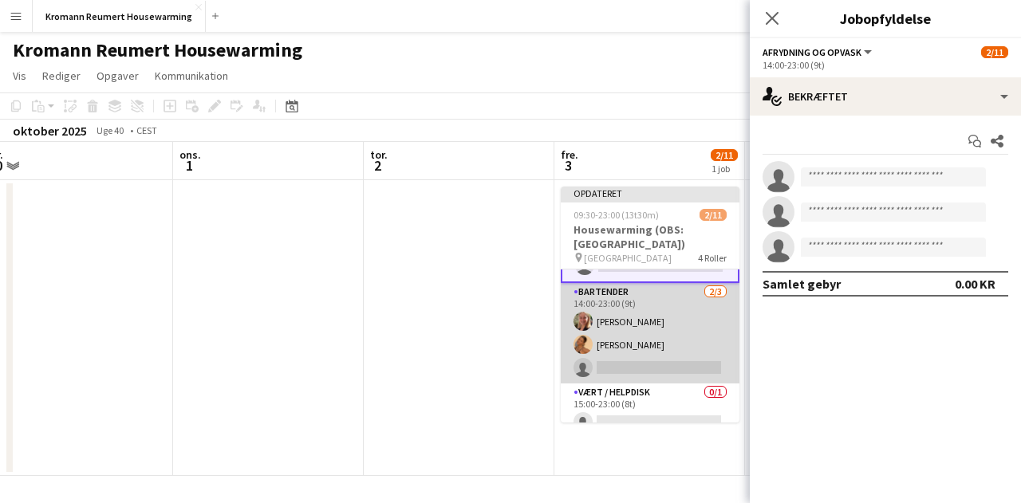
click at [630, 312] on app-card-role "Bartender [DATE] 14:00-23:00 (9t) [PERSON_NAME] [PERSON_NAME] single-neutral-ac…" at bounding box center [650, 333] width 179 height 100
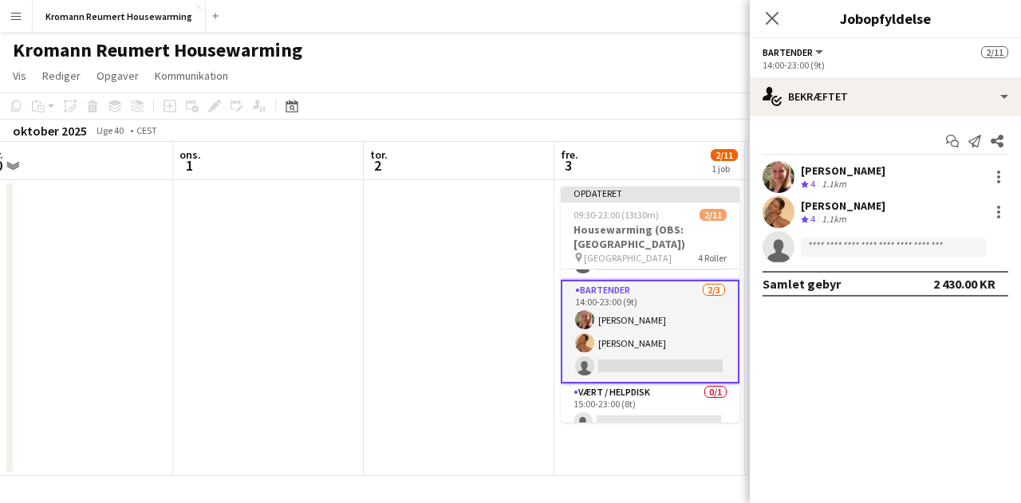
scroll to position [212, 0]
click at [995, 177] on div at bounding box center [998, 176] width 19 height 19
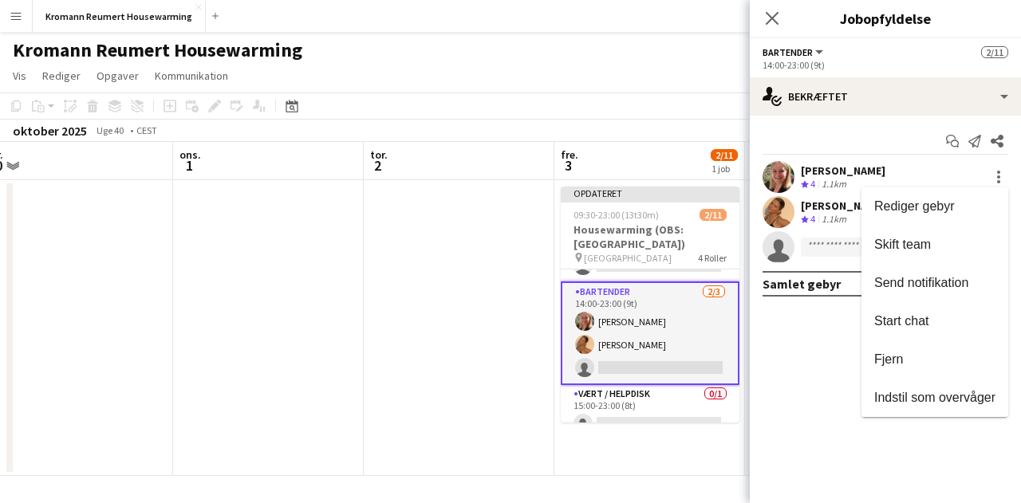
click at [445, 277] on div at bounding box center [510, 251] width 1021 height 503
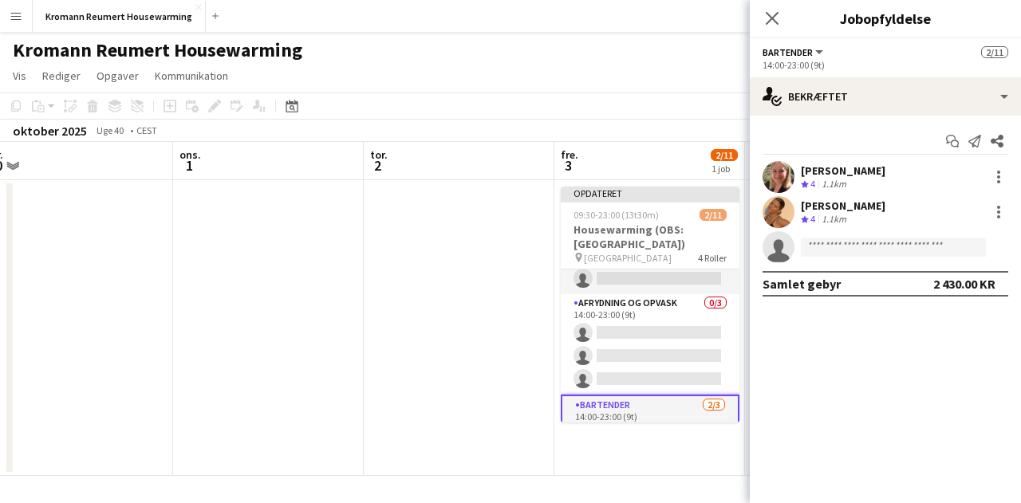
scroll to position [97, 0]
click at [432, 288] on app-date-cell at bounding box center [459, 328] width 191 height 296
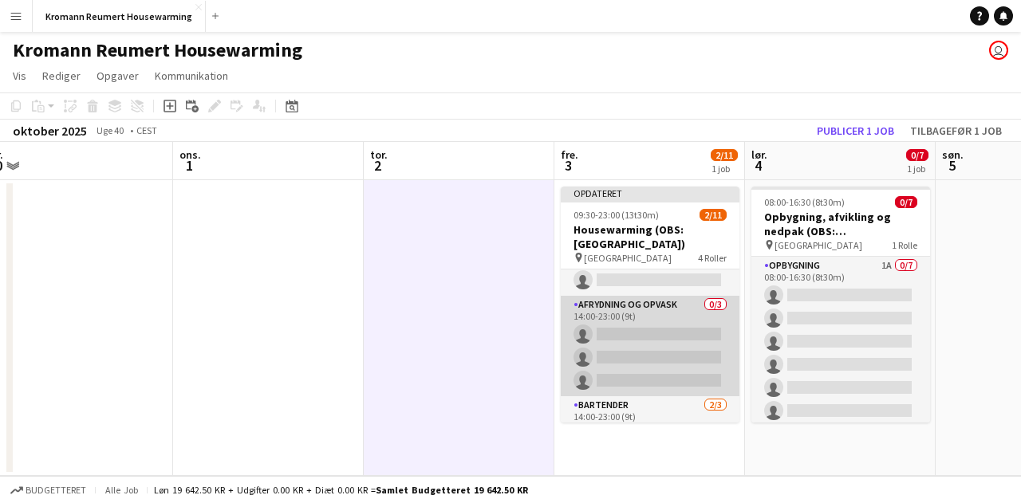
click at [593, 320] on app-card-role "Afrydning og opvask 0/3 14:00-23:00 (9t) single-neutral-actions single-neutral-…" at bounding box center [650, 346] width 179 height 100
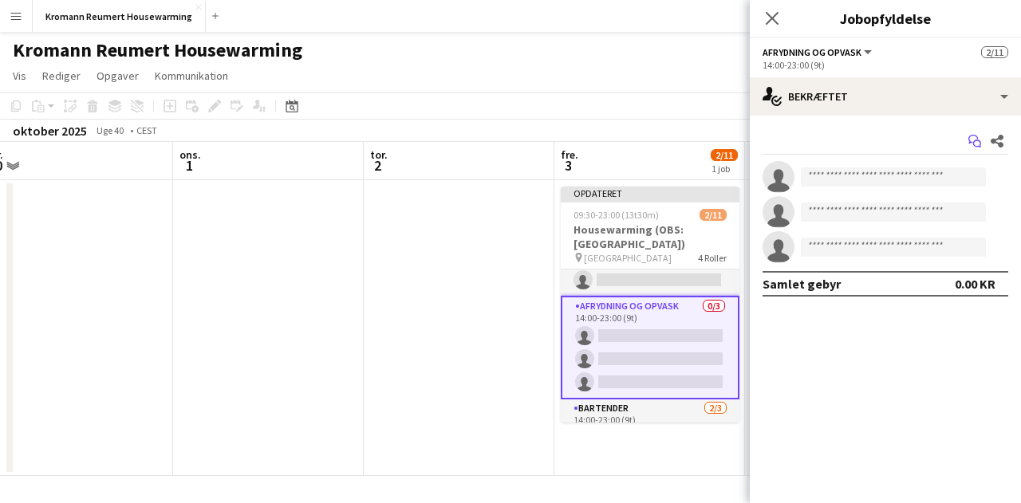
click at [974, 143] on icon "Start chat" at bounding box center [974, 141] width 13 height 13
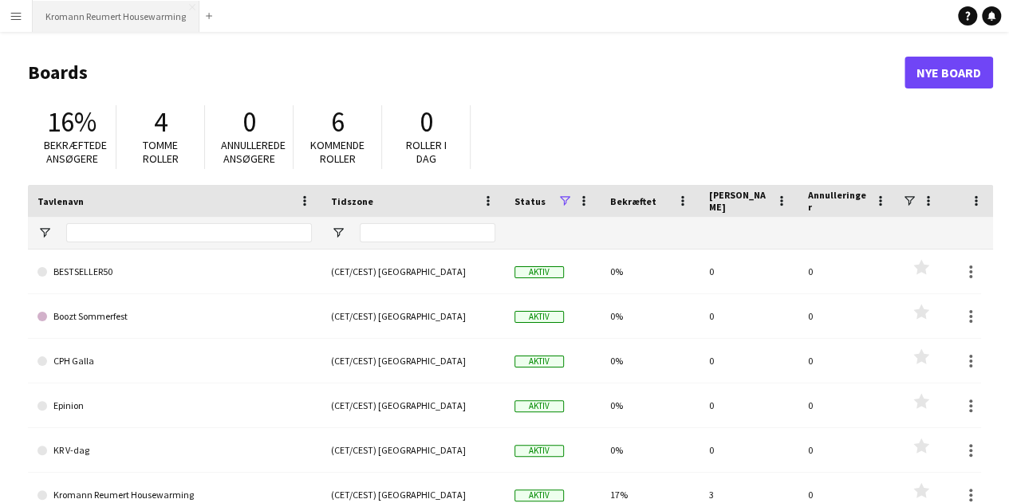
click at [99, 28] on button "Kromann Reumert Housewarming Luk" at bounding box center [116, 16] width 167 height 31
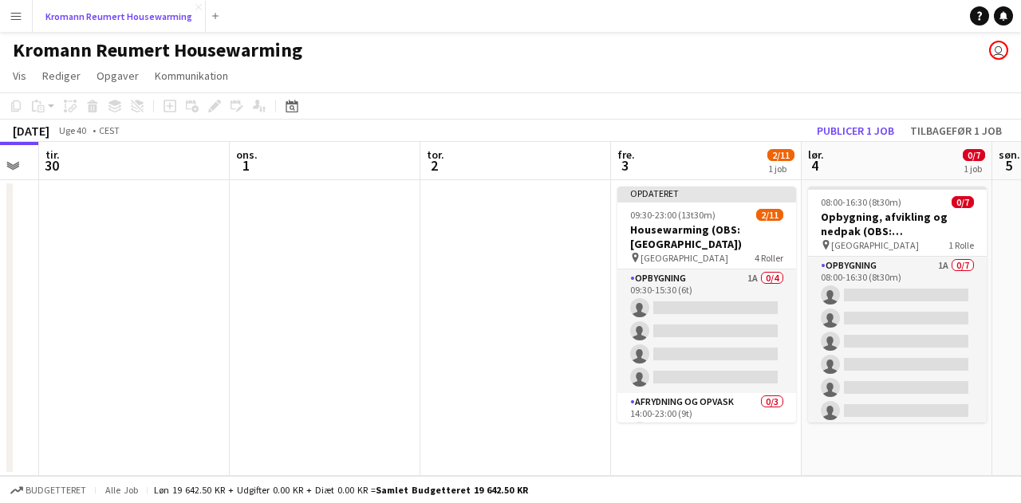
scroll to position [0, 723]
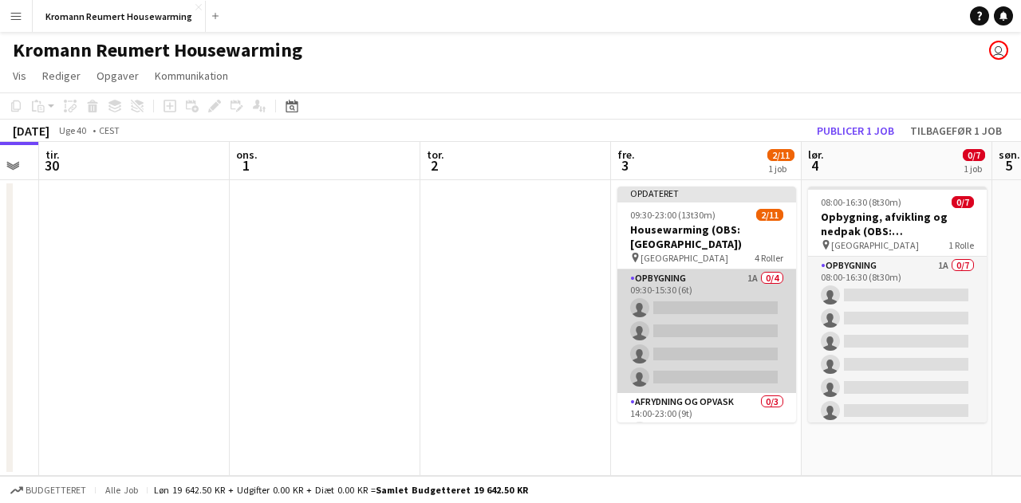
click at [716, 326] on app-card-role "Opbygning 1A 0/4 09:30-15:30 (6t) single-neutral-actions single-neutral-actions…" at bounding box center [706, 332] width 179 height 124
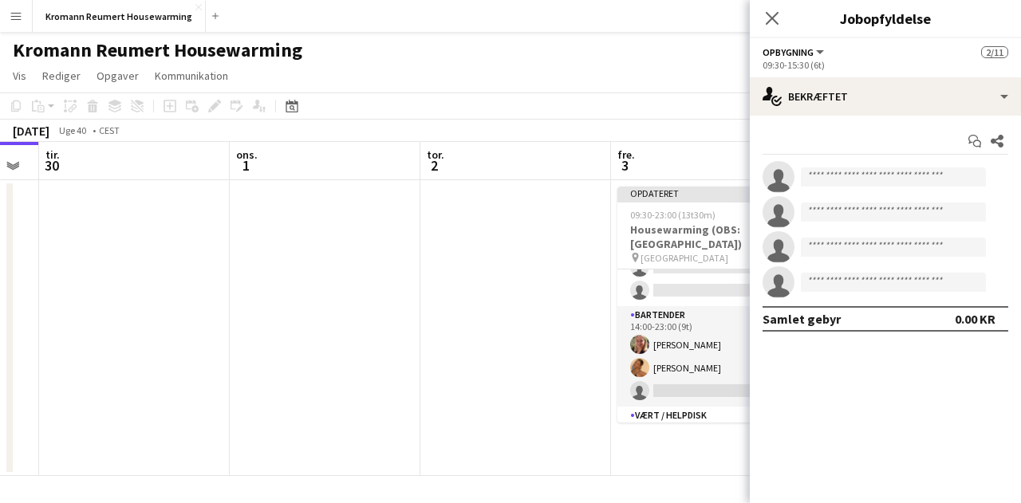
scroll to position [191, 0]
click at [671, 266] on app-card-role "Afrydning og opvask 0/3 14:00-23:00 (9t) single-neutral-actions single-neutral-…" at bounding box center [706, 256] width 179 height 100
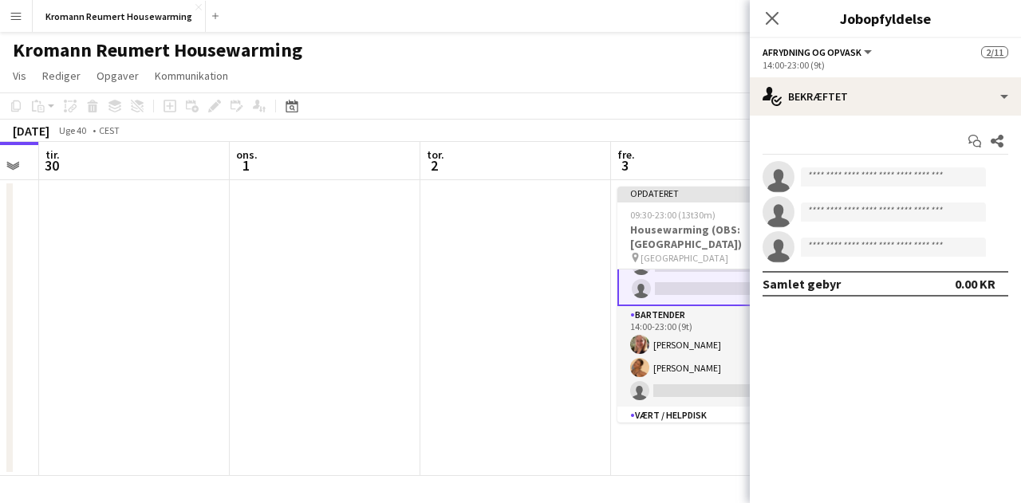
scroll to position [189, 0]
click at [969, 141] on icon at bounding box center [973, 139] width 10 height 9
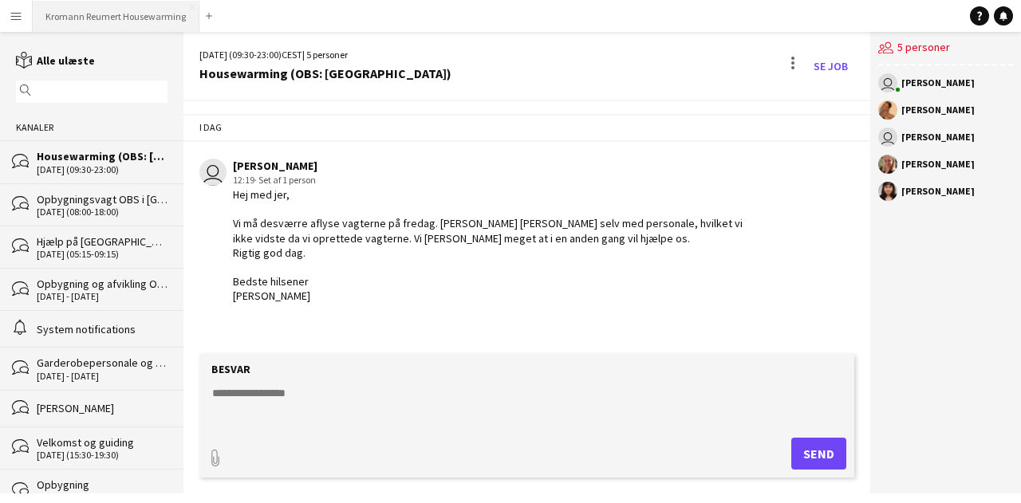
click at [134, 16] on button "Kromann Reumert Housewarming Luk" at bounding box center [116, 16] width 167 height 31
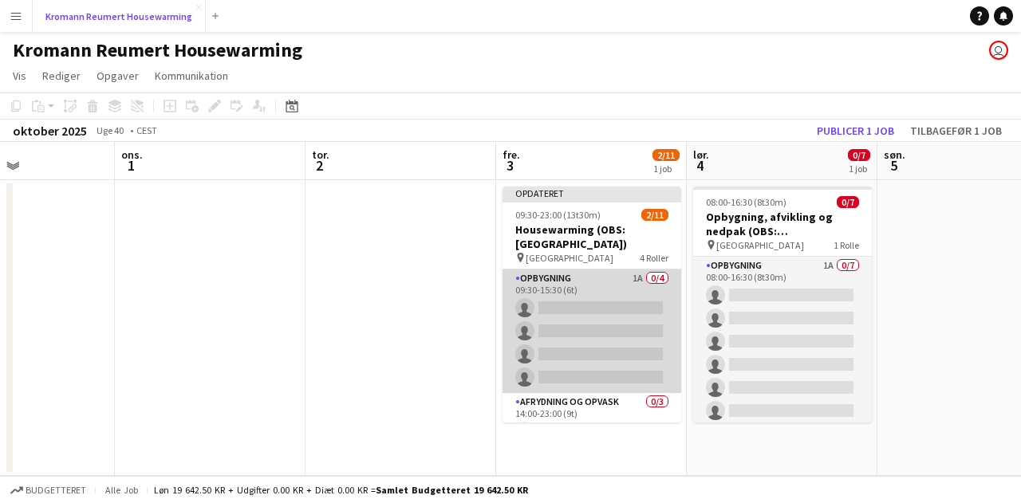
scroll to position [211, 0]
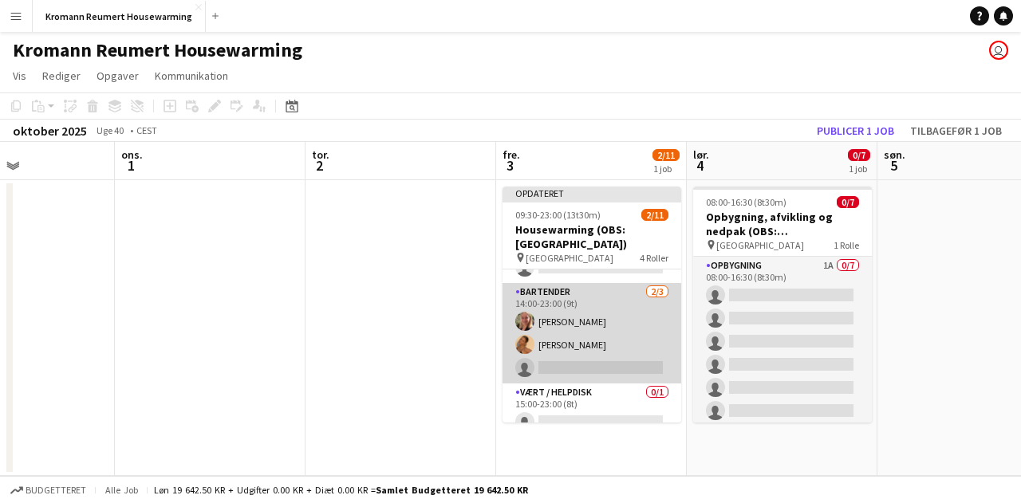
click at [603, 341] on app-card-role "Bartender [DATE] 14:00-23:00 (9t) [PERSON_NAME] [PERSON_NAME] single-neutral-ac…" at bounding box center [591, 333] width 179 height 100
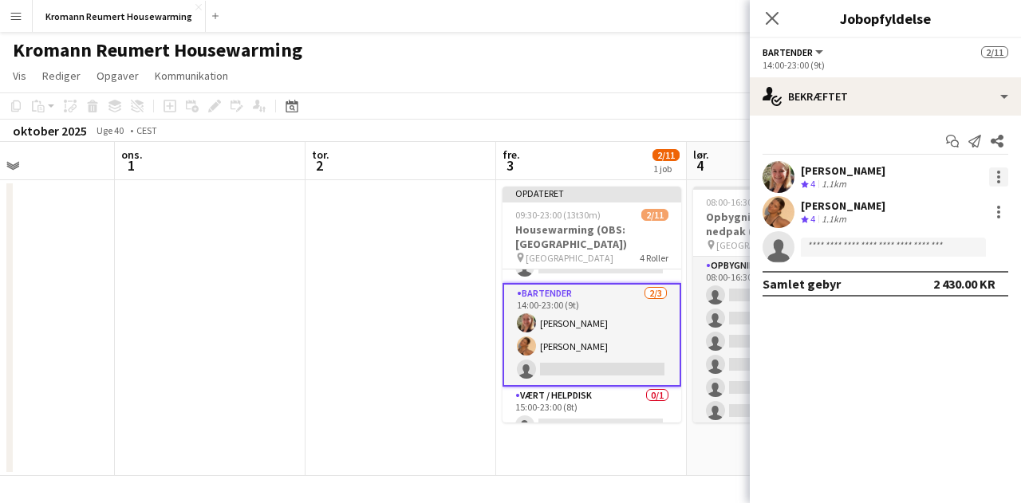
click at [1002, 178] on div at bounding box center [998, 176] width 19 height 19
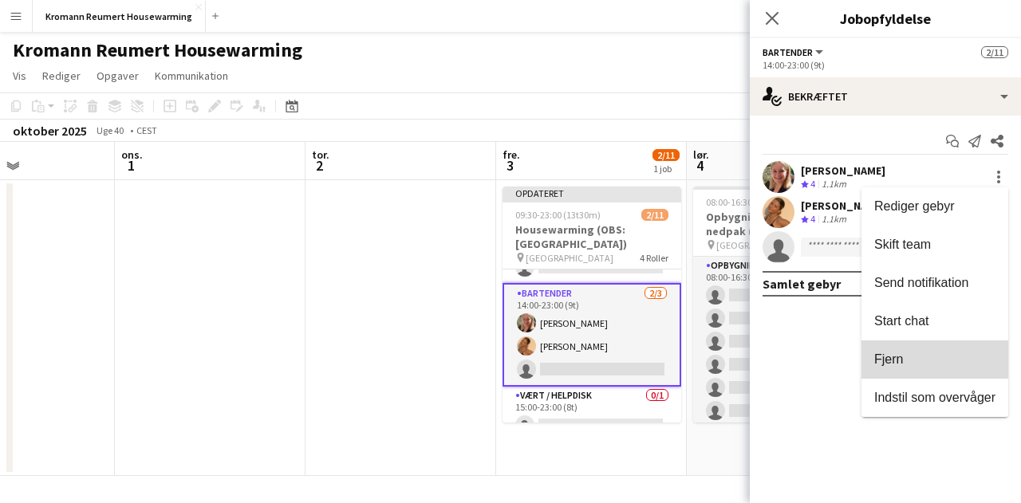
click at [893, 354] on span "Fjern" at bounding box center [888, 360] width 29 height 14
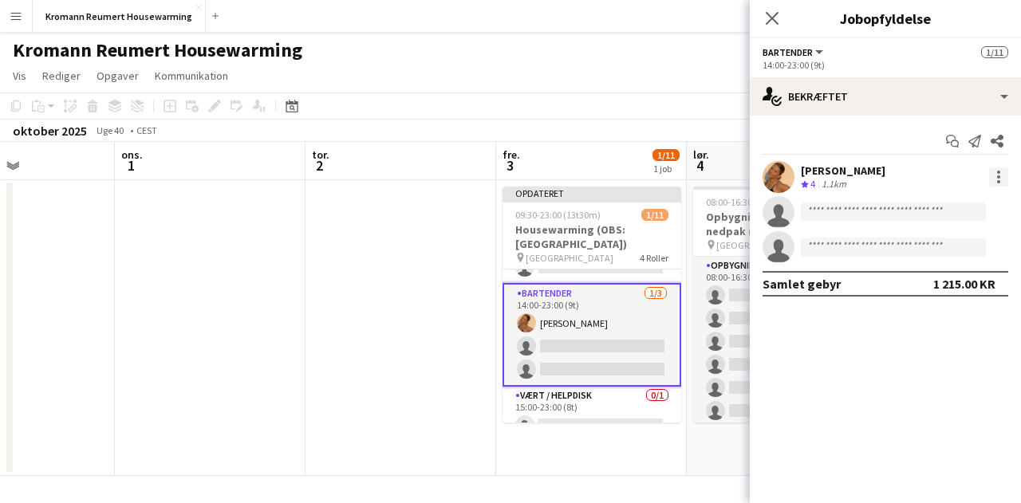
click at [992, 177] on div at bounding box center [998, 176] width 19 height 19
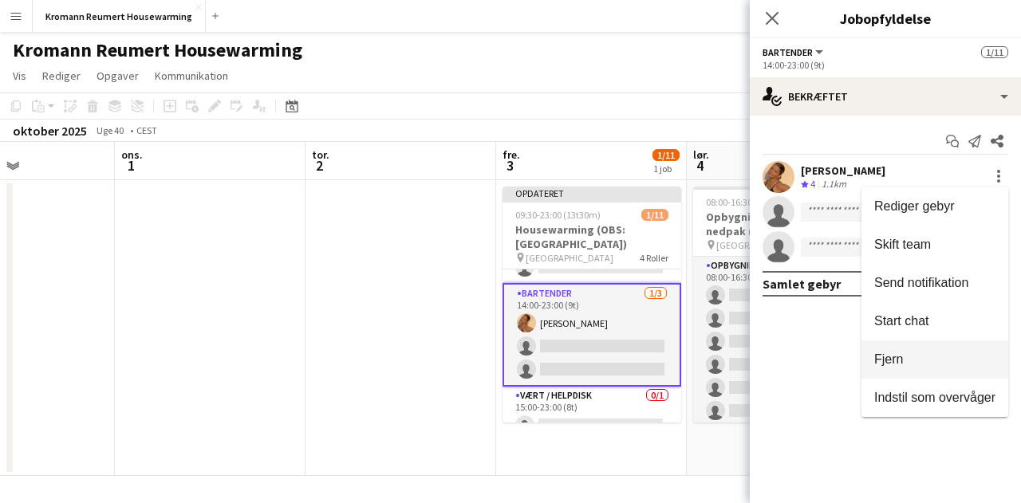
click at [892, 372] on button "Fjern" at bounding box center [934, 360] width 147 height 38
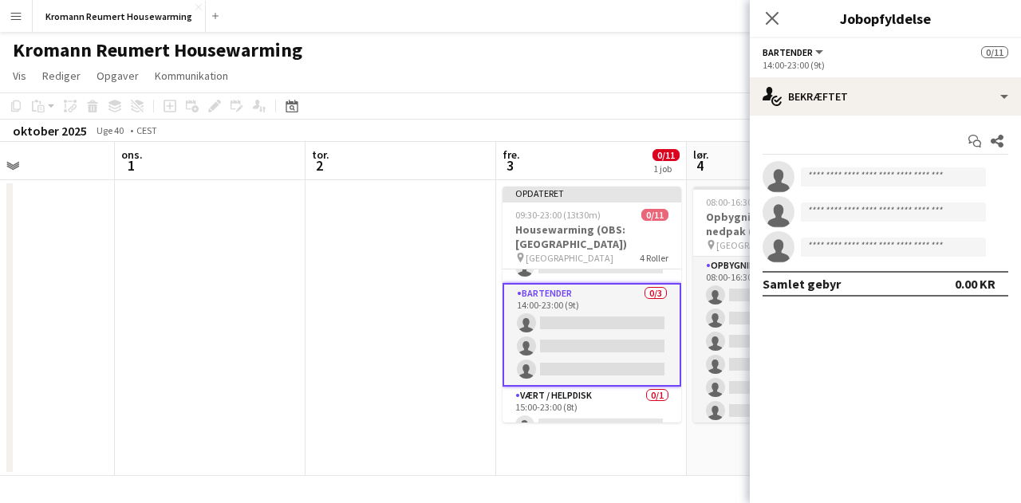
click at [389, 325] on app-date-cell at bounding box center [400, 328] width 191 height 296
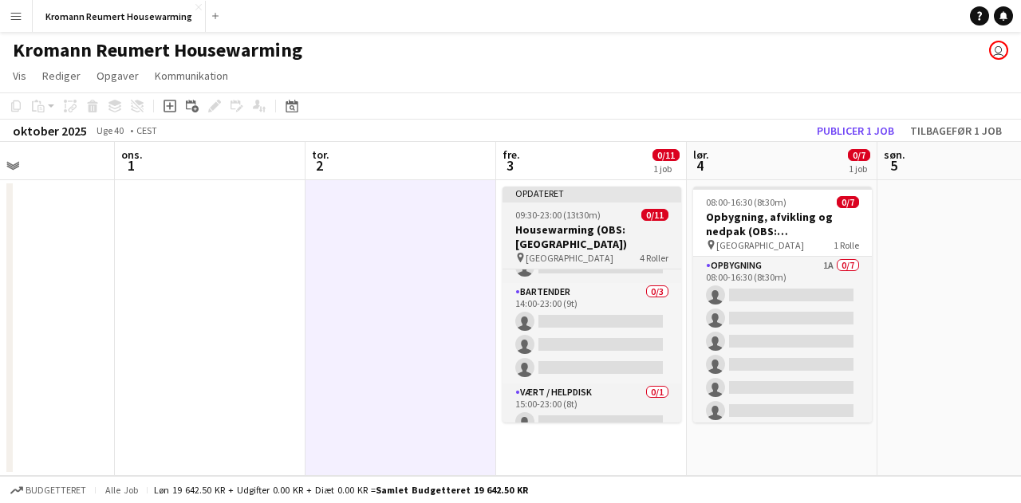
click at [545, 223] on h3 "Housewarming (OBS: [GEOGRAPHIC_DATA])" at bounding box center [591, 237] width 179 height 29
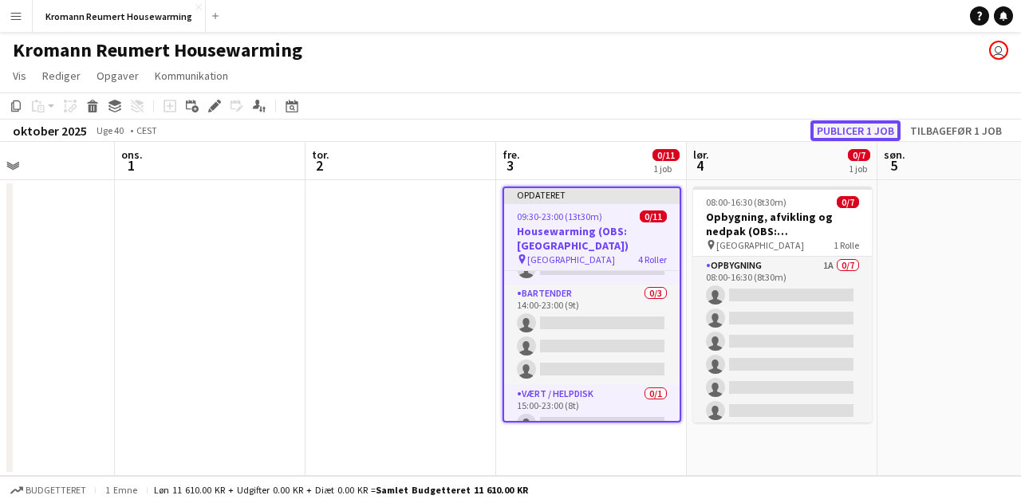
click at [847, 124] on button "Publicer 1 job" at bounding box center [855, 130] width 90 height 21
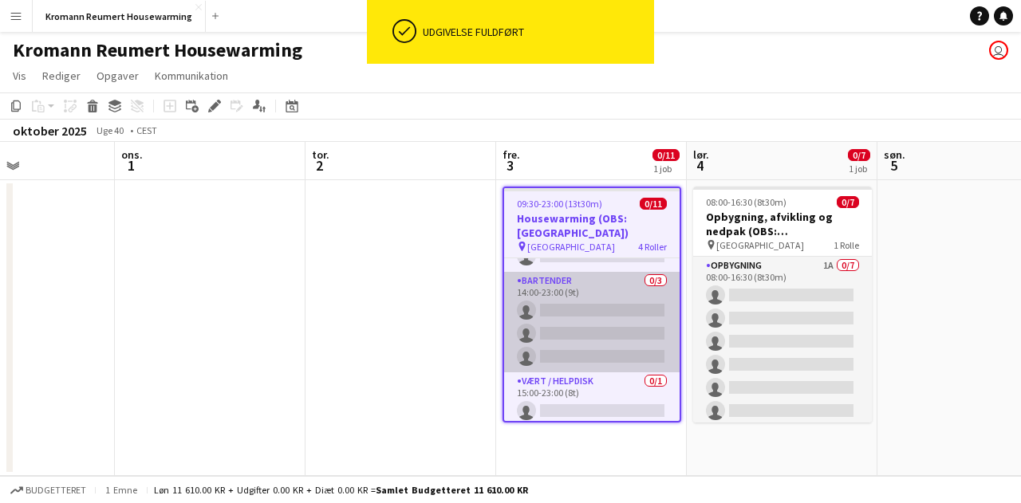
scroll to position [201, 0]
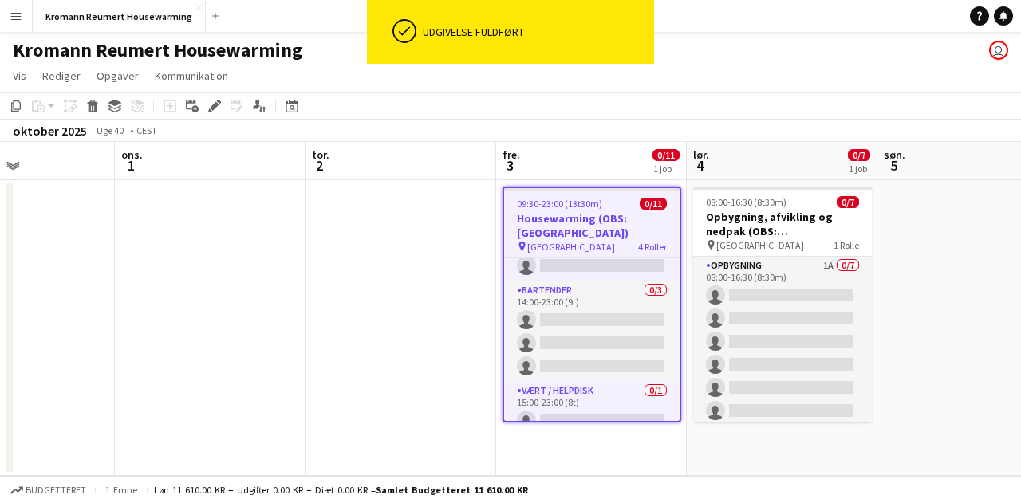
click at [601, 240] on div "pin Akson Tower 4 Roller" at bounding box center [591, 246] width 175 height 13
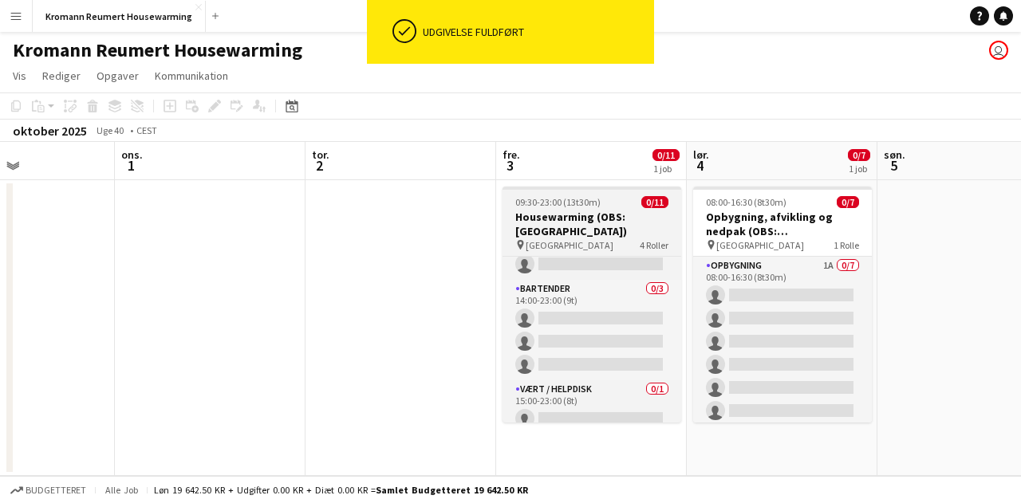
scroll to position [198, 0]
click at [601, 238] on div "pin Akson Tower 4 Roller" at bounding box center [591, 244] width 179 height 13
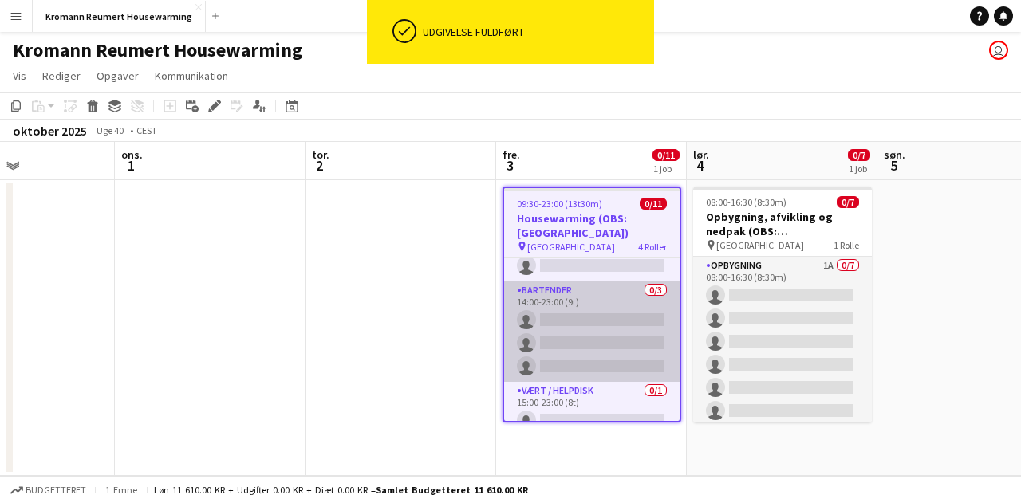
click at [582, 283] on app-card-role "Bartender 0/3 14:00-23:00 (9t) single-neutral-actions single-neutral-actions si…" at bounding box center [591, 332] width 175 height 100
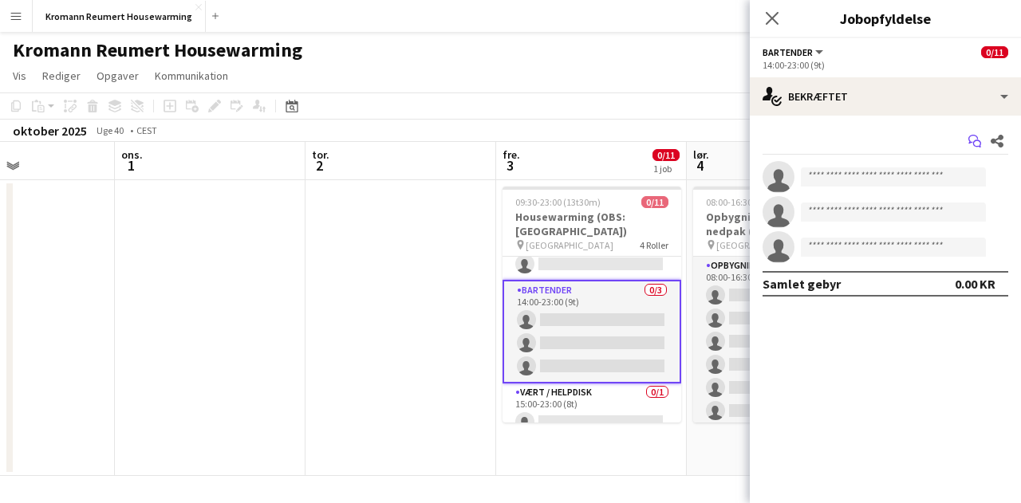
click at [979, 138] on icon "Start chat" at bounding box center [974, 141] width 13 height 13
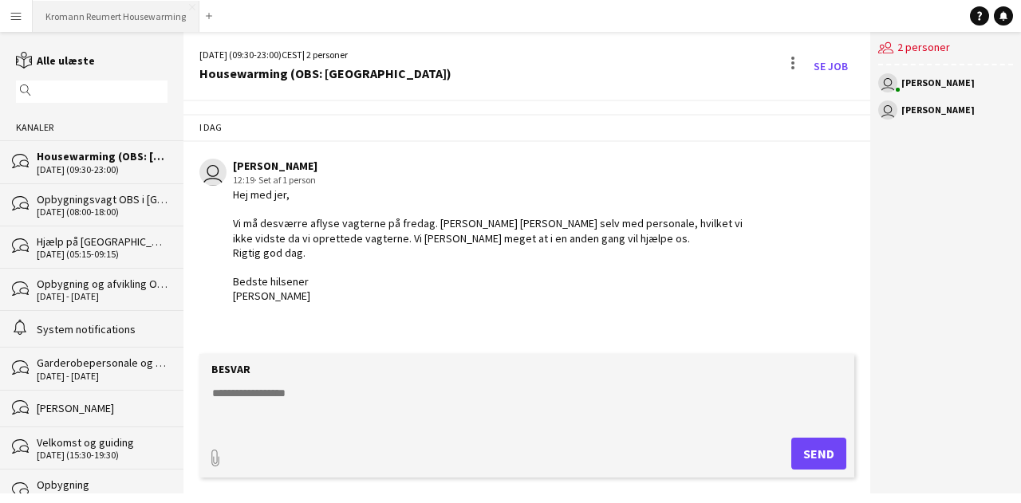
click at [112, 28] on button "Kromann Reumert Housewarming Luk" at bounding box center [116, 16] width 167 height 31
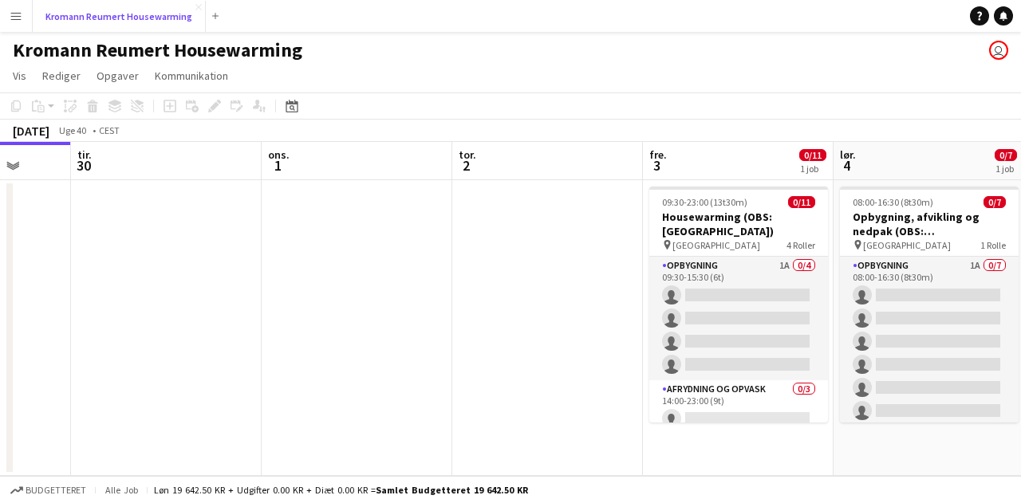
scroll to position [0, 692]
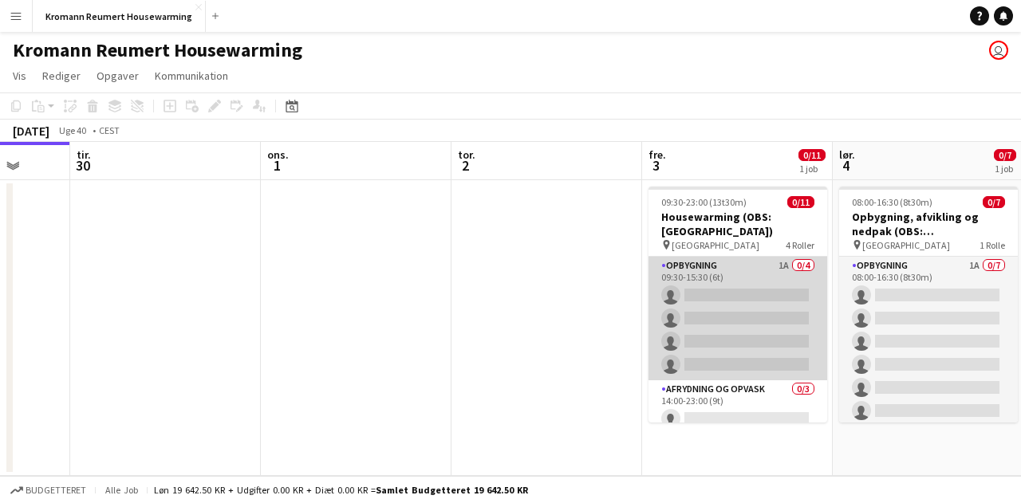
click at [794, 283] on app-card-role "Opbygning 1A 0/4 09:30-15:30 (6t) single-neutral-actions single-neutral-actions…" at bounding box center [737, 319] width 179 height 124
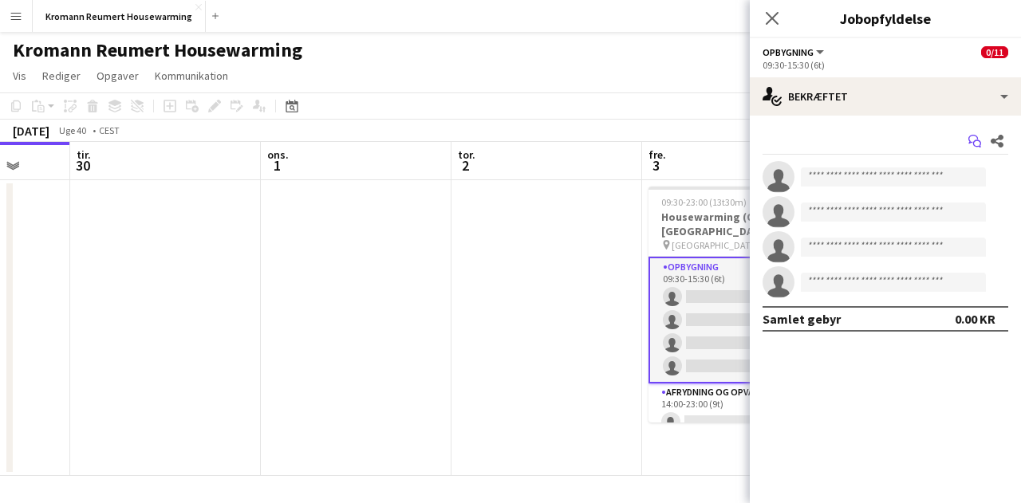
click at [977, 142] on icon "Start chat" at bounding box center [974, 141] width 13 height 13
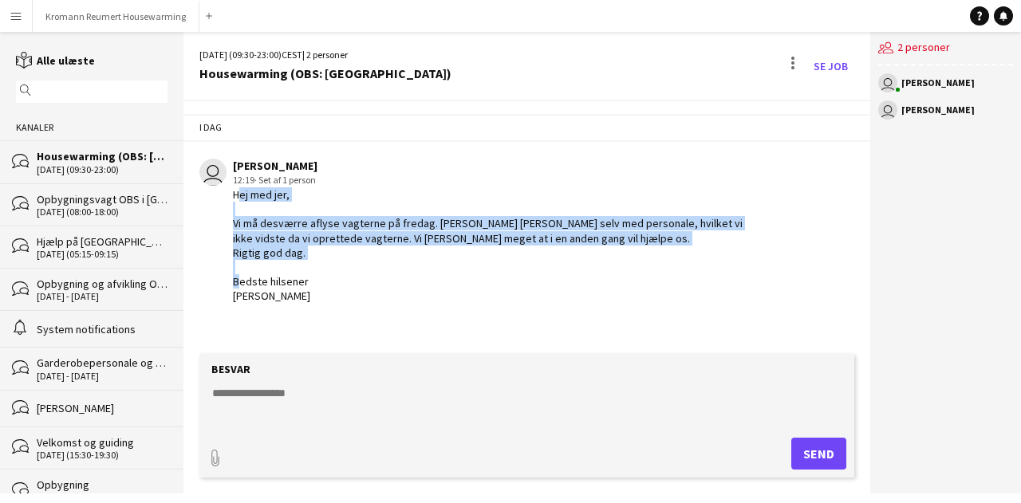
drag, startPoint x: 264, startPoint y: 294, endPoint x: 228, endPoint y: 198, distance: 103.0
click at [228, 198] on div "user Carla Sørensen 12:19 · Set af 1 person Hej med jer, Vi må desværre aflyse …" at bounding box center [473, 231] width 549 height 145
copy div "Hej med jer, Vi må desværre aflyse vagterne på fredag. Kunden stiller selv med …"
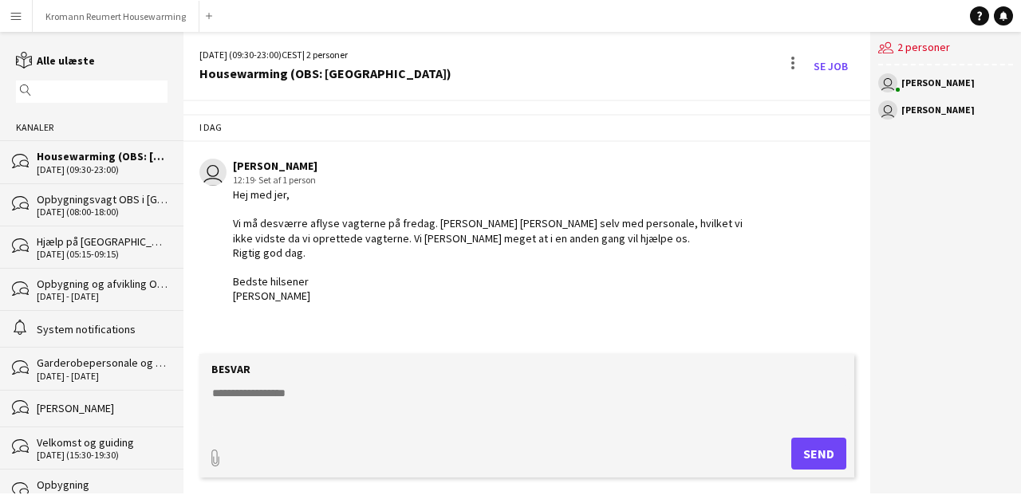
click at [61, 86] on input "text" at bounding box center [99, 92] width 128 height 14
click at [14, 18] on app-icon "Menu" at bounding box center [16, 16] width 13 height 13
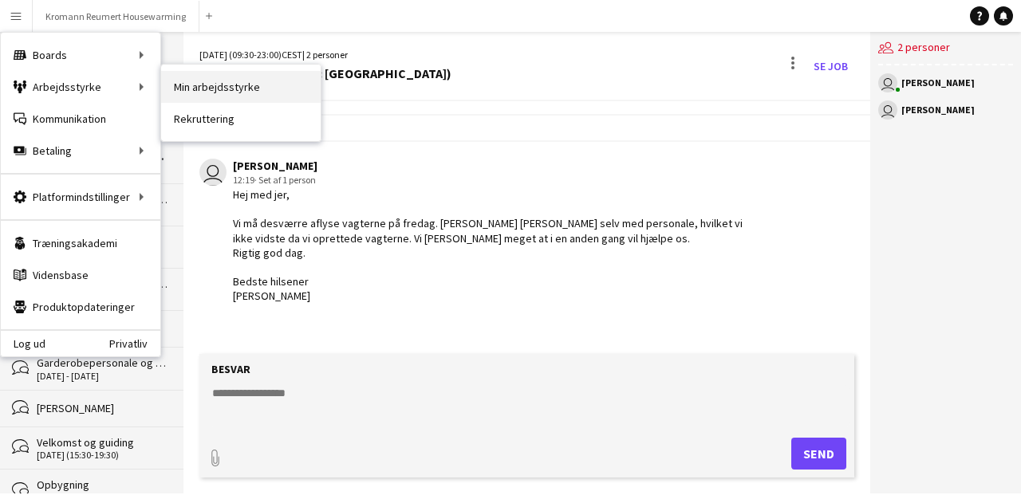
click at [176, 84] on link "Min arbejdsstyrke" at bounding box center [241, 87] width 160 height 32
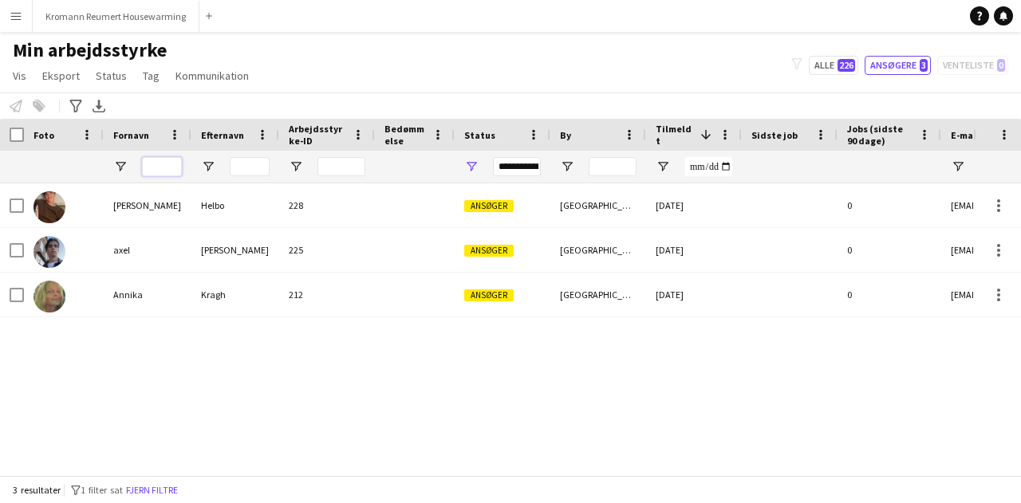
click at [170, 169] on input "Fornavn Filter Input" at bounding box center [162, 166] width 40 height 19
type input "*"
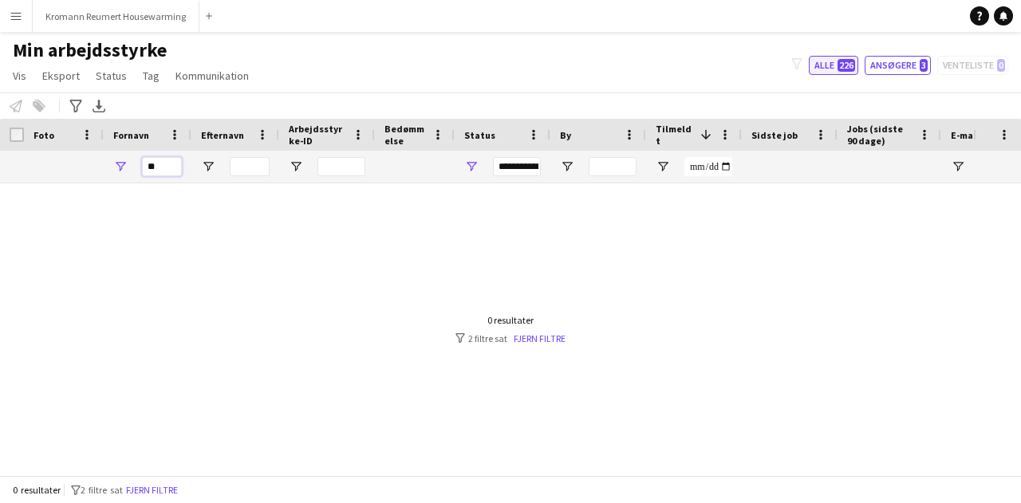
type input "**"
click at [825, 57] on button "Alle 226" at bounding box center [833, 65] width 49 height 19
type input "**********"
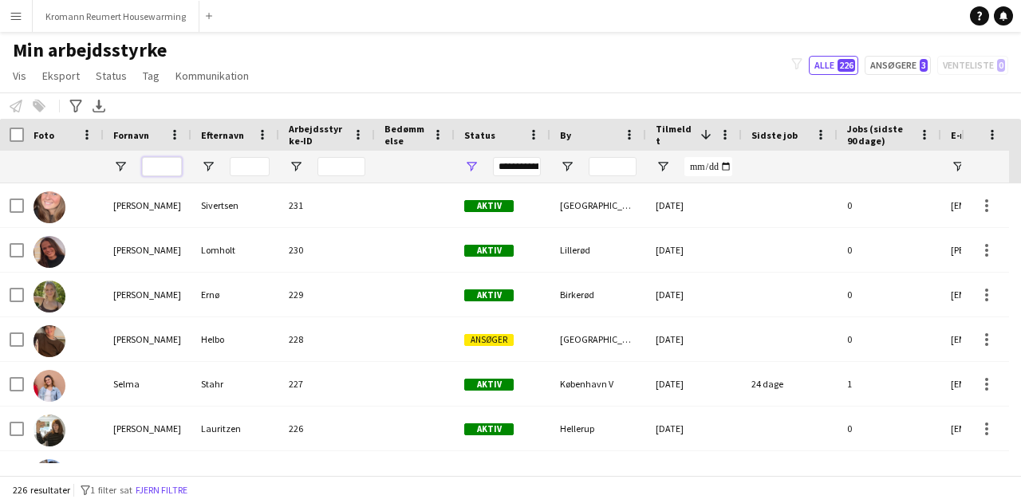
click at [156, 167] on input "Fornavn Filter Input" at bounding box center [162, 166] width 40 height 19
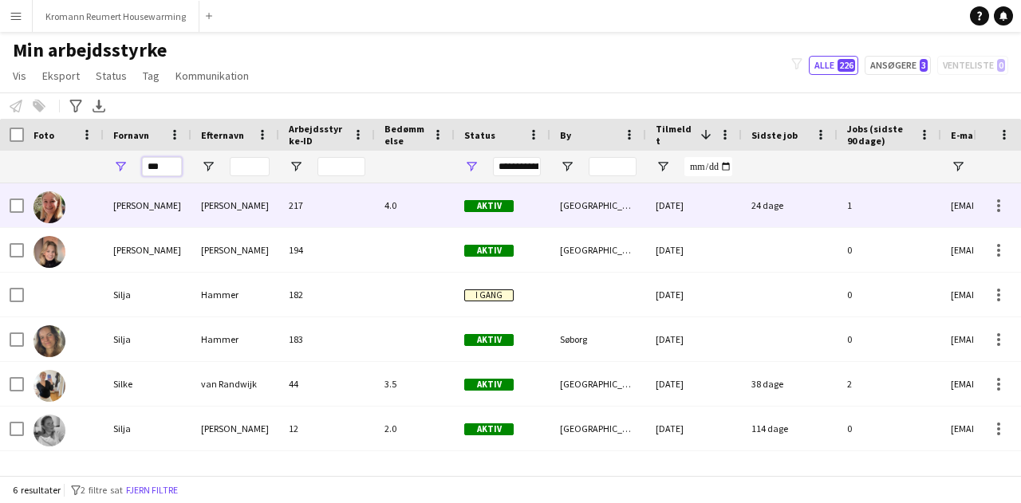
type input "***"
click at [163, 207] on div "[PERSON_NAME]" at bounding box center [148, 205] width 88 height 44
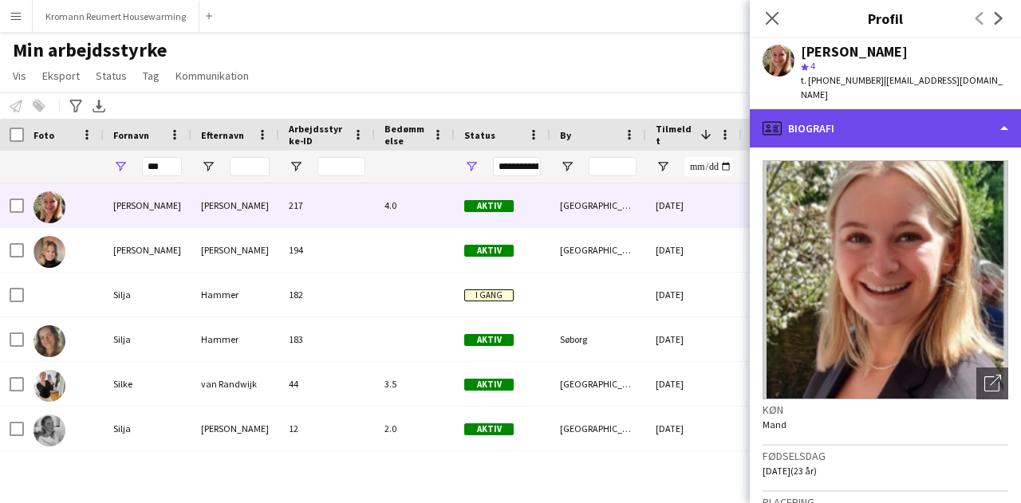
click at [946, 122] on div "profile Biografi" at bounding box center [885, 128] width 271 height 38
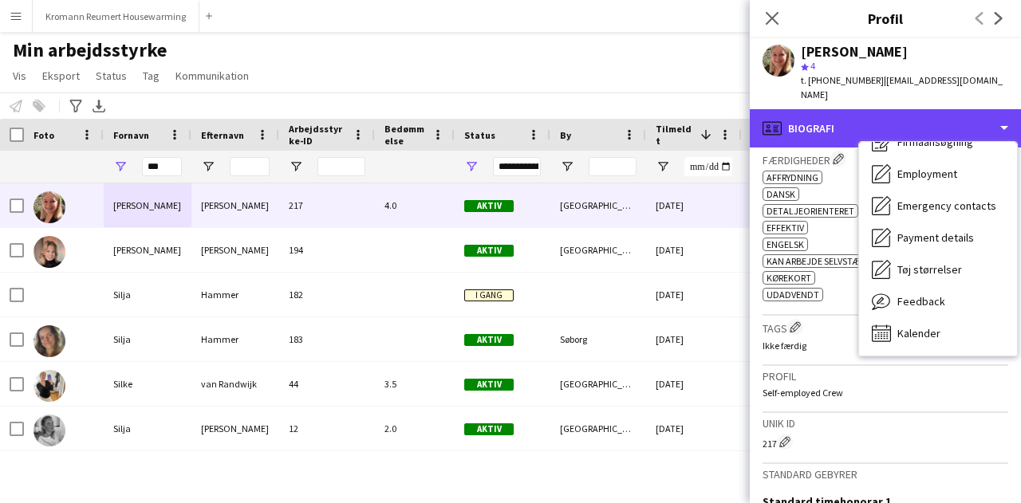
scroll to position [644, 0]
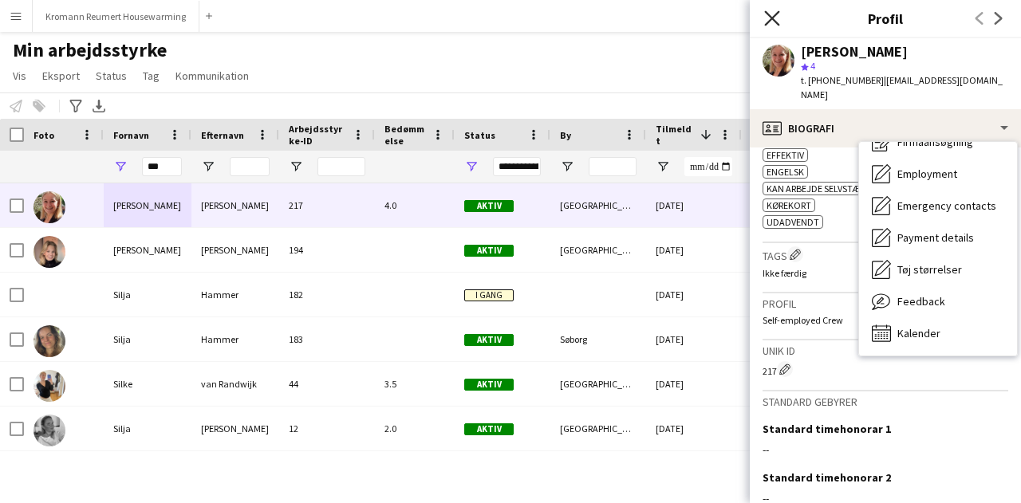
click at [769, 18] on icon "Luk pop-in" at bounding box center [771, 17] width 15 height 15
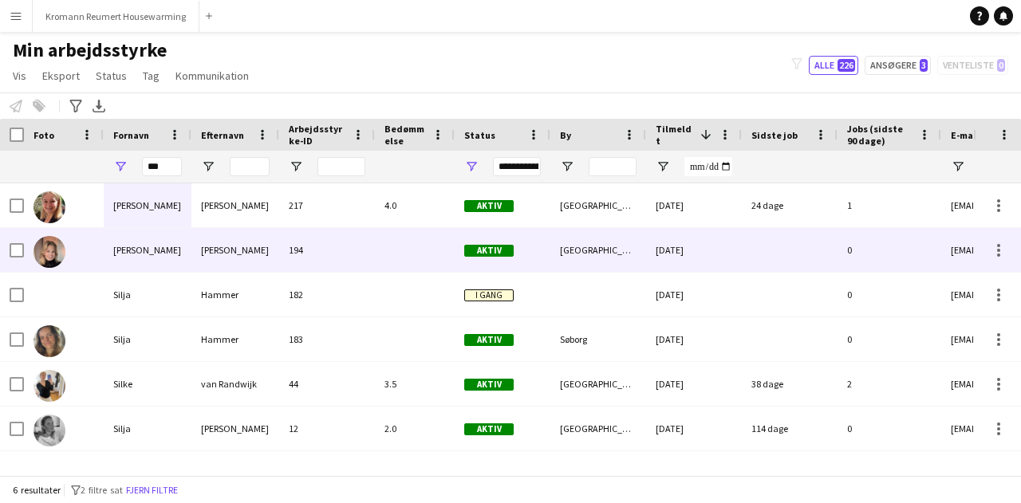
scroll to position [0, 31]
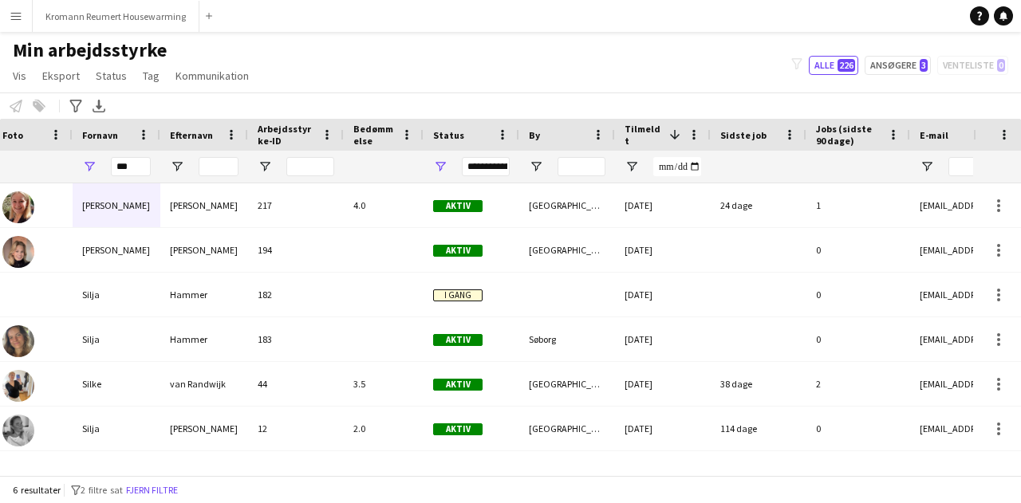
click at [16, 31] on button "Menu" at bounding box center [16, 16] width 32 height 32
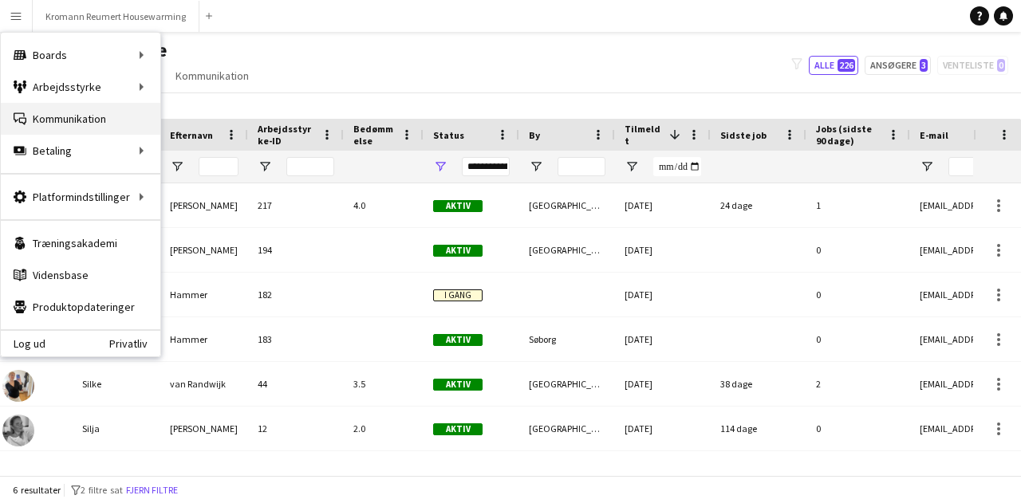
click at [69, 117] on link "Kommunikation Kommunikation" at bounding box center [81, 119] width 160 height 32
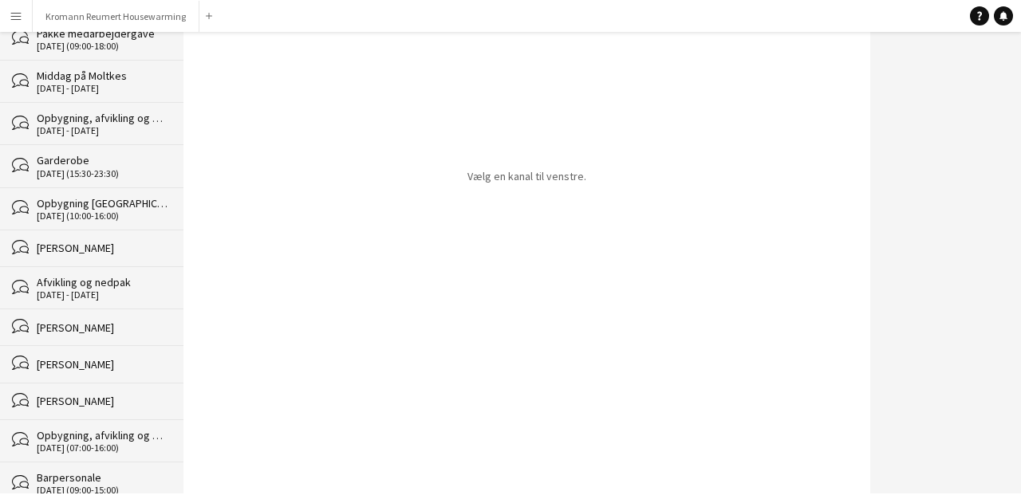
scroll to position [710, 0]
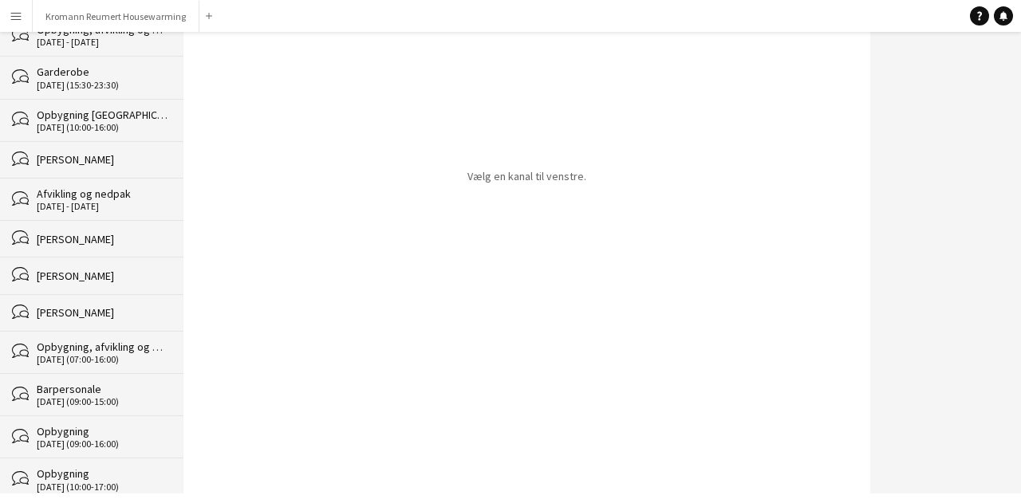
click at [68, 232] on div "[PERSON_NAME]" at bounding box center [102, 239] width 131 height 14
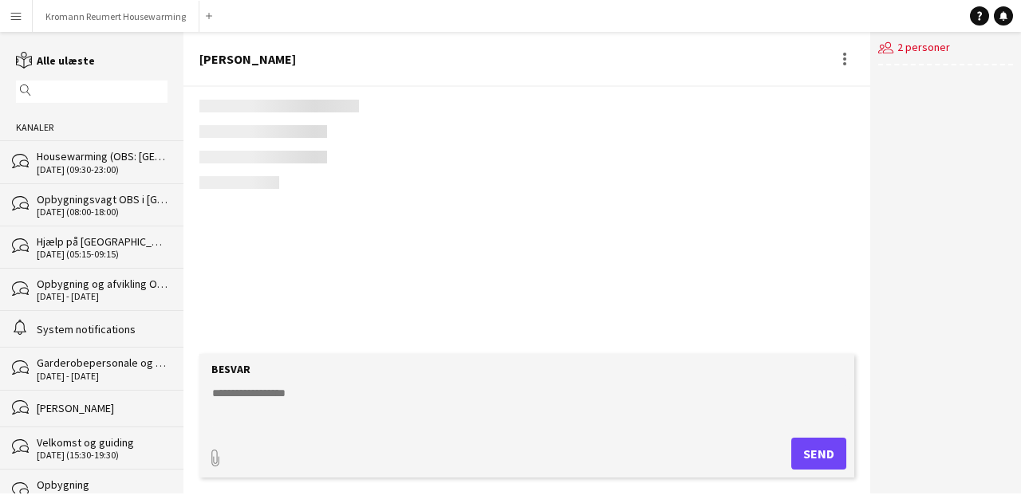
scroll to position [148, 0]
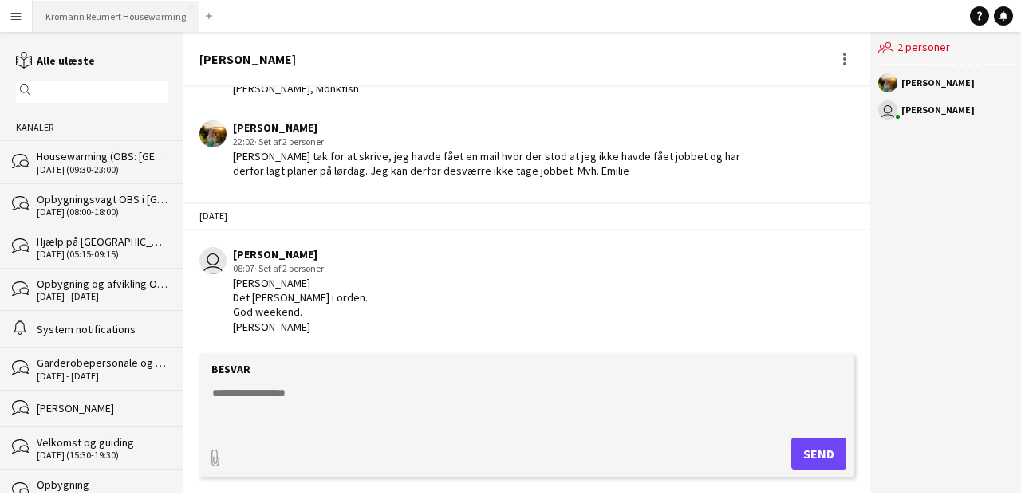
click at [89, 14] on button "Kromann Reumert Housewarming Luk" at bounding box center [116, 16] width 167 height 31
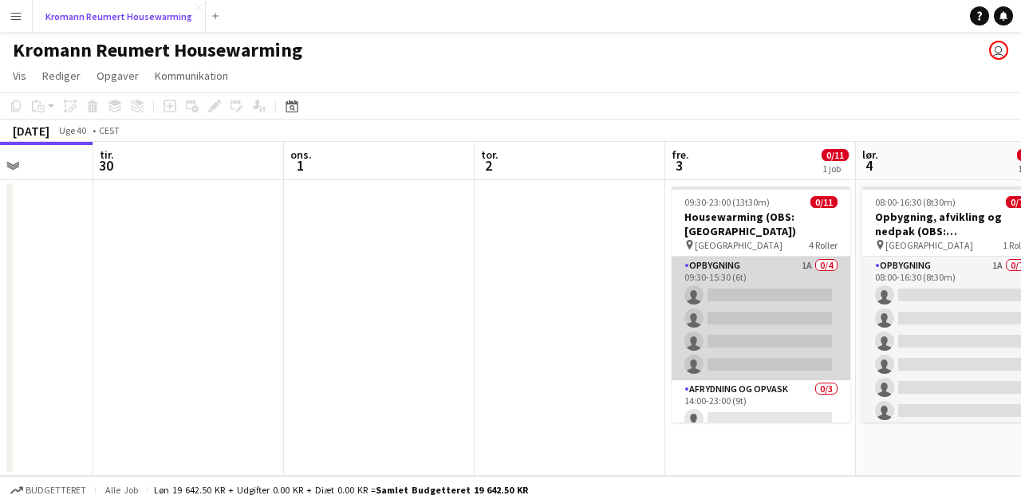
scroll to position [198, 0]
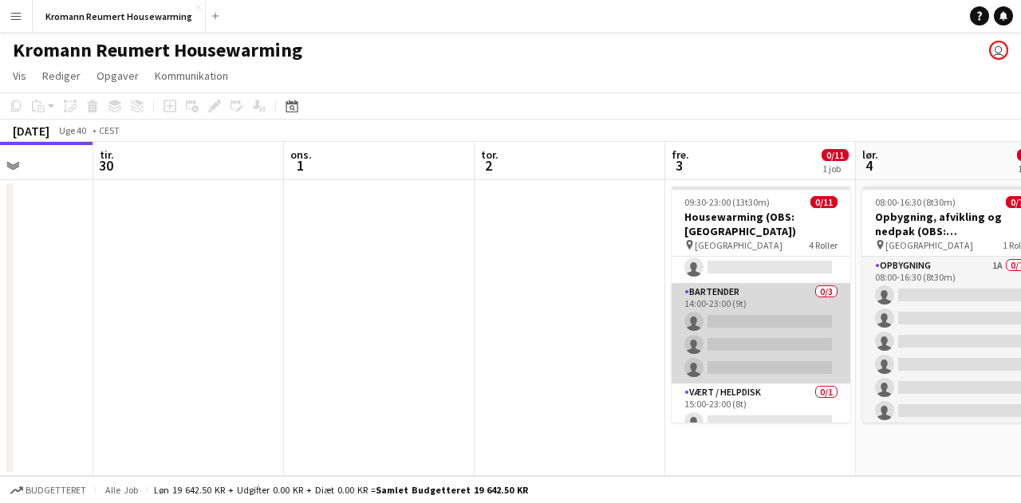
click at [747, 308] on app-card-role "Bartender 0/3 14:00-23:00 (9t) single-neutral-actions single-neutral-actions si…" at bounding box center [761, 333] width 179 height 100
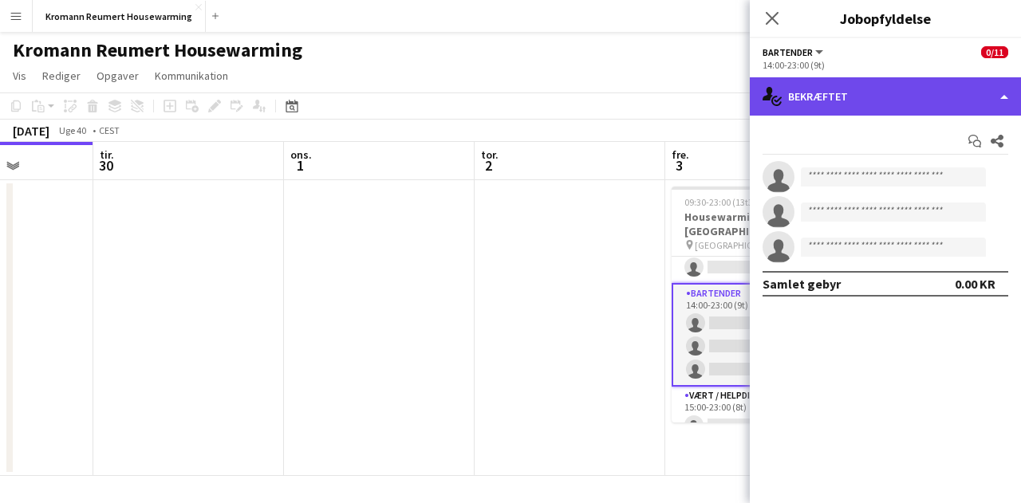
click at [962, 104] on div "single-neutral-actions-check-2 Bekræftet" at bounding box center [885, 96] width 271 height 38
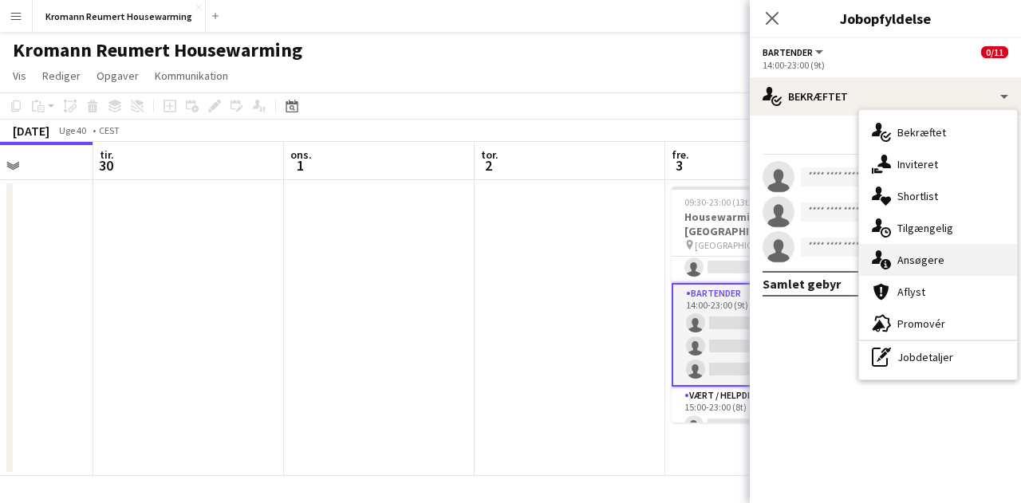
click at [930, 274] on div "single-neutral-actions-information Ansøgere" at bounding box center [938, 260] width 158 height 32
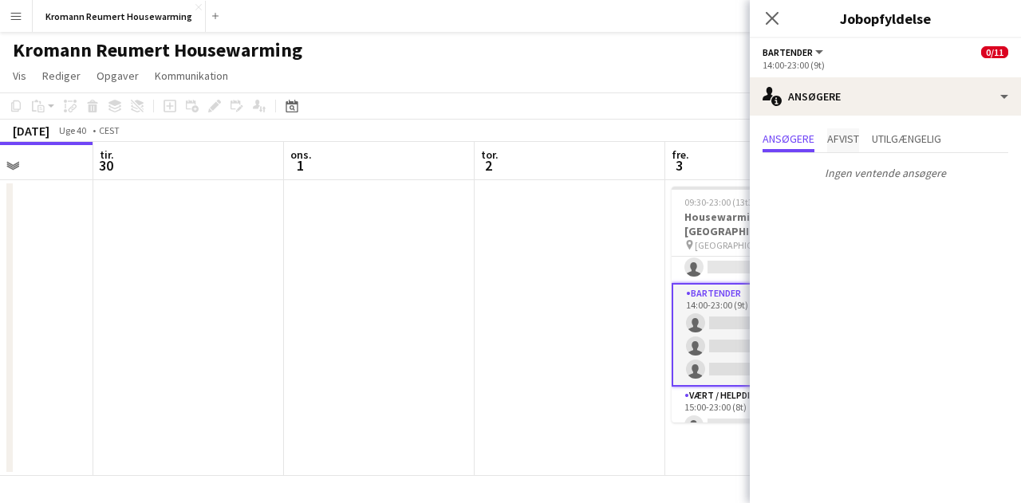
click at [841, 146] on span "Afvist" at bounding box center [843, 140] width 32 height 24
click at [907, 133] on span "Utilgængelig" at bounding box center [906, 138] width 69 height 11
click at [797, 128] on span "Ansøgere" at bounding box center [788, 140] width 52 height 24
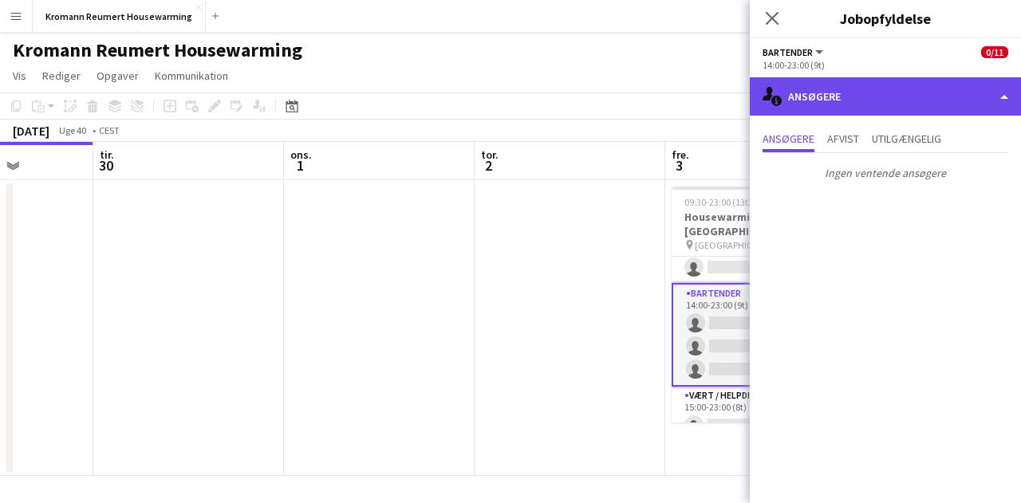
click at [799, 103] on div "single-neutral-actions-information Ansøgere" at bounding box center [885, 96] width 271 height 38
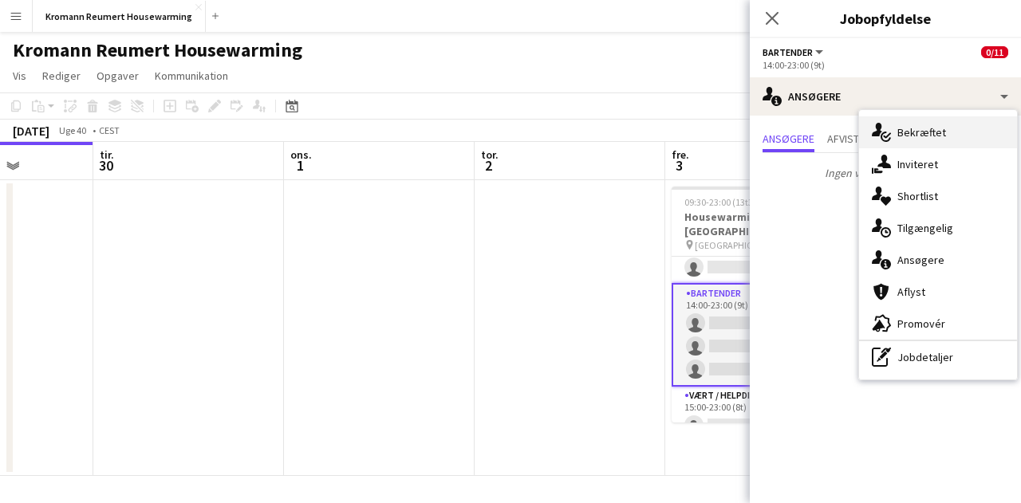
click at [898, 140] on div "single-neutral-actions-check-2 Bekræftet" at bounding box center [938, 132] width 158 height 32
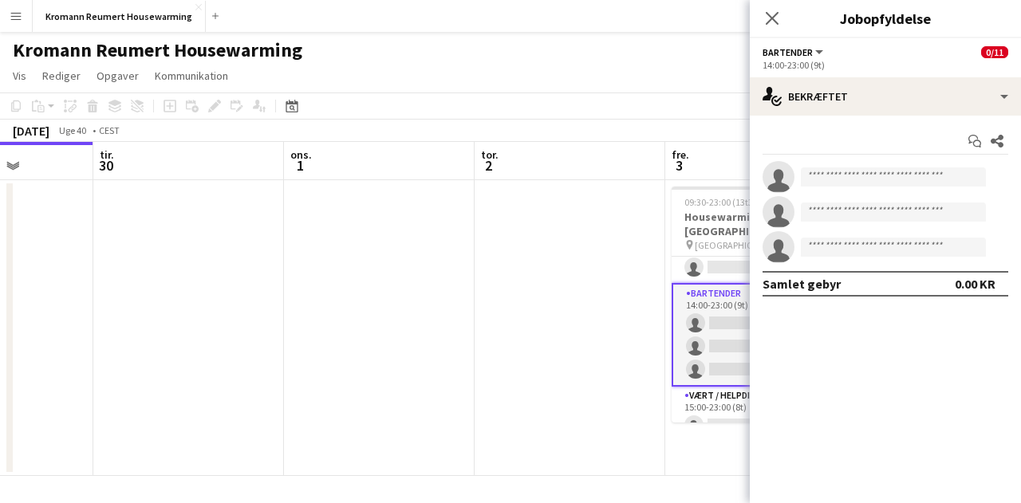
click at [512, 308] on app-date-cell at bounding box center [570, 328] width 191 height 296
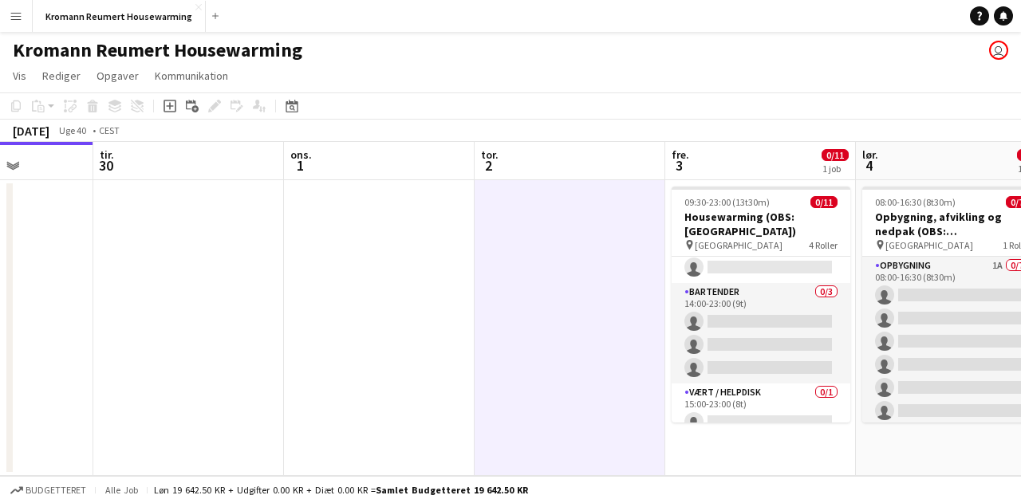
click at [22, 18] on button "Menu" at bounding box center [16, 16] width 32 height 32
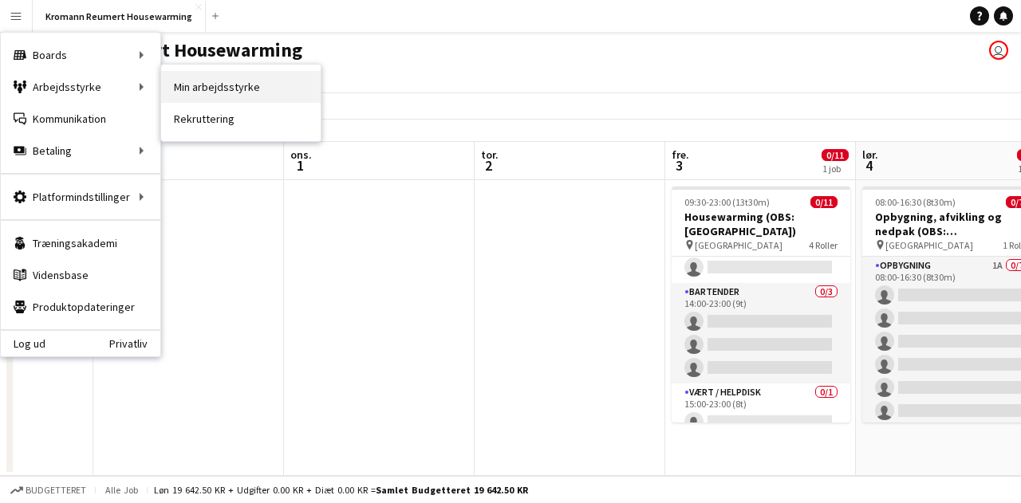
click at [180, 89] on link "Min arbejdsstyrke" at bounding box center [241, 87] width 160 height 32
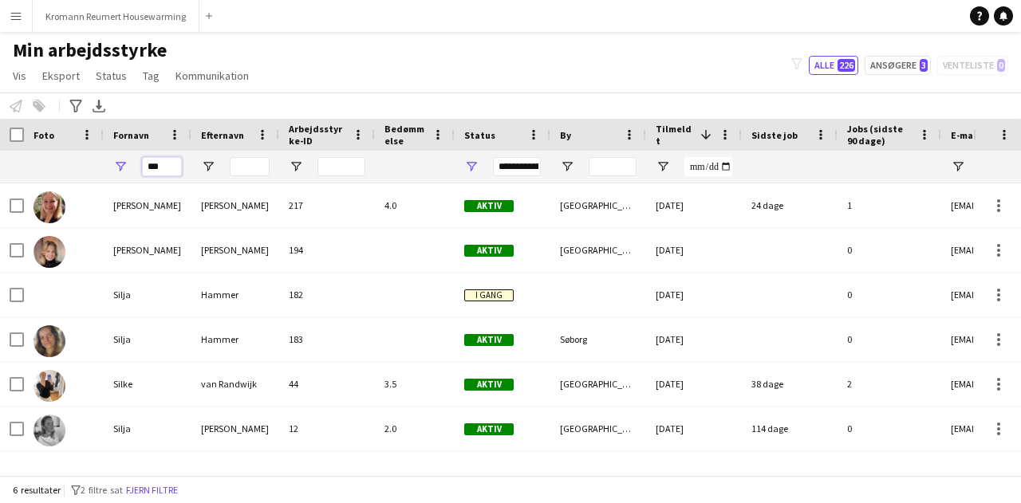
click at [166, 168] on input "***" at bounding box center [162, 166] width 40 height 19
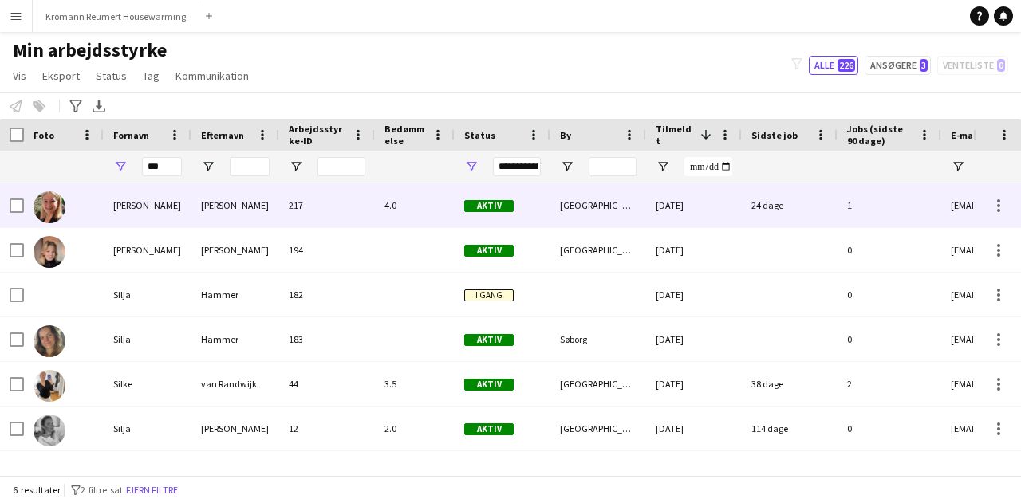
click at [161, 194] on div "[PERSON_NAME]" at bounding box center [148, 205] width 88 height 44
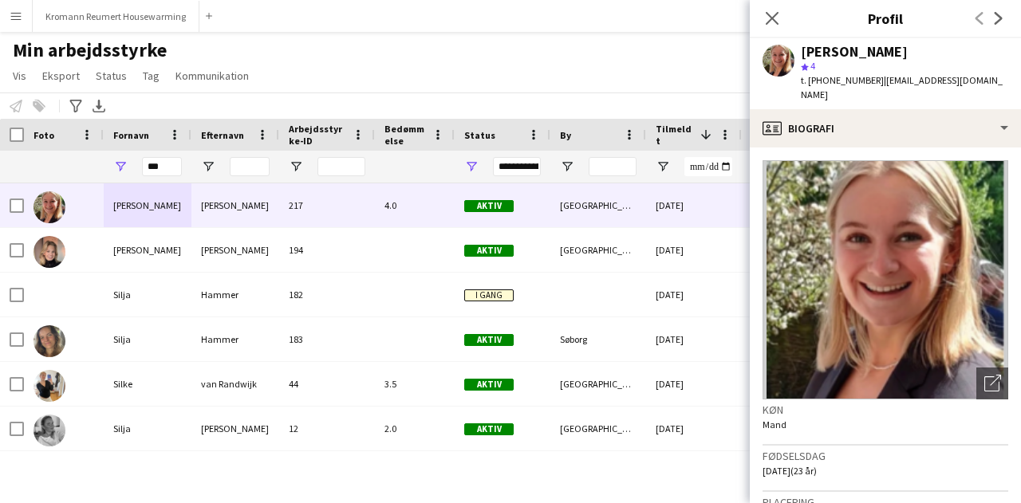
click at [685, 30] on app-navbar "Menu Boards Boards Boards Alle job Status Arbejdsstyrke Arbejdsstyrke Min arbej…" at bounding box center [510, 16] width 1021 height 32
click at [778, 18] on icon "Luk pop-in" at bounding box center [771, 17] width 15 height 15
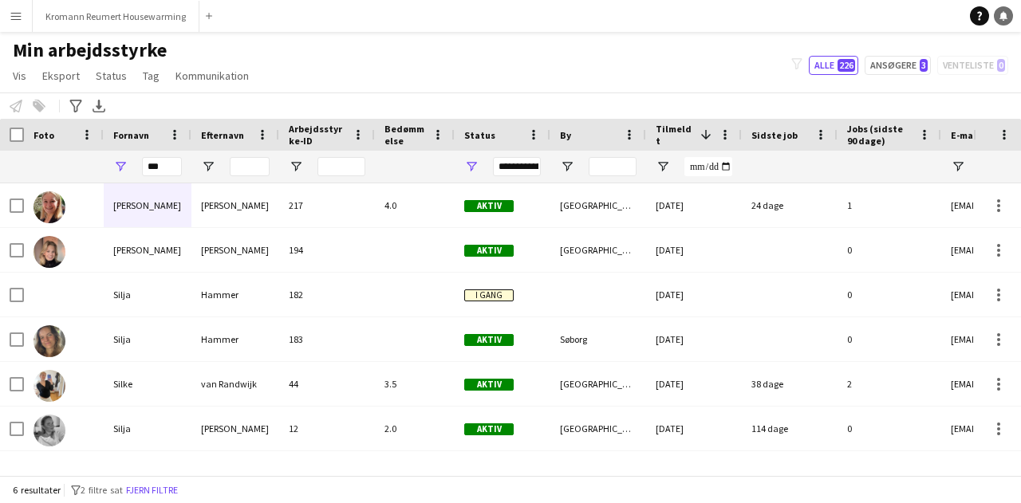
click at [1000, 22] on link "Notifikationer" at bounding box center [1003, 15] width 19 height 19
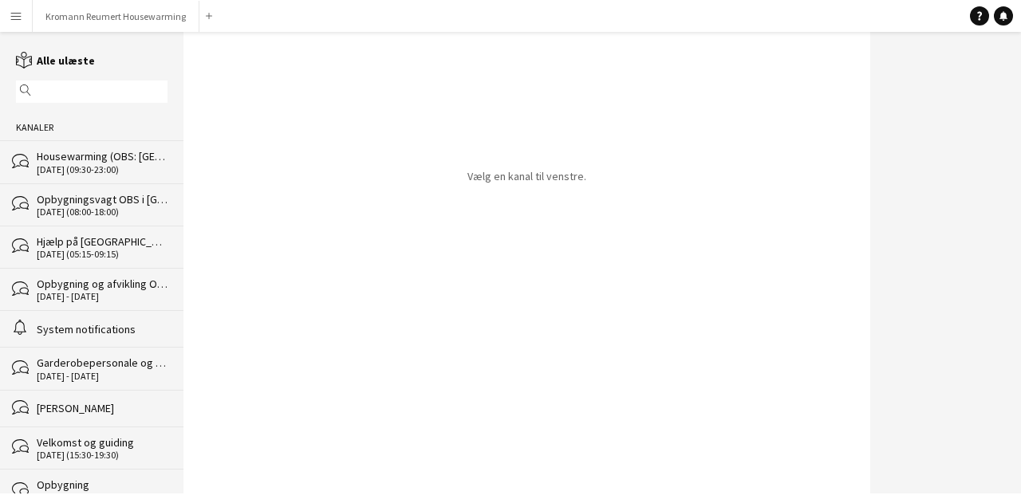
click at [84, 166] on div "[DATE] (09:30-23:00)" at bounding box center [102, 169] width 131 height 11
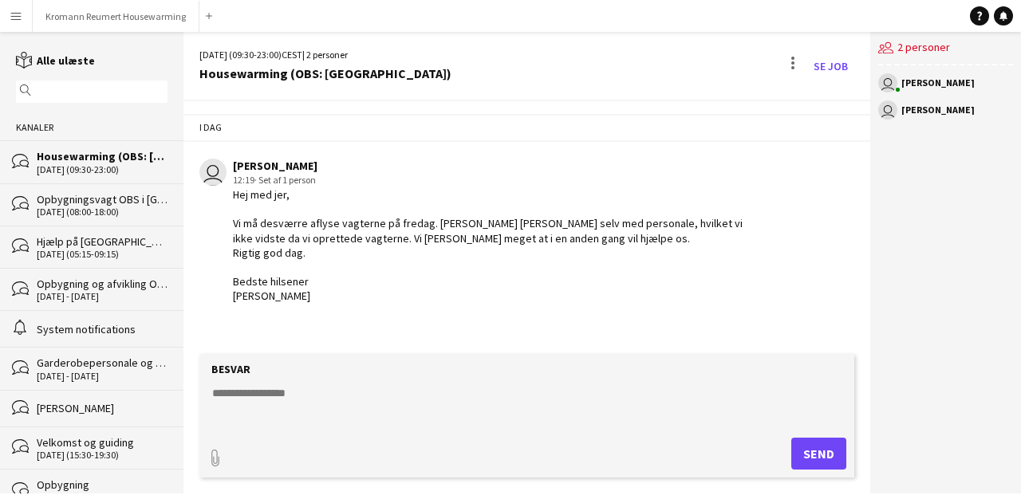
click at [19, 22] on app-icon "Menu" at bounding box center [16, 16] width 13 height 13
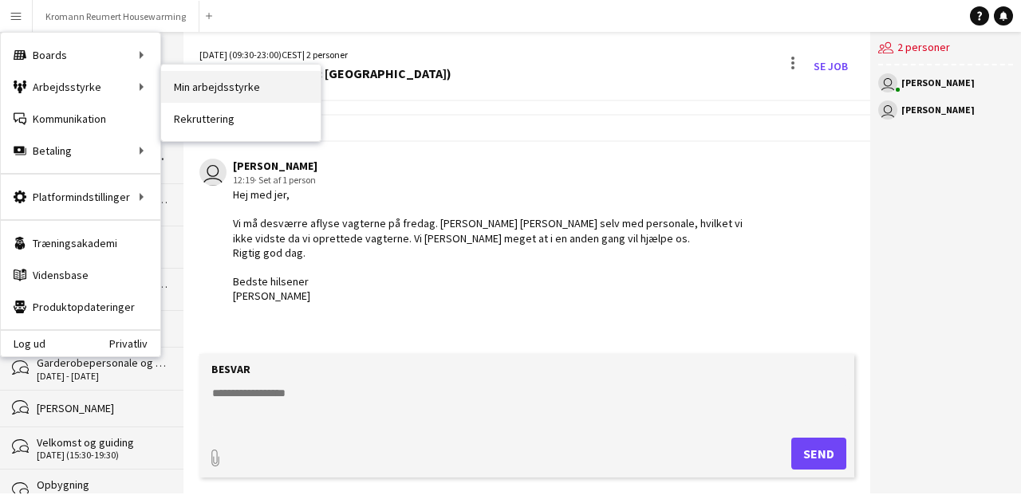
click at [189, 100] on link "Min arbejdsstyrke" at bounding box center [241, 87] width 160 height 32
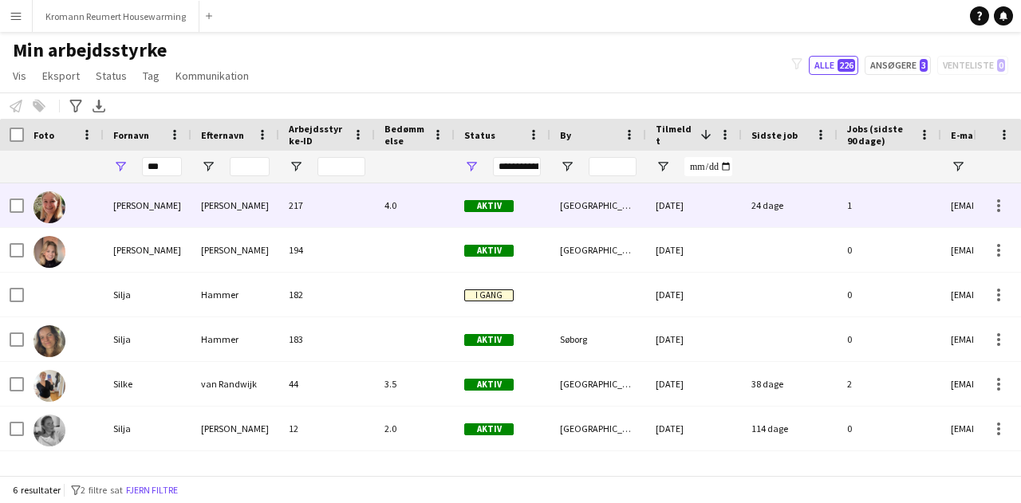
click at [73, 213] on div at bounding box center [64, 205] width 80 height 44
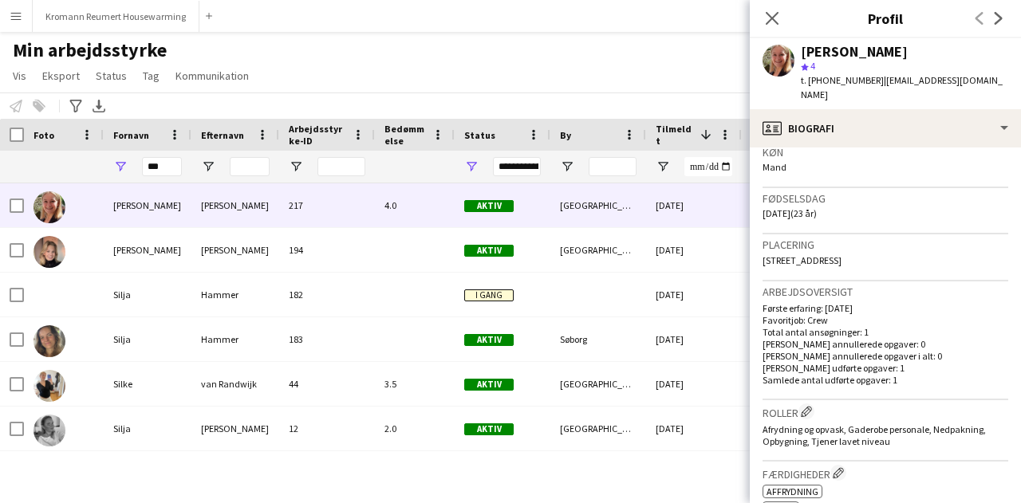
scroll to position [258, 0]
click at [151, 163] on input "***" at bounding box center [162, 166] width 40 height 19
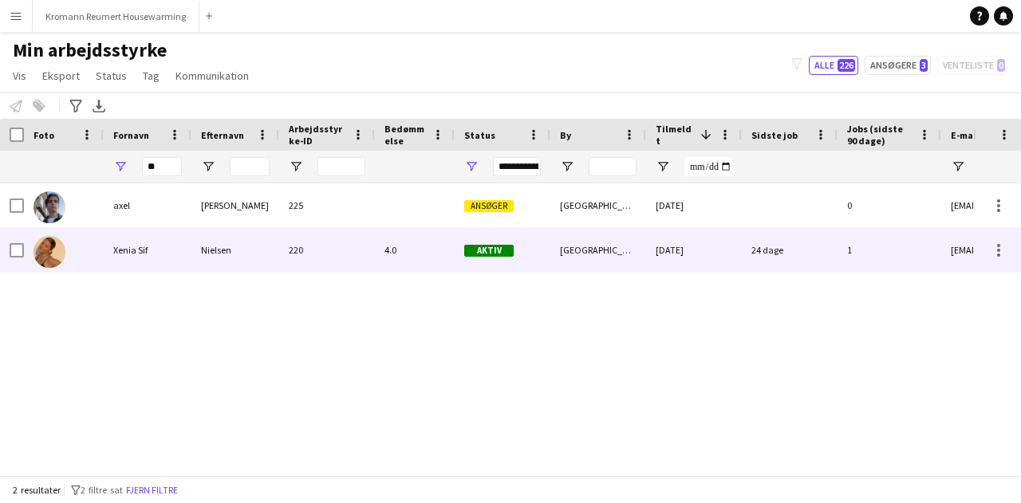
click at [144, 241] on div "Xenia Sif" at bounding box center [148, 250] width 88 height 44
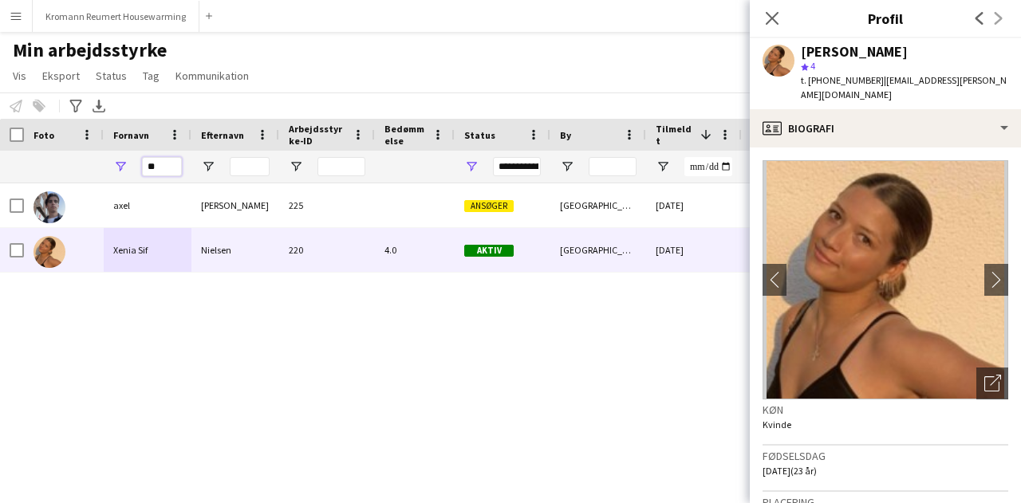
click at [154, 169] on input "**" at bounding box center [162, 166] width 40 height 19
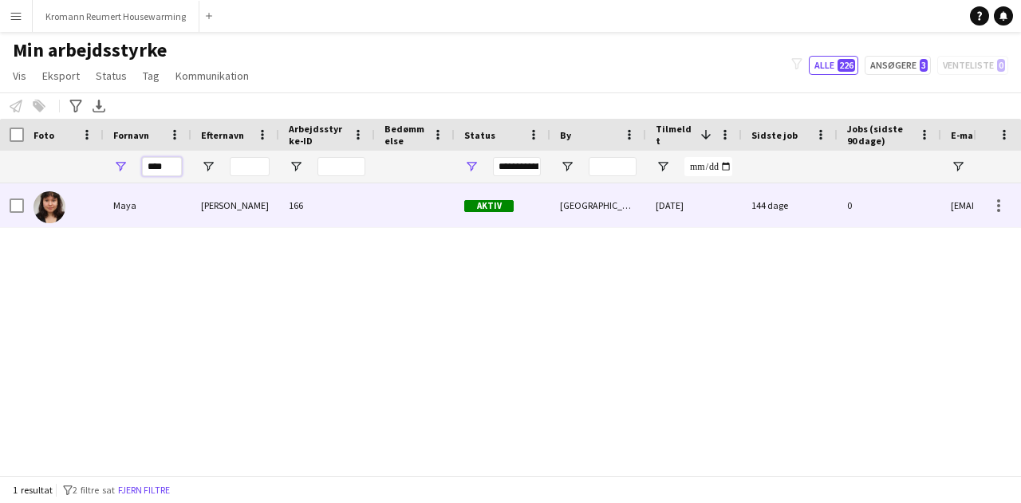
type input "****"
click at [132, 218] on div "Maya" at bounding box center [148, 205] width 88 height 44
